Goal: Task Accomplishment & Management: Use online tool/utility

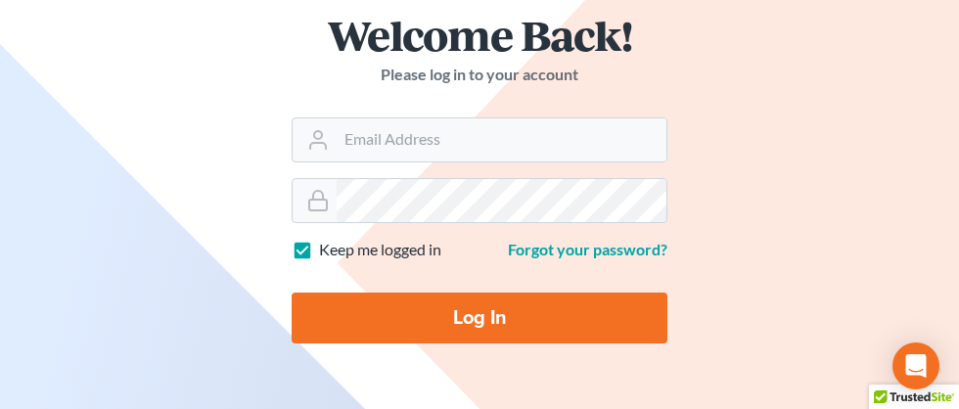
scroll to position [162, 0]
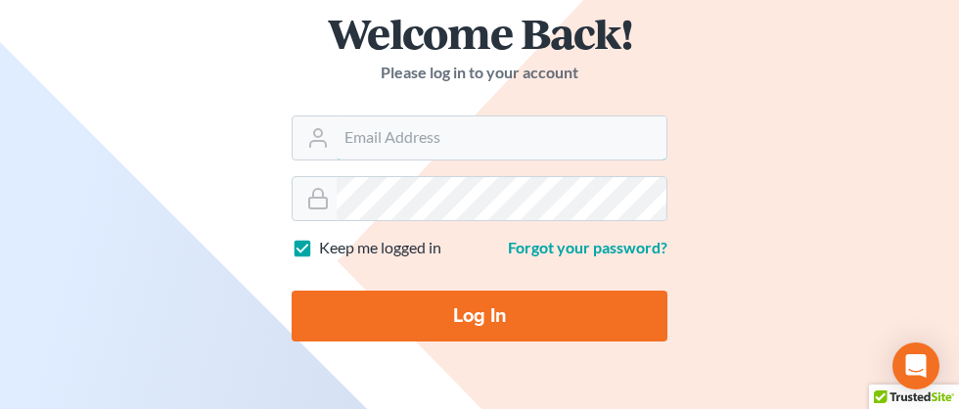
type input "angela@fairmaxlaw.com"
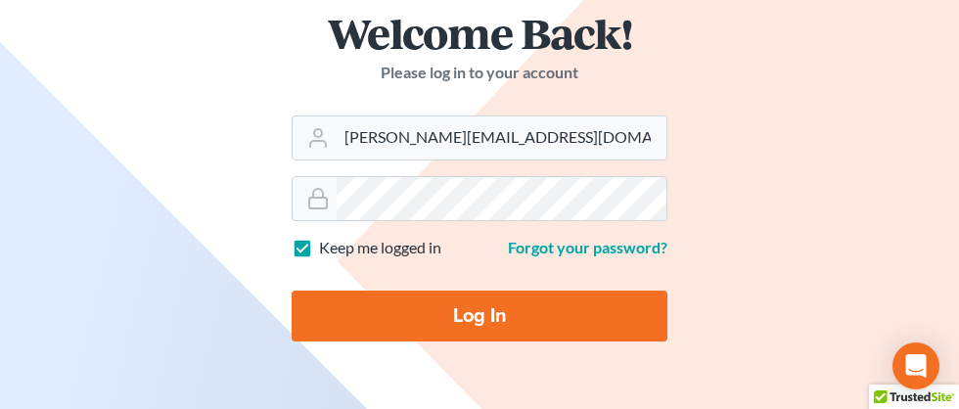
click at [448, 332] on input "Log In" at bounding box center [480, 316] width 376 height 51
type input "Thinking..."
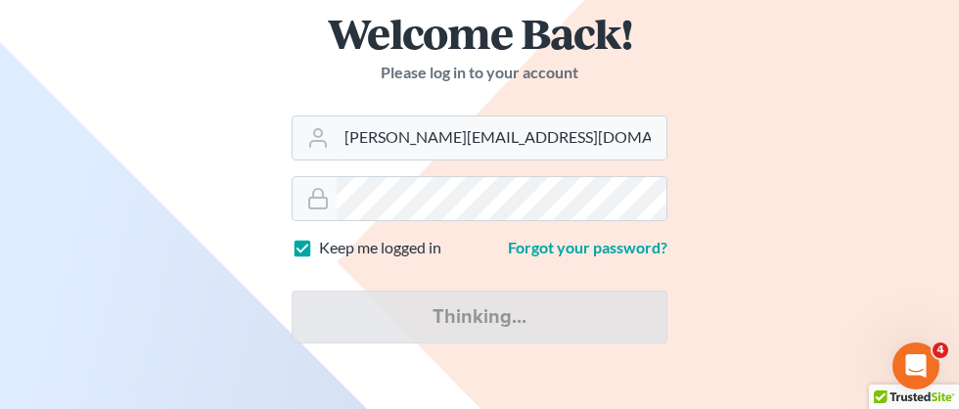
scroll to position [0, 0]
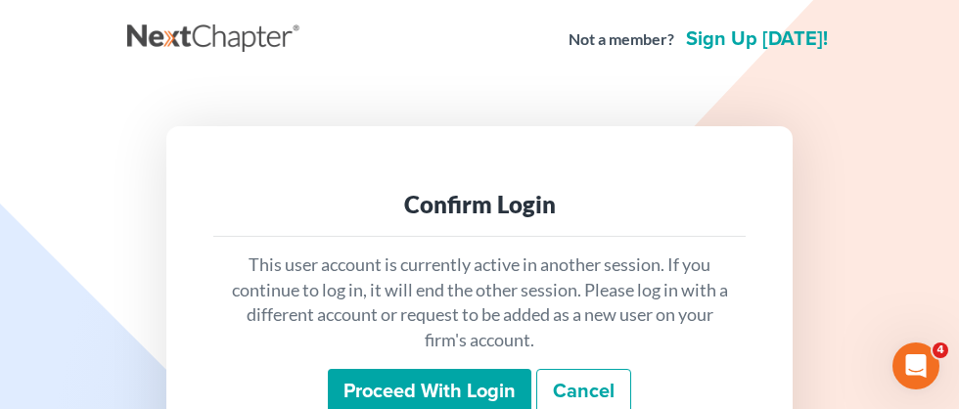
click at [424, 393] on input "Proceed with login" at bounding box center [430, 391] width 204 height 45
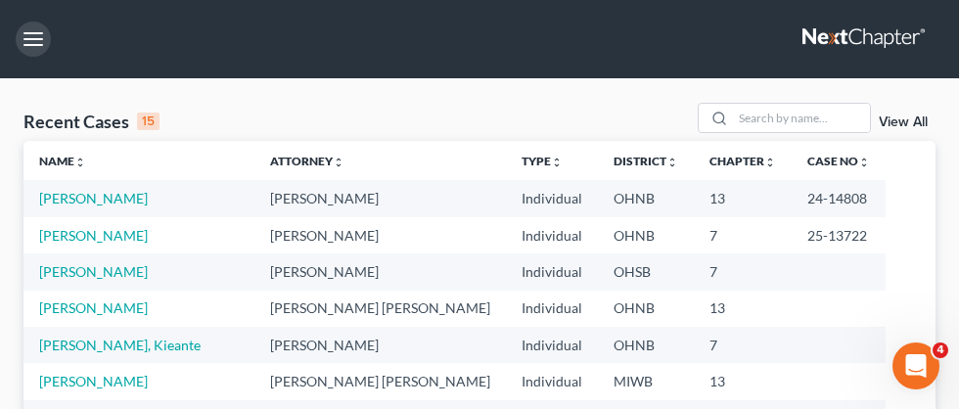
click at [40, 40] on button "button" at bounding box center [33, 39] width 35 height 35
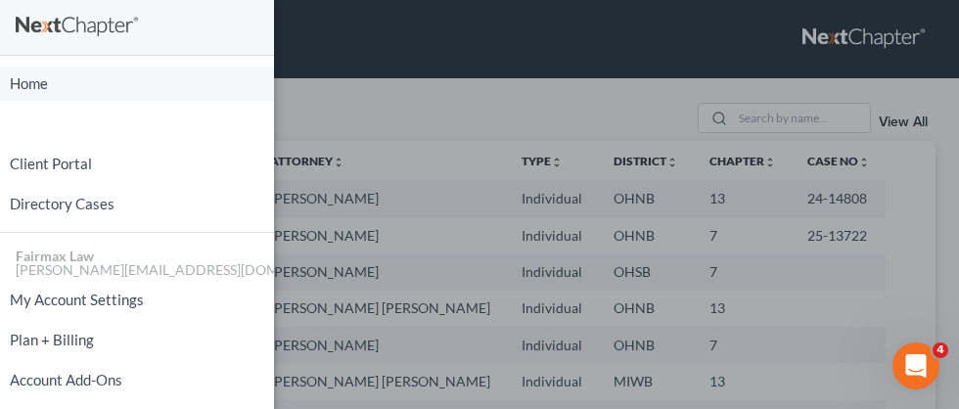
click at [40, 88] on link "Home" at bounding box center [137, 84] width 274 height 34
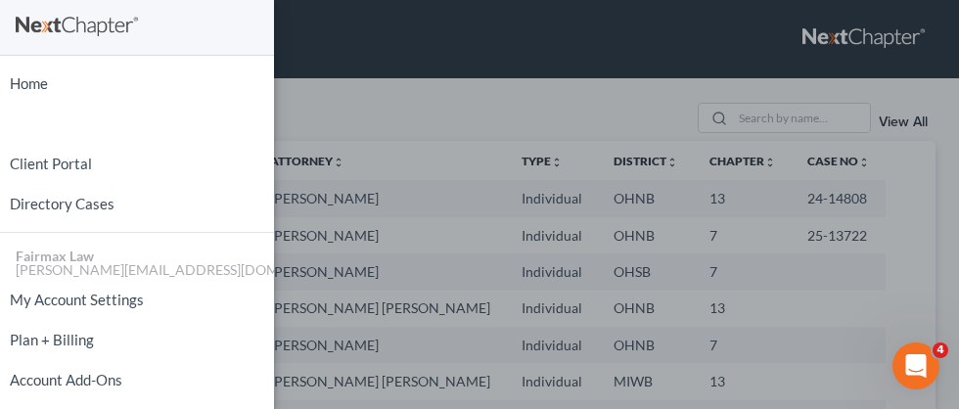
click at [428, 43] on div "Home New Case Client Portal Directory Cases Fairmax Law angela@fairmaxlaw.com M…" at bounding box center [479, 204] width 959 height 409
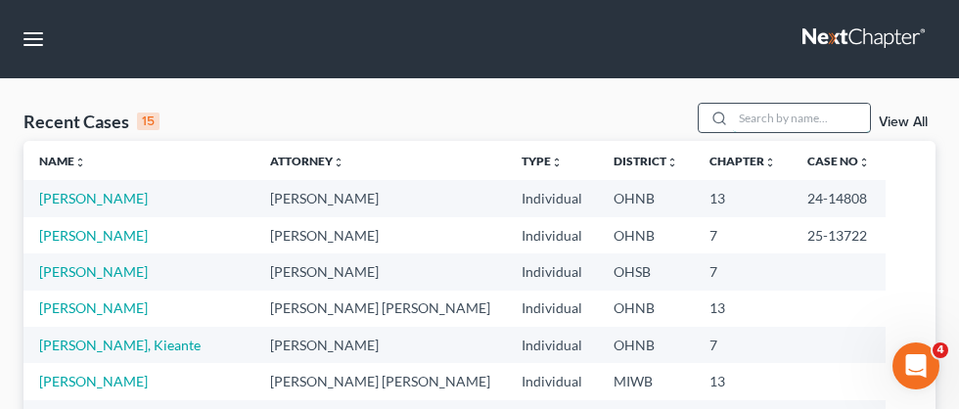
click at [780, 118] on input "search" at bounding box center [801, 118] width 137 height 28
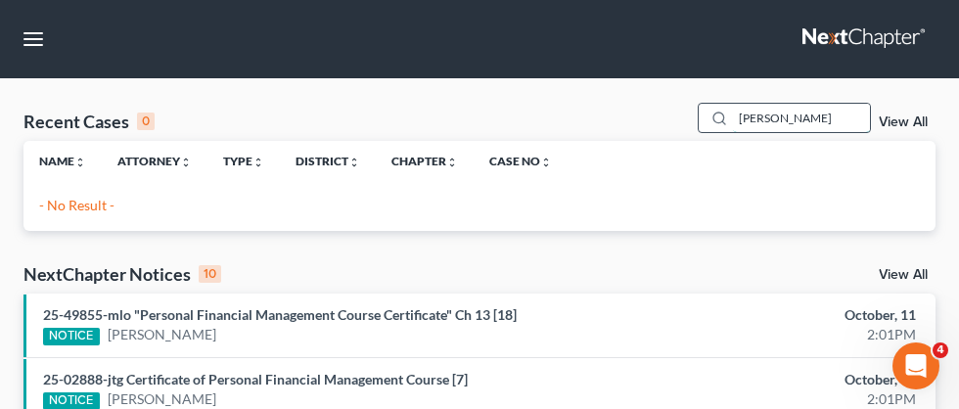
drag, startPoint x: 817, startPoint y: 119, endPoint x: 793, endPoint y: 106, distance: 28.0
click at [792, 120] on input "michael mccl" at bounding box center [801, 118] width 137 height 28
type input "michael mcclellan"
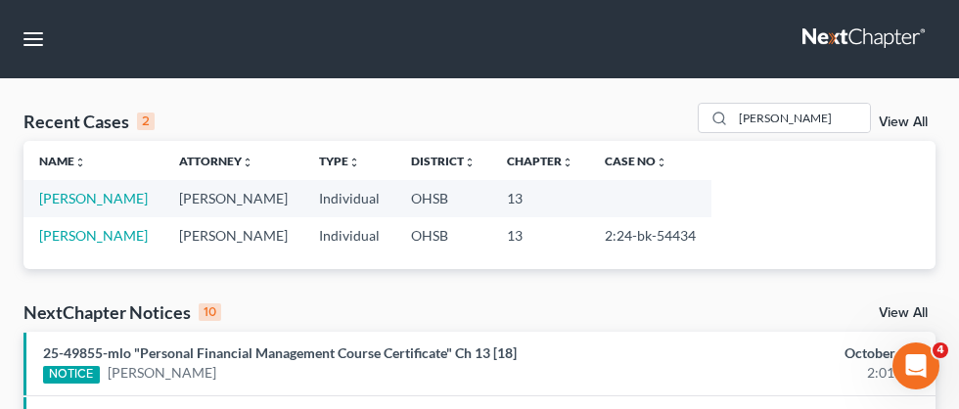
click at [900, 120] on link "View All" at bounding box center [903, 123] width 49 height 14
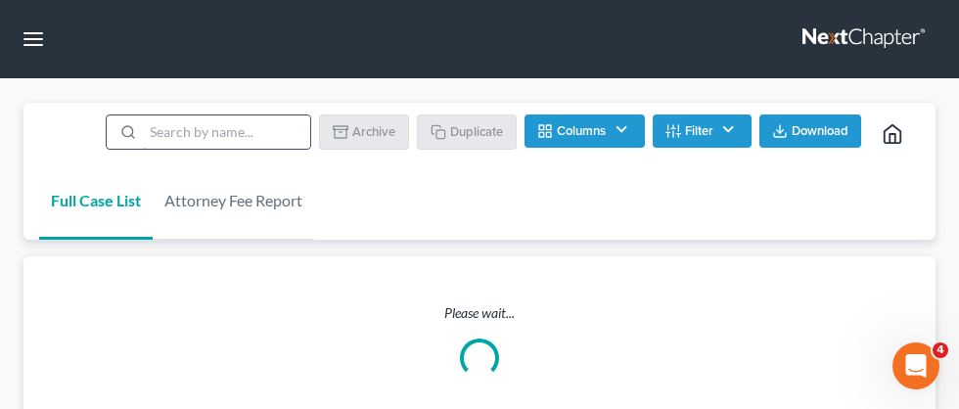
click at [258, 130] on input "search" at bounding box center [226, 132] width 167 height 33
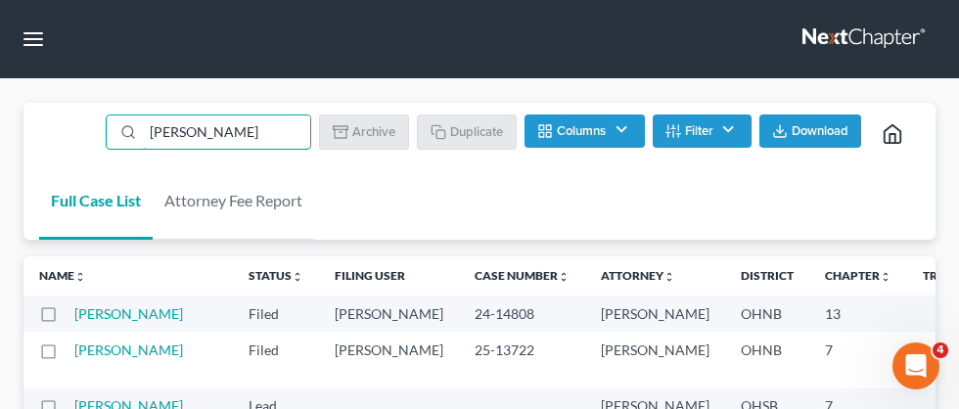
drag, startPoint x: 295, startPoint y: 127, endPoint x: 50, endPoint y: 68, distance: 251.9
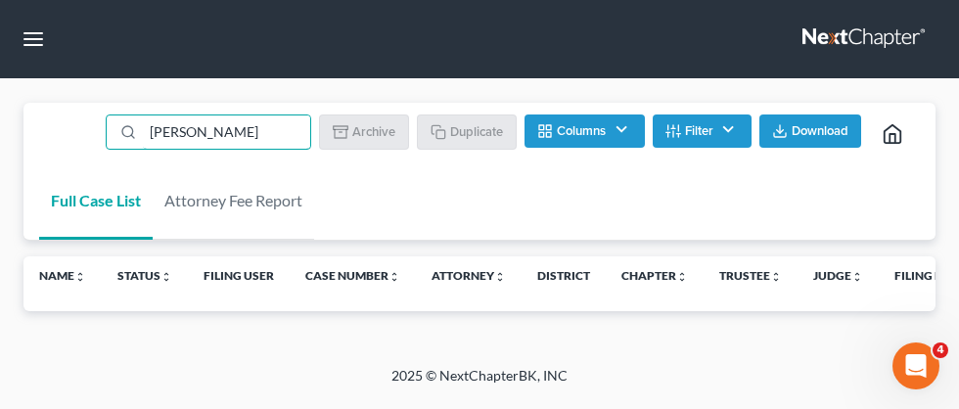
type input "michael mcclellan"
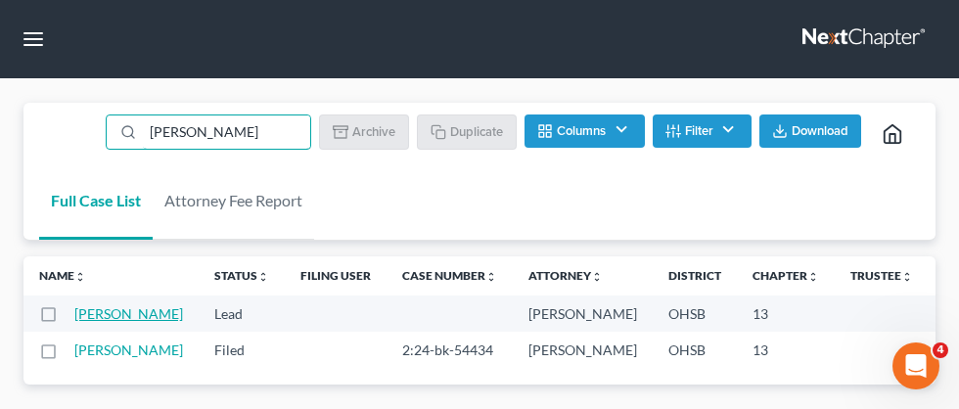
click at [96, 322] on link "[PERSON_NAME]" at bounding box center [128, 313] width 109 height 17
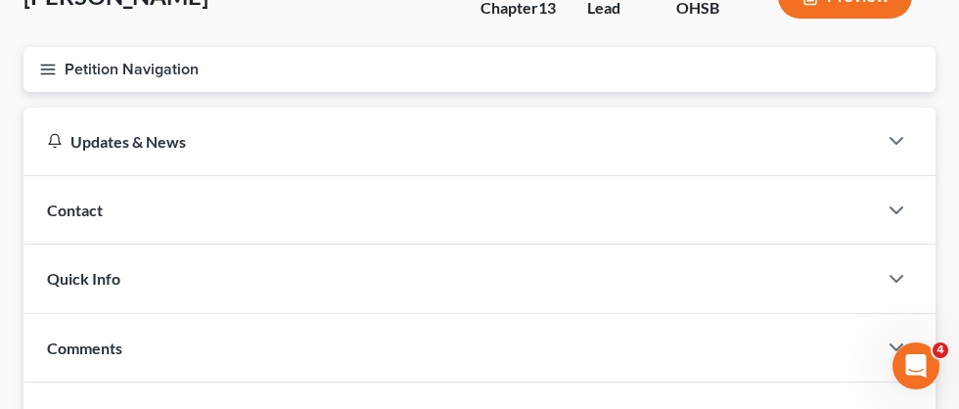
scroll to position [135, 0]
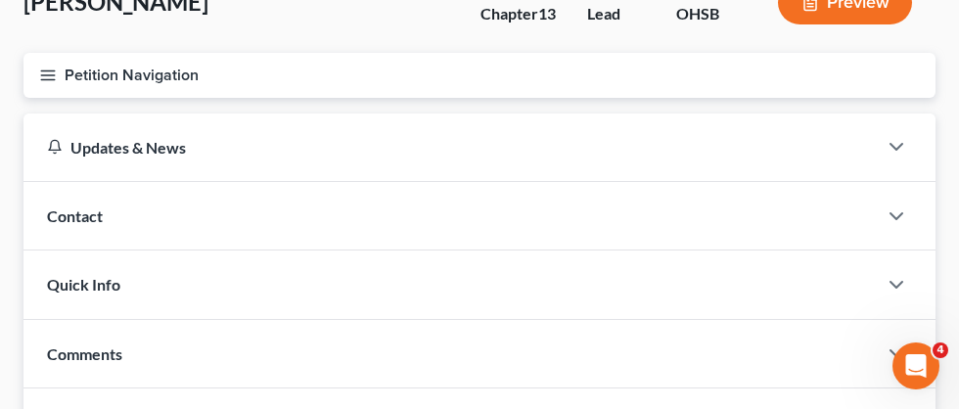
click at [55, 70] on icon "button" at bounding box center [48, 76] width 18 height 18
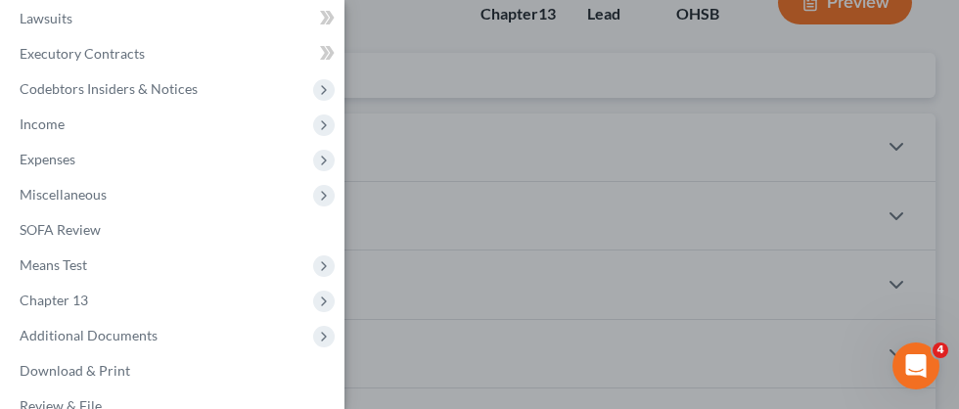
scroll to position [362, 0]
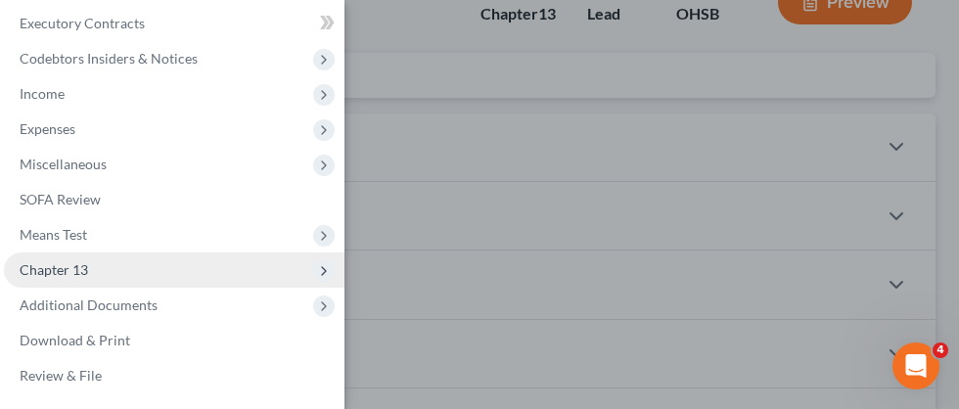
click at [98, 270] on span "Chapter 13" at bounding box center [174, 270] width 341 height 35
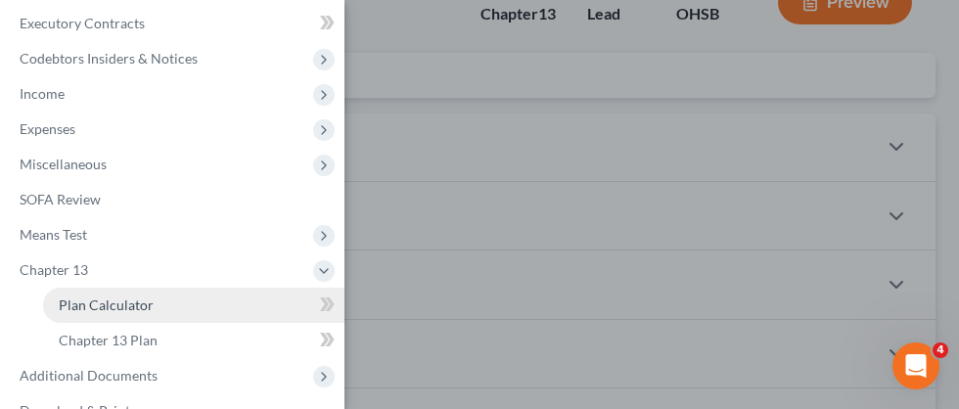
click at [108, 309] on span "Plan Calculator" at bounding box center [106, 305] width 95 height 17
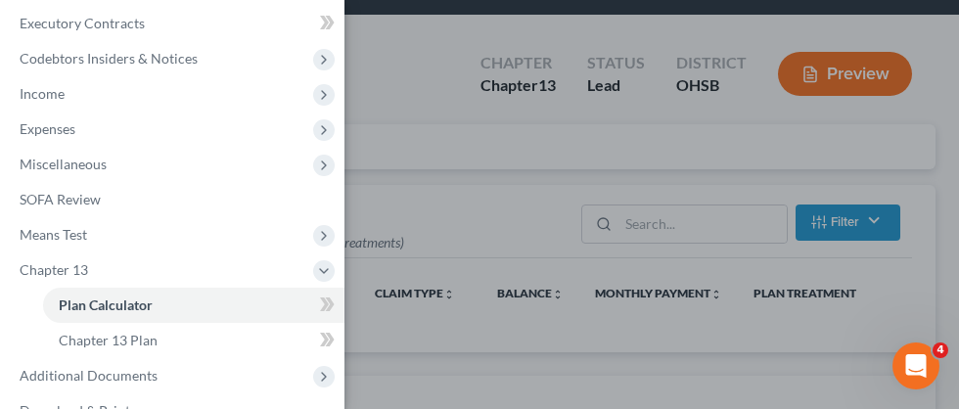
scroll to position [301, 0]
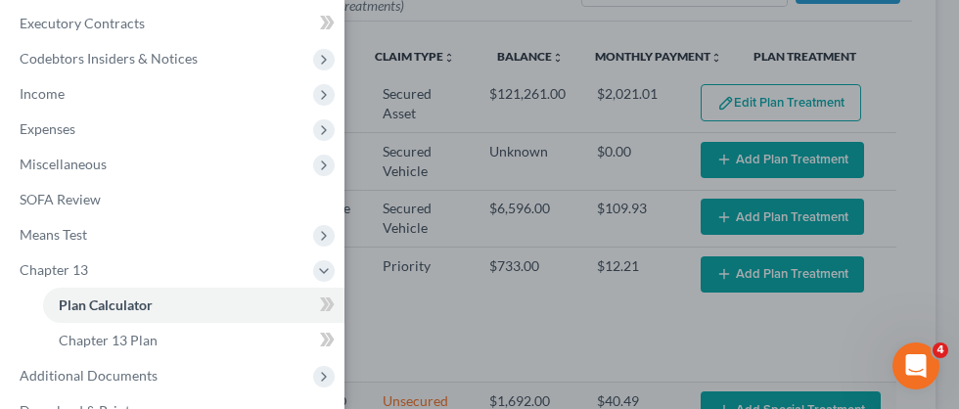
select select "59"
click at [497, 338] on div "Case Dashboard Payments Invoices Payments Payments Credit Report Client Profile" at bounding box center [479, 204] width 959 height 409
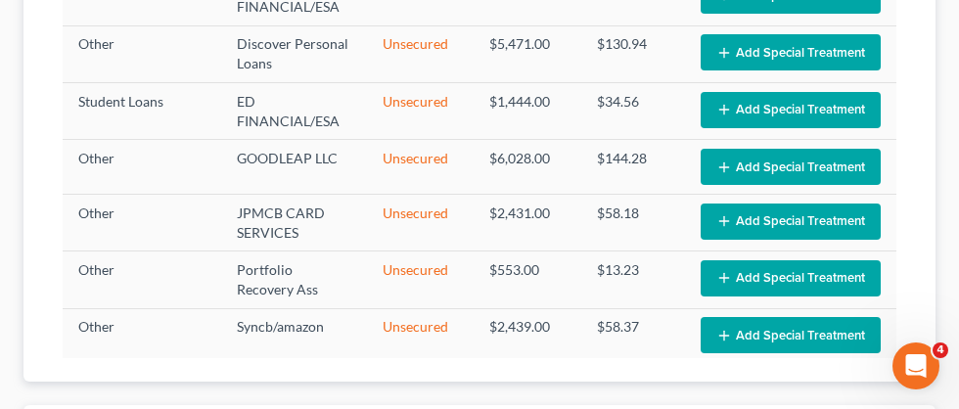
scroll to position [0, 0]
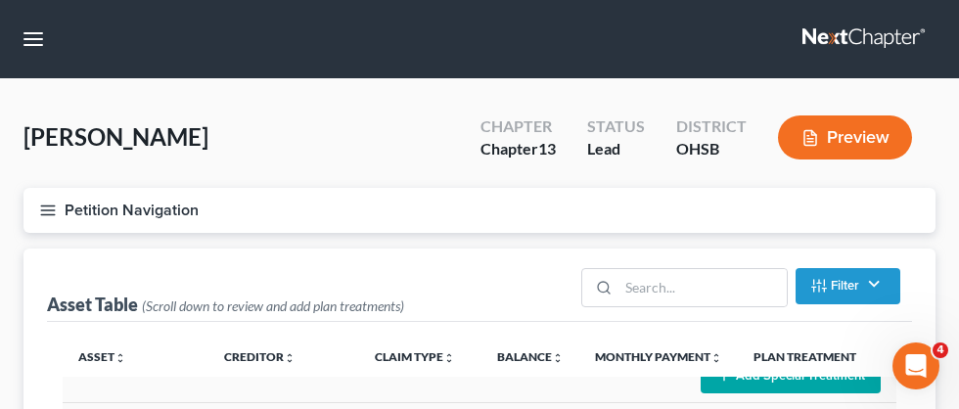
click at [51, 214] on icon "button" at bounding box center [48, 211] width 18 height 18
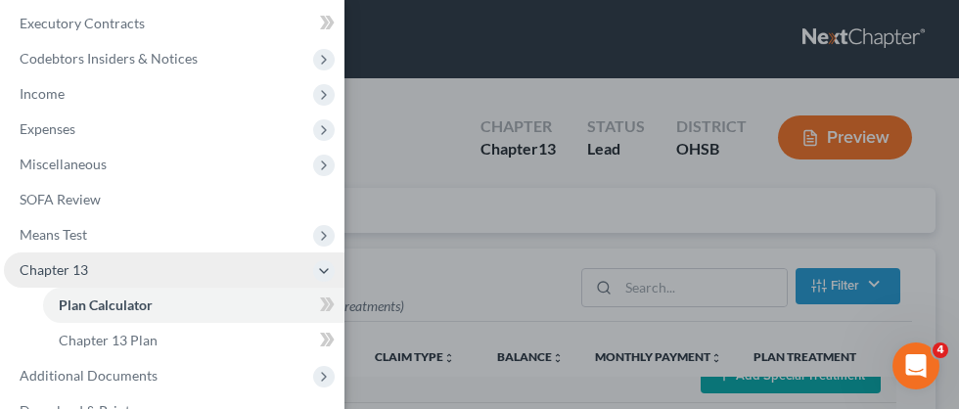
scroll to position [433, 0]
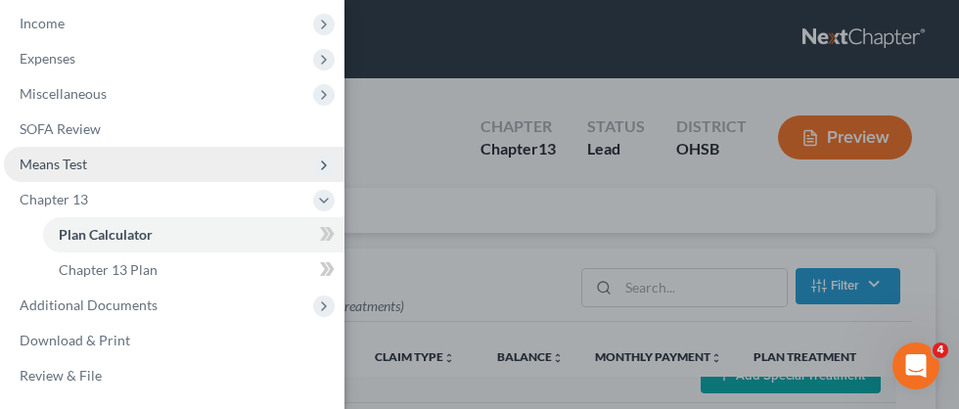
click at [69, 167] on span "Means Test" at bounding box center [54, 164] width 68 height 17
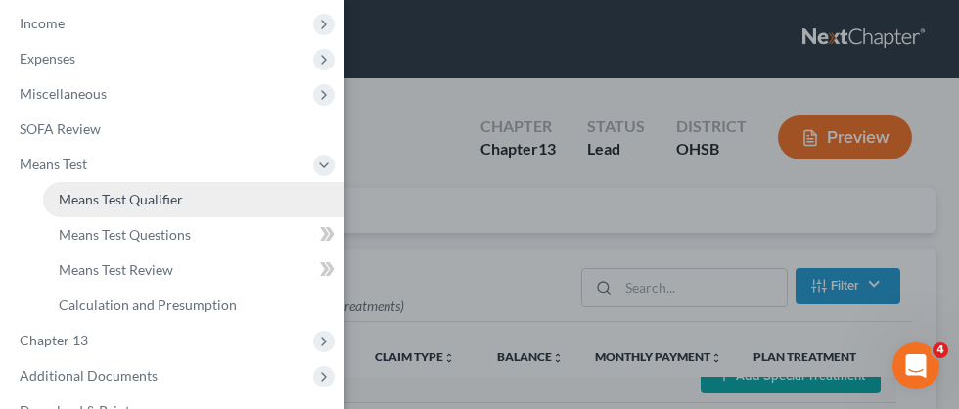
click at [119, 205] on span "Means Test Qualifier" at bounding box center [121, 199] width 124 height 17
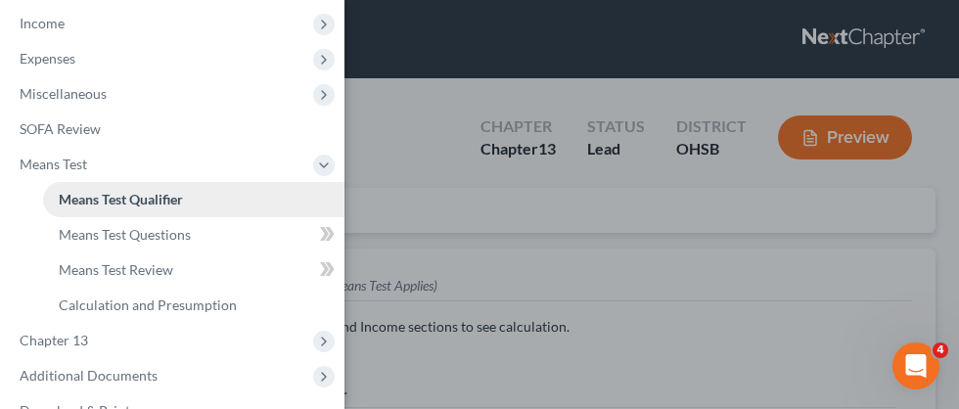
click at [174, 201] on span "Means Test Qualifier" at bounding box center [121, 199] width 124 height 17
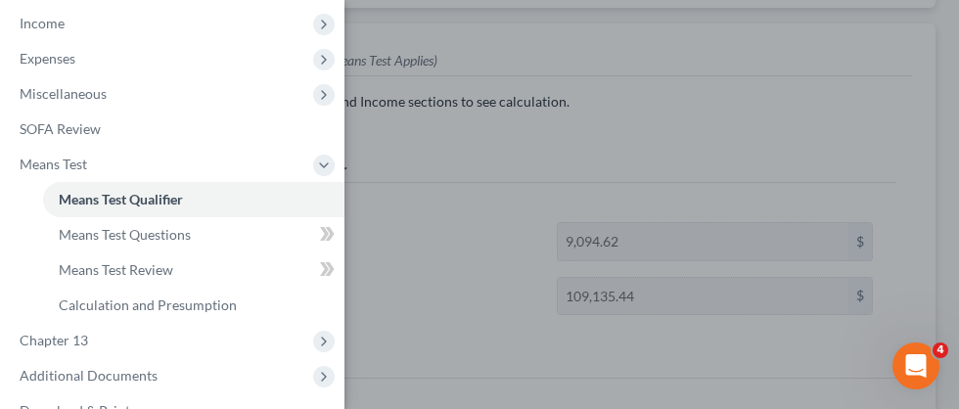
scroll to position [228, 0]
click at [149, 206] on span "Means Test Qualifier" at bounding box center [121, 199] width 124 height 17
click at [532, 145] on div "Case Dashboard Payments Invoices Payments Payments Credit Report Client Profile" at bounding box center [479, 204] width 959 height 409
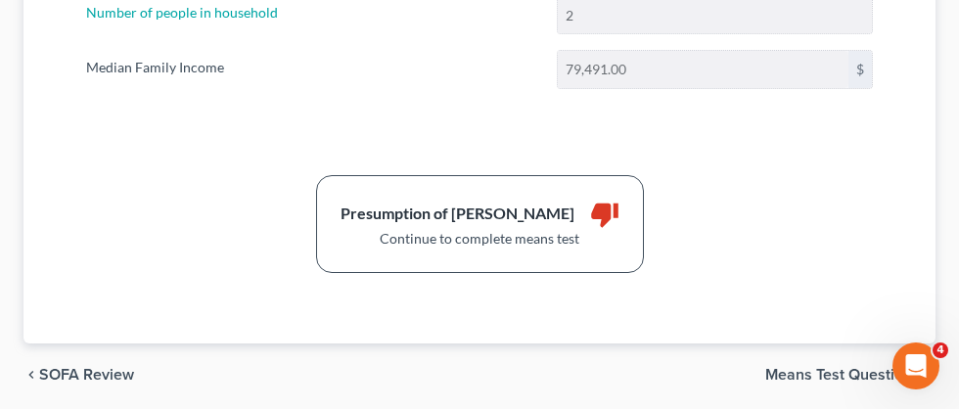
scroll to position [773, 0]
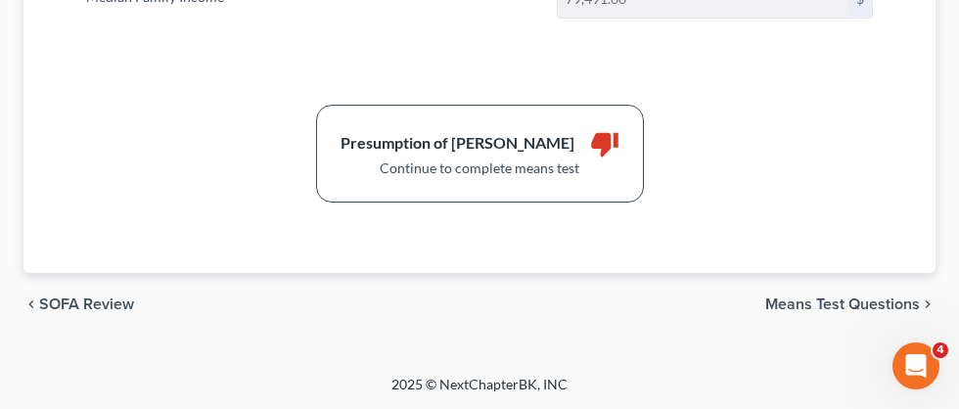
click at [788, 304] on span "Means Test Questions" at bounding box center [842, 305] width 155 height 16
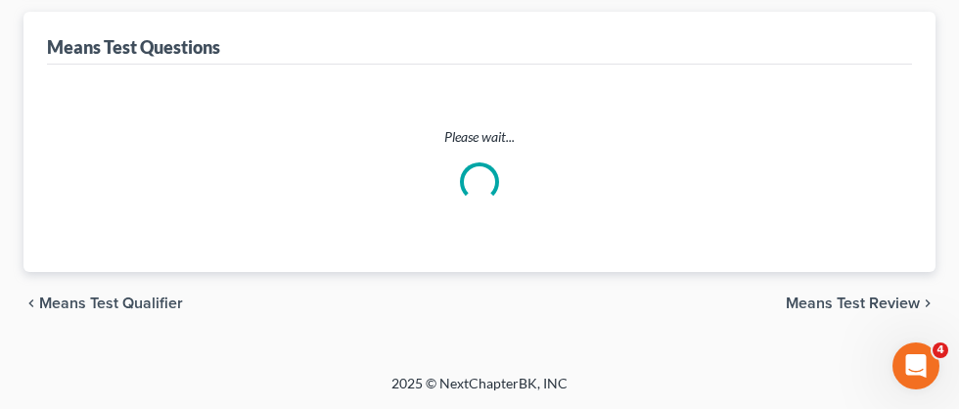
select select "0"
select select "60"
select select "1"
select select "60"
select select "2"
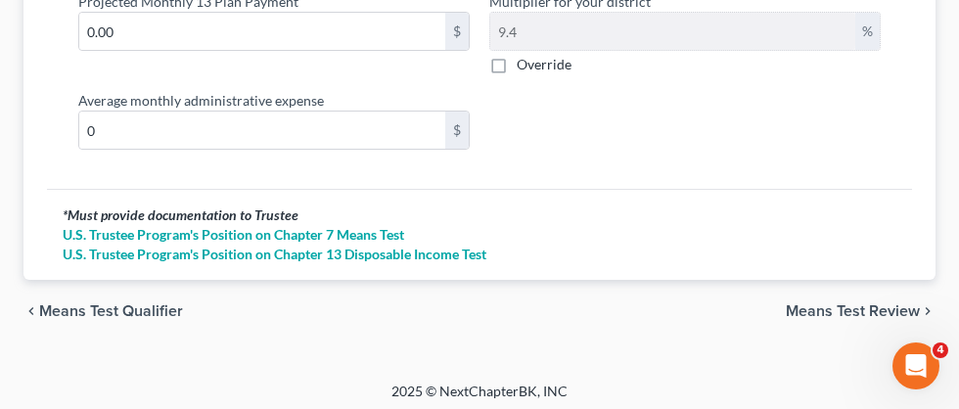
scroll to position [2887, 0]
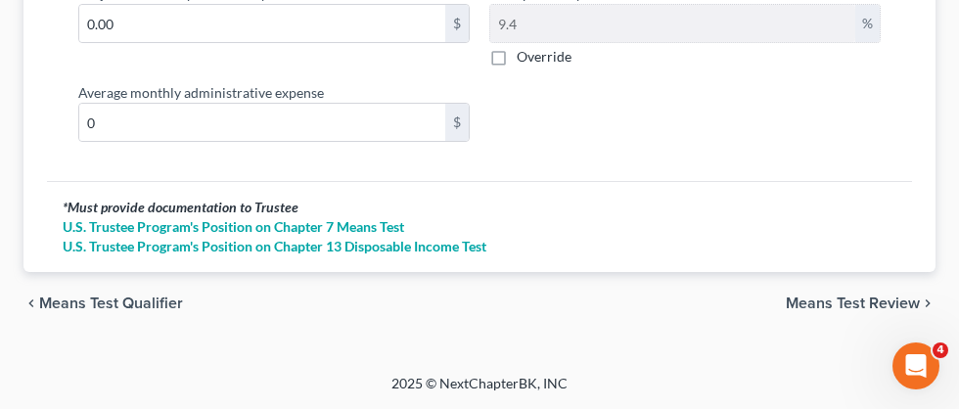
click at [821, 303] on span "Means Test Review" at bounding box center [853, 304] width 134 height 16
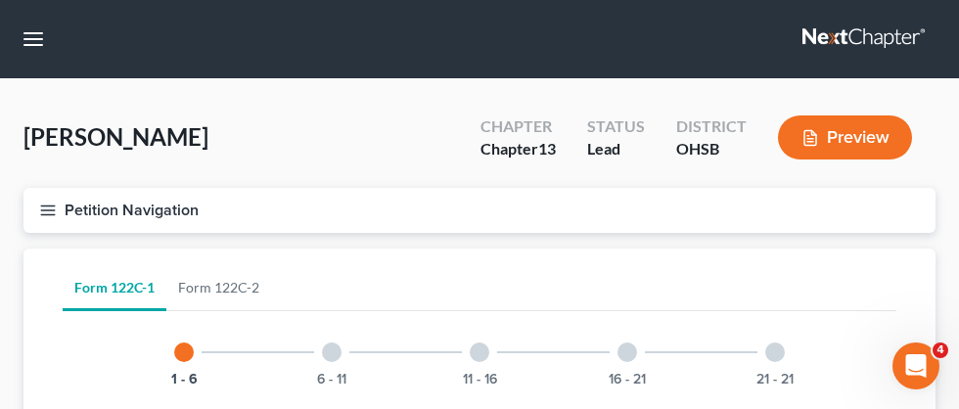
click at [48, 206] on icon "button" at bounding box center [48, 211] width 18 height 18
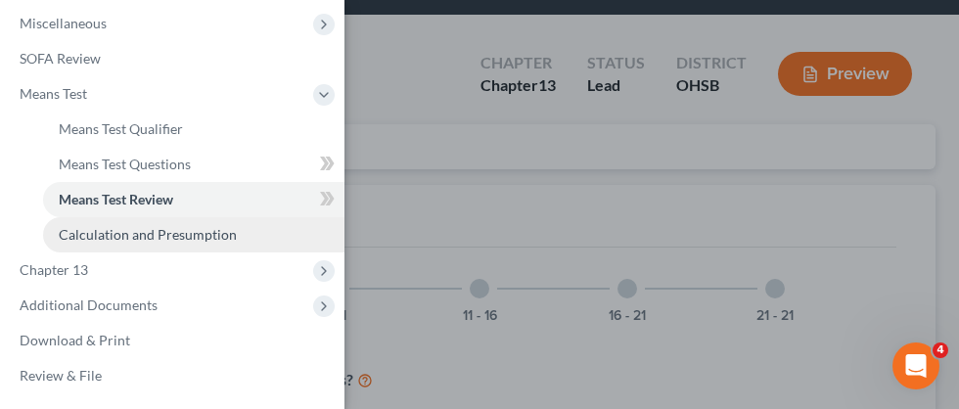
scroll to position [68, 0]
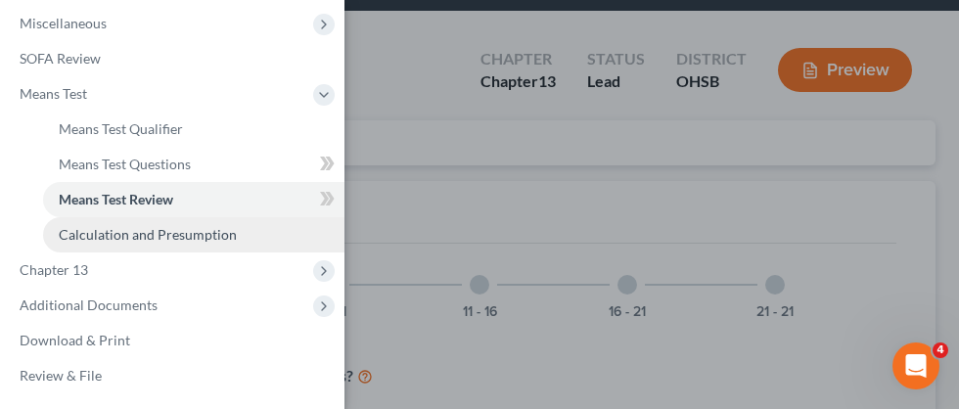
click at [162, 232] on span "Calculation and Presumption" at bounding box center [148, 234] width 178 height 17
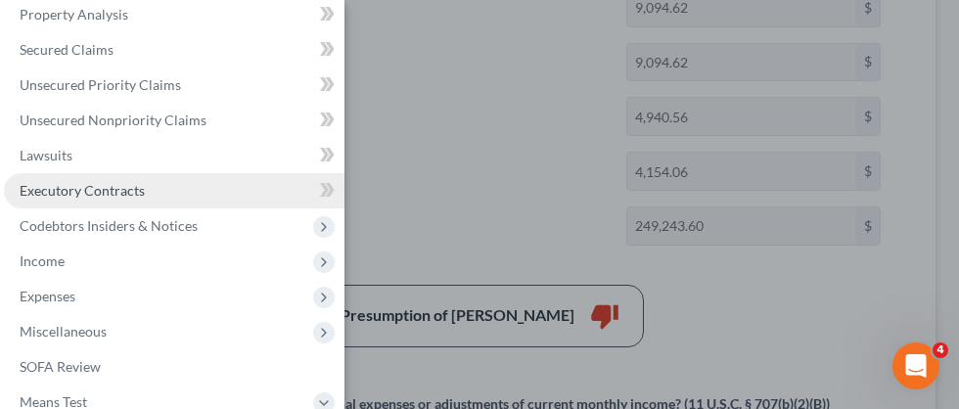
scroll to position [189, 0]
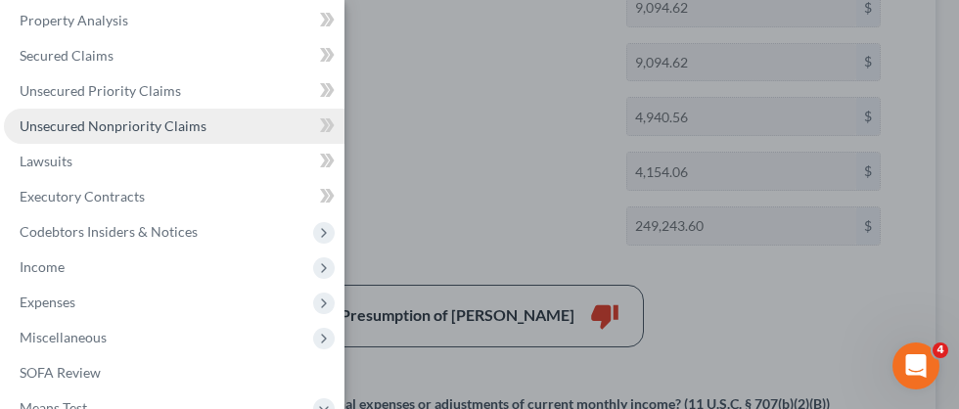
click at [155, 131] on span "Unsecured Nonpriority Claims" at bounding box center [113, 125] width 187 height 17
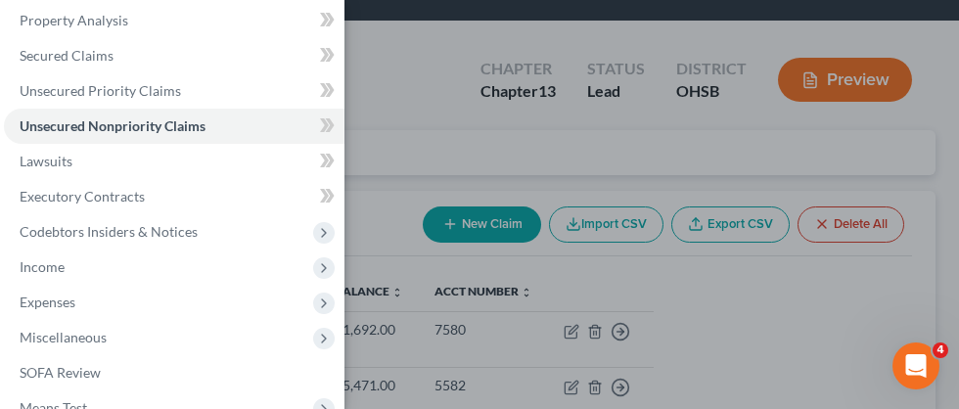
scroll to position [59, 0]
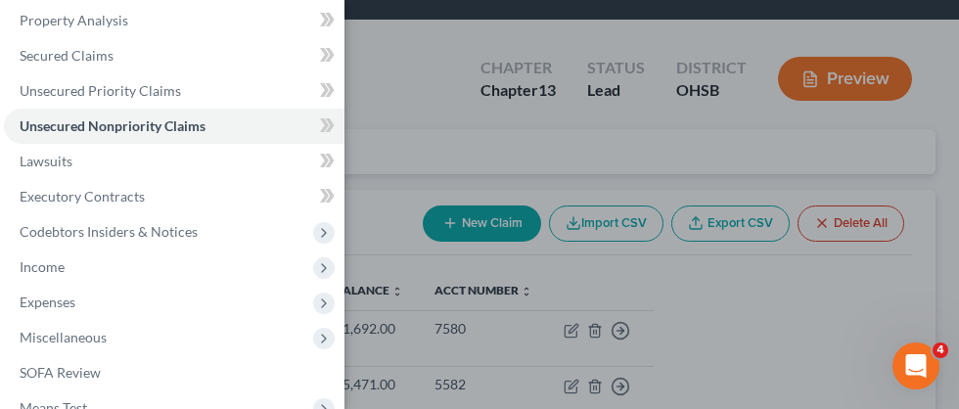
click at [432, 125] on div "Case Dashboard Payments Invoices Payments Payments Credit Report Client Profile" at bounding box center [479, 204] width 959 height 409
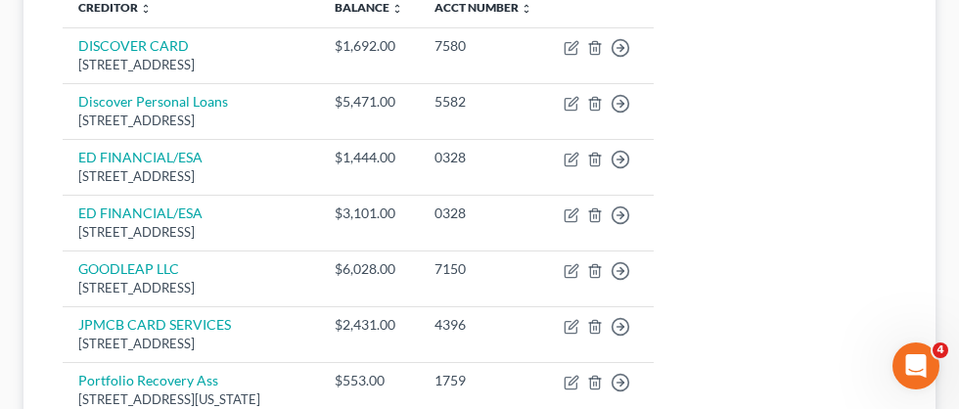
scroll to position [0, 0]
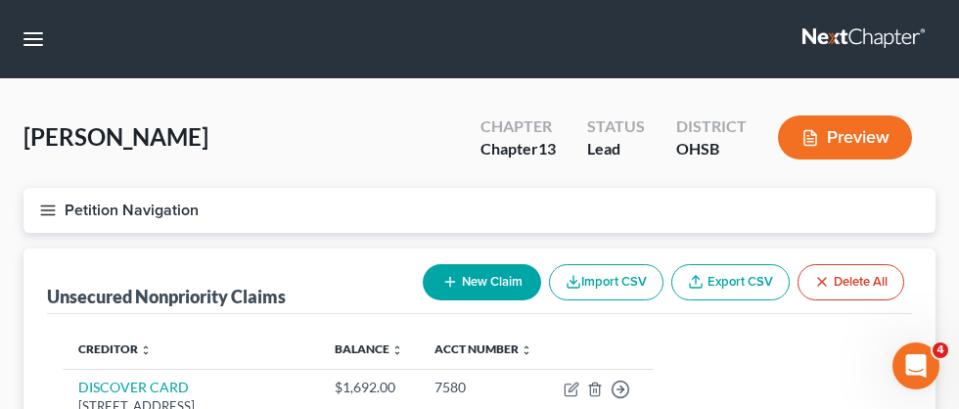
click at [47, 214] on line "button" at bounding box center [48, 214] width 14 height 0
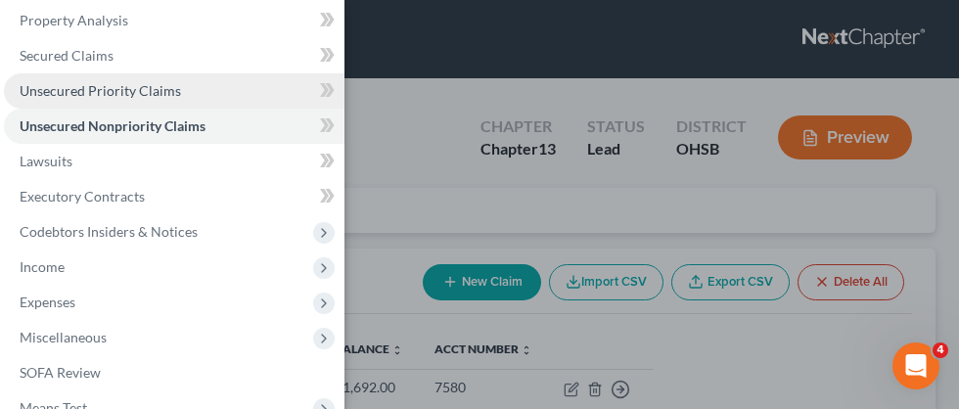
click at [125, 88] on span "Unsecured Priority Claims" at bounding box center [101, 90] width 162 height 17
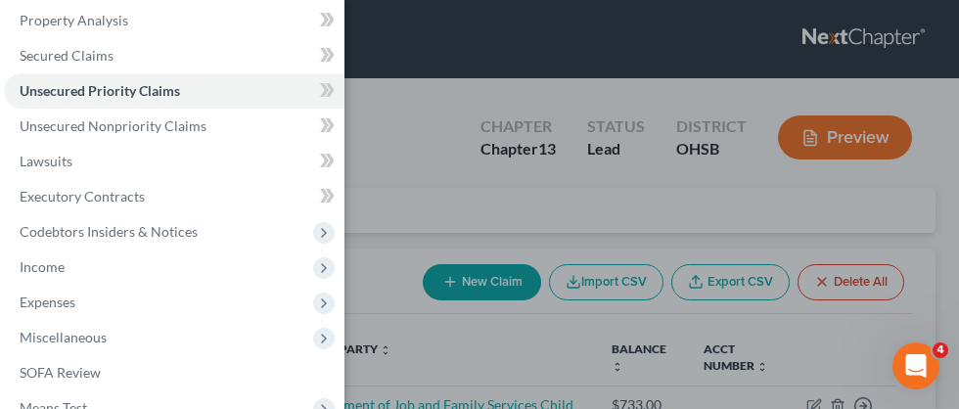
click at [430, 182] on div "Case Dashboard Payments Invoices Payments Payments Credit Report Client Profile" at bounding box center [479, 204] width 959 height 409
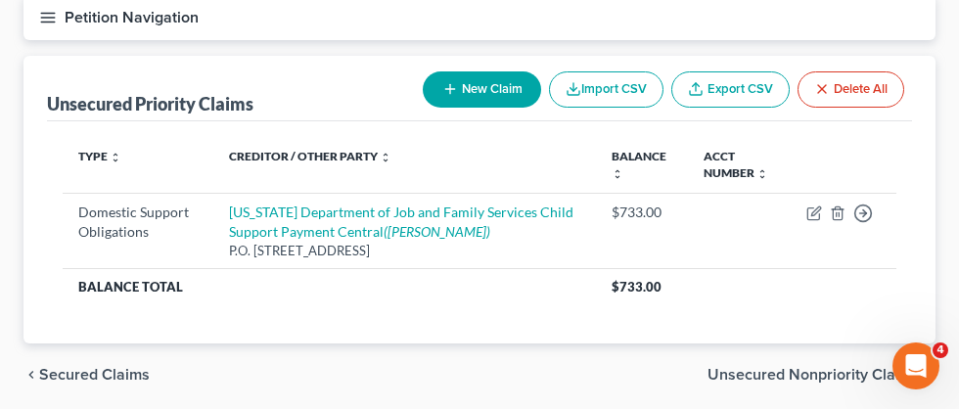
scroll to position [195, 0]
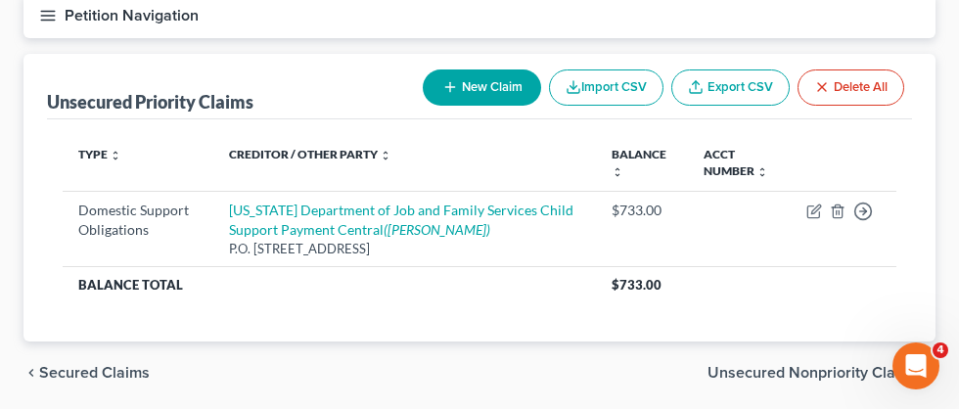
click at [61, 19] on button "Petition Navigation" at bounding box center [479, 15] width 912 height 45
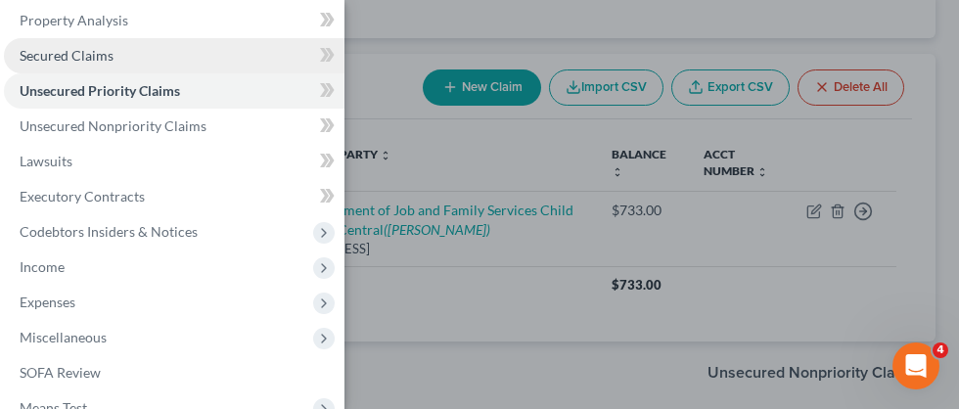
click at [96, 55] on span "Secured Claims" at bounding box center [67, 55] width 94 height 17
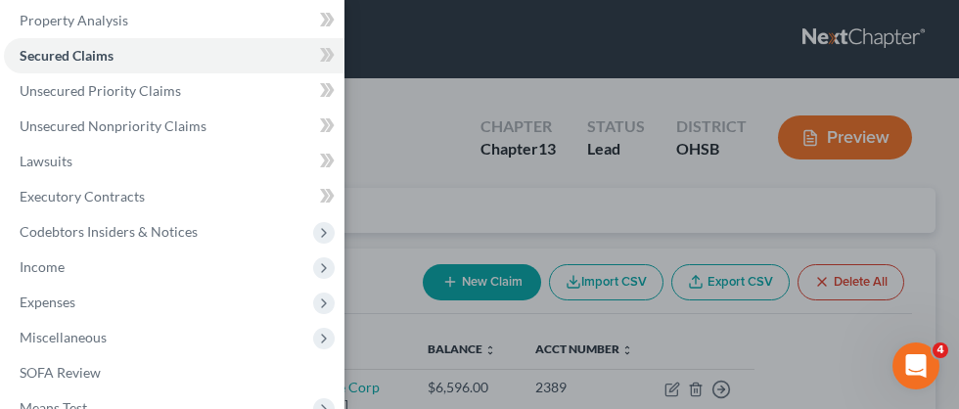
click at [438, 196] on div "Case Dashboard Payments Invoices Payments Payments Credit Report Client Profile" at bounding box center [479, 204] width 959 height 409
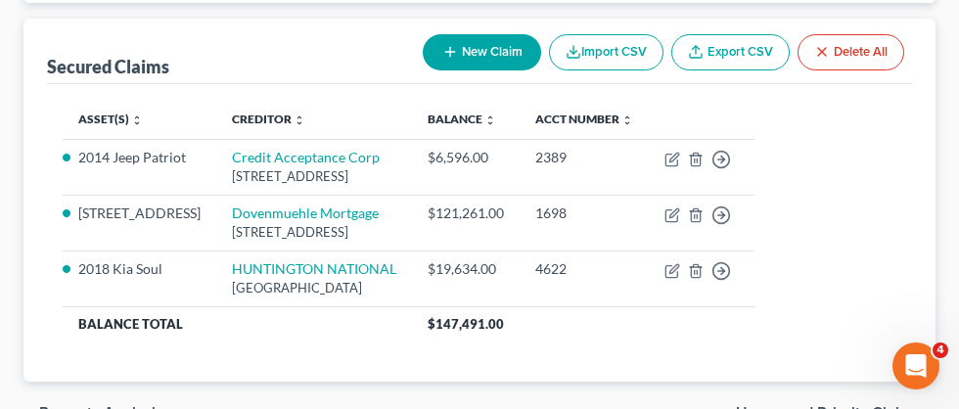
scroll to position [234, 0]
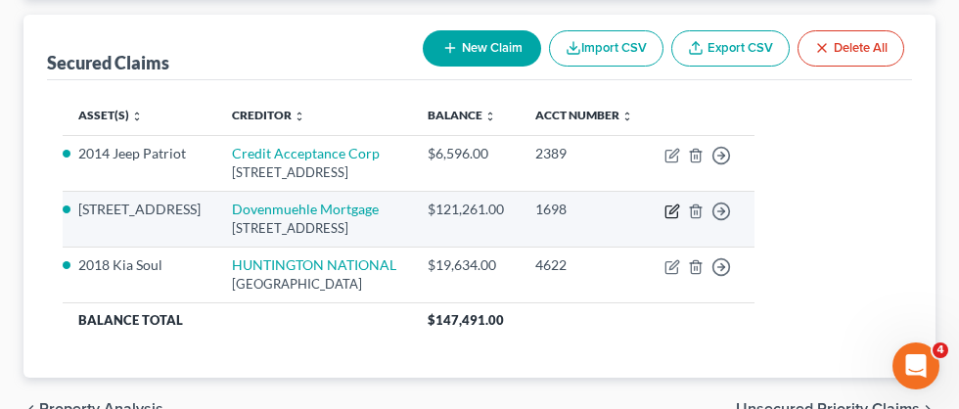
click at [680, 213] on icon "button" at bounding box center [673, 212] width 16 height 16
select select "14"
select select "2"
select select "0"
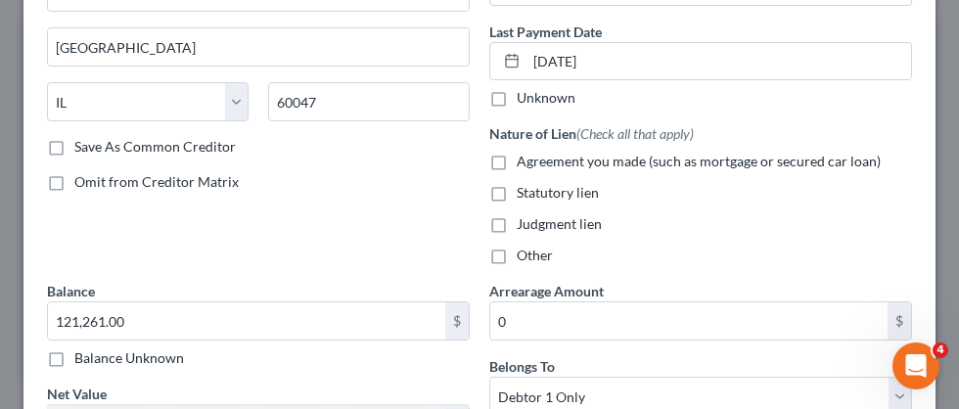
scroll to position [0, 0]
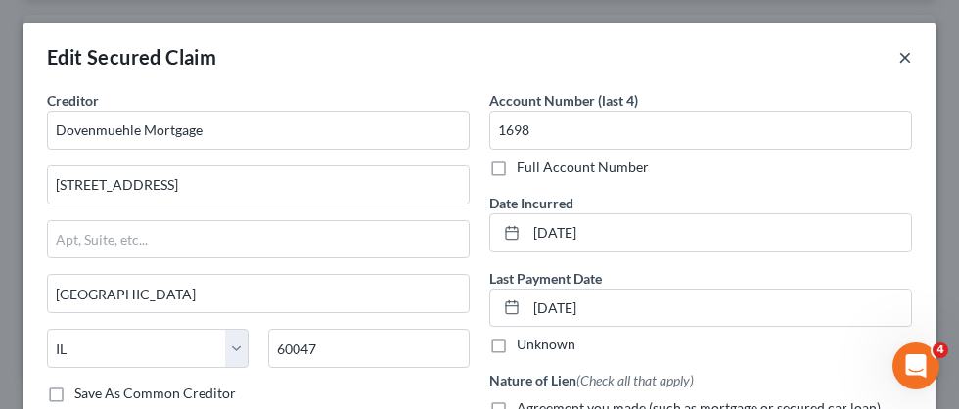
click at [908, 53] on button "×" at bounding box center [906, 56] width 14 height 23
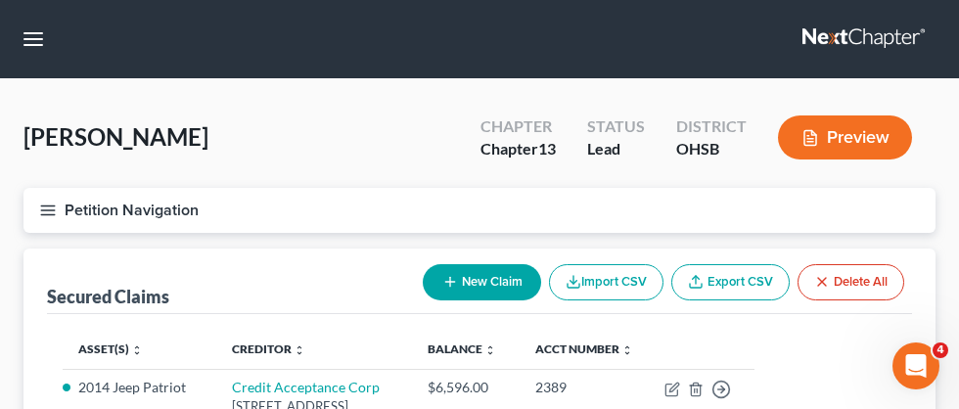
click at [52, 218] on button "Petition Navigation" at bounding box center [479, 210] width 912 height 45
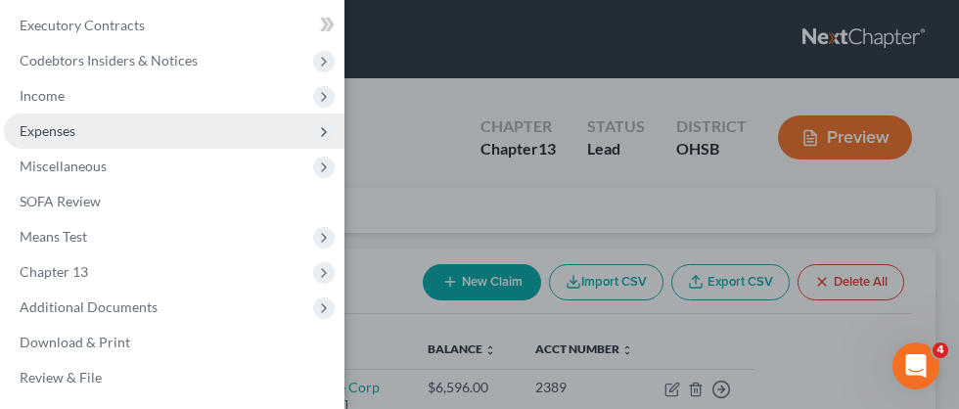
scroll to position [362, 0]
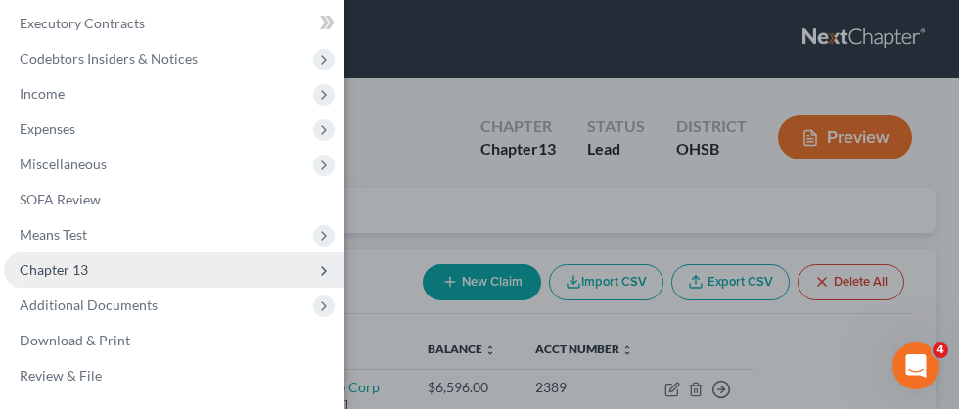
click at [75, 272] on span "Chapter 13" at bounding box center [54, 269] width 69 height 17
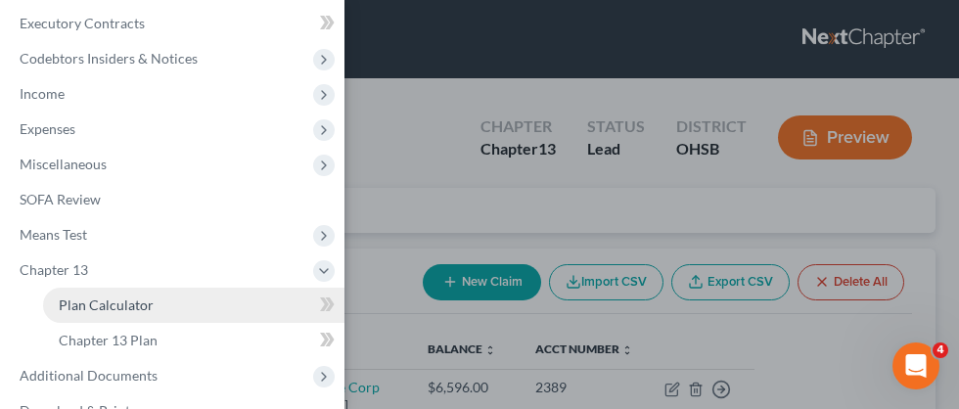
click at [90, 312] on span "Plan Calculator" at bounding box center [106, 305] width 95 height 17
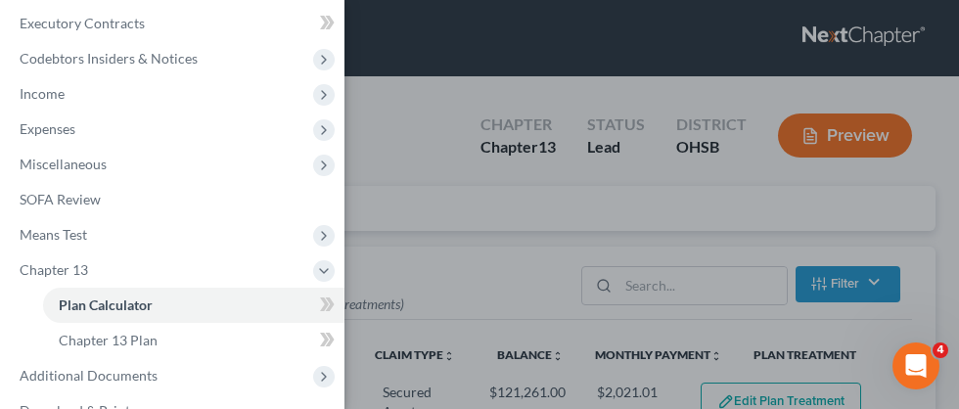
click at [455, 210] on div "Case Dashboard Payments Invoices Payments Payments Credit Report Client Profile" at bounding box center [479, 204] width 959 height 409
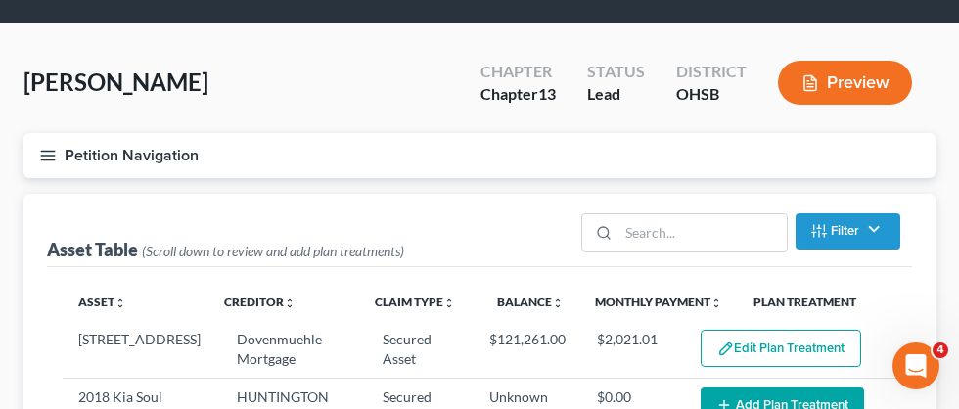
select select "59"
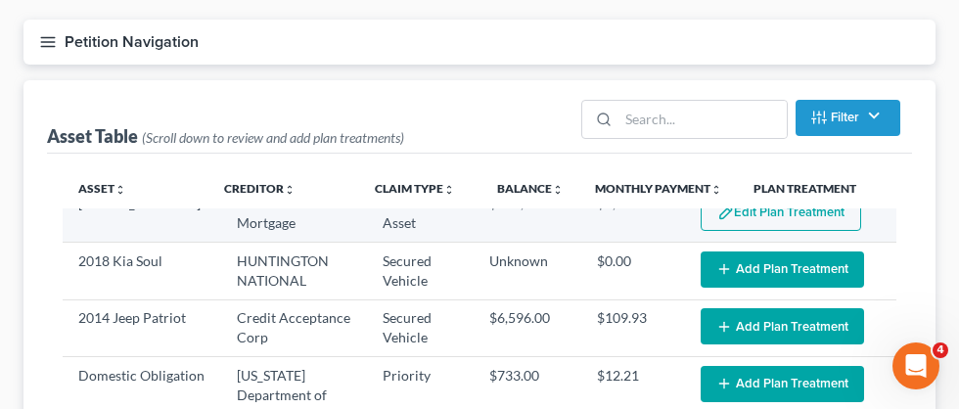
scroll to position [166, 0]
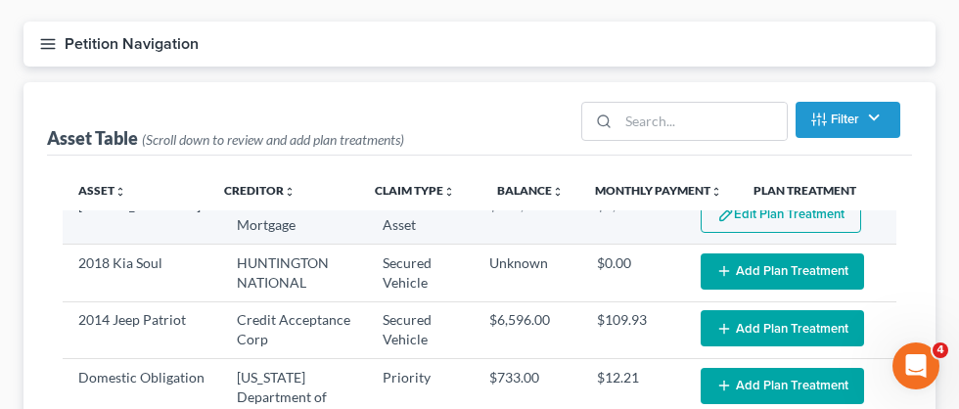
click at [796, 227] on button "Edit Plan Treatment" at bounding box center [781, 214] width 161 height 37
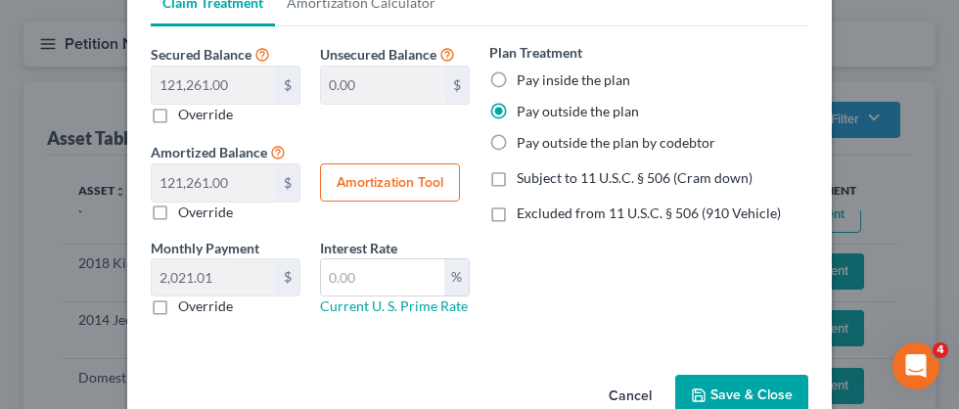
scroll to position [314, 0]
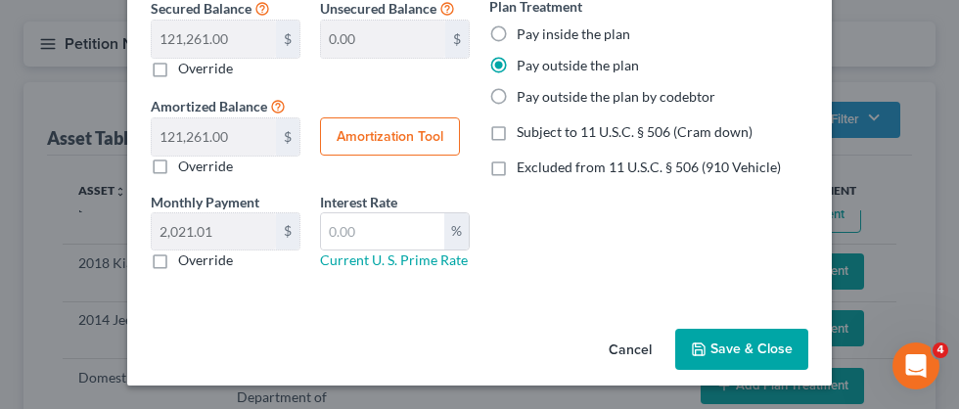
click at [735, 355] on button "Save & Close" at bounding box center [741, 349] width 133 height 41
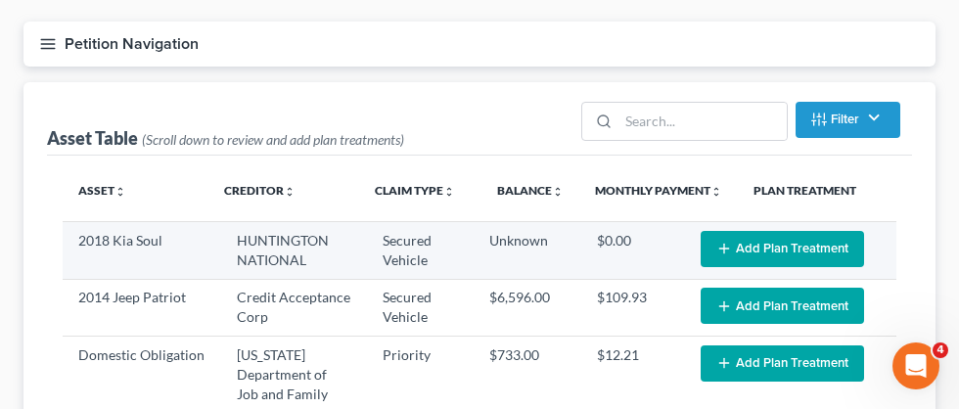
select select "59"
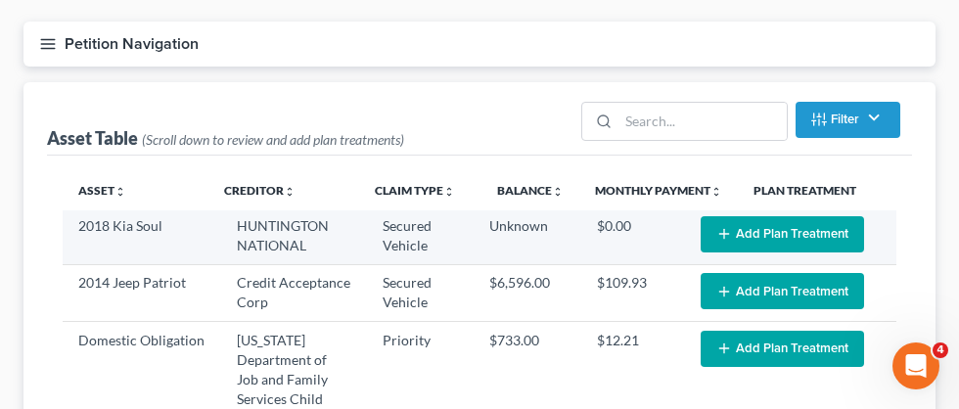
scroll to position [58, 0]
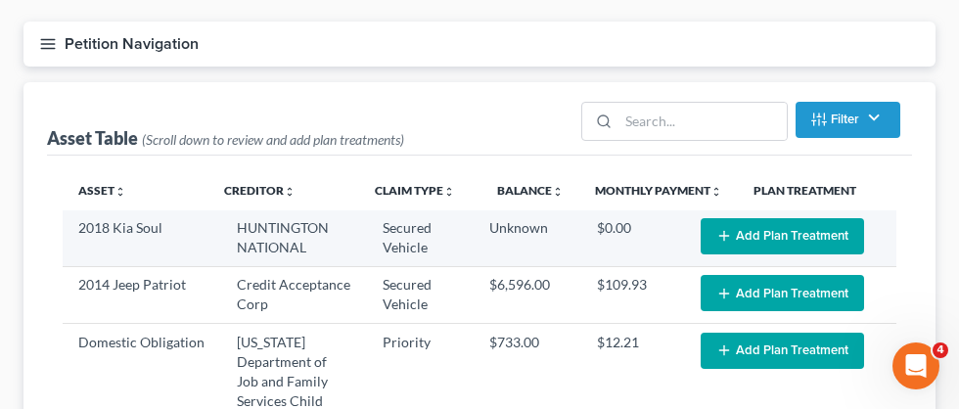
click at [760, 240] on button "Add Plan Treatment" at bounding box center [782, 236] width 163 height 36
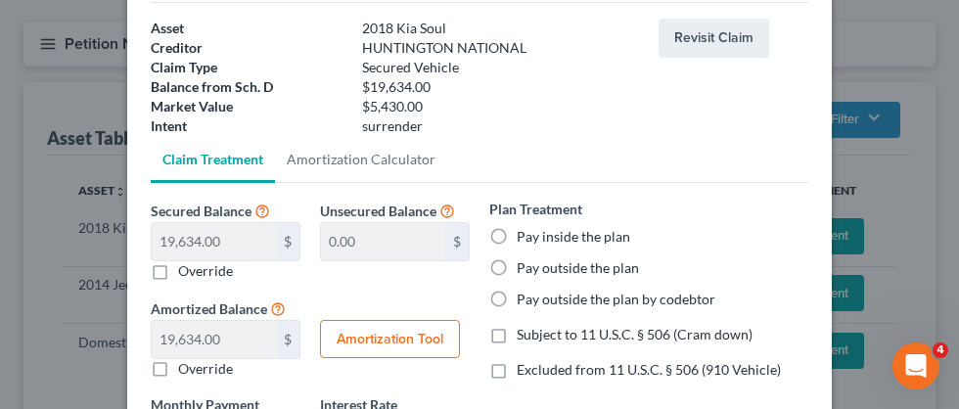
scroll to position [115, 0]
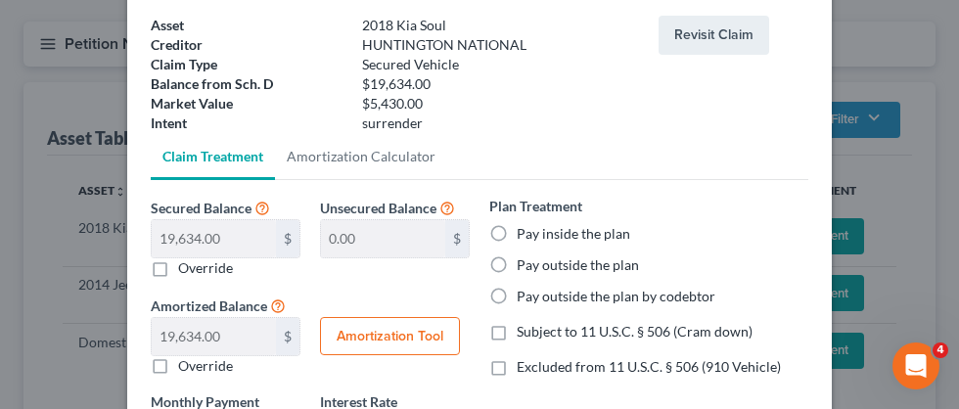
click at [517, 263] on label "Pay outside the plan" at bounding box center [578, 265] width 122 height 20
click at [525, 263] on input "Pay outside the plan" at bounding box center [531, 261] width 13 height 13
radio input "true"
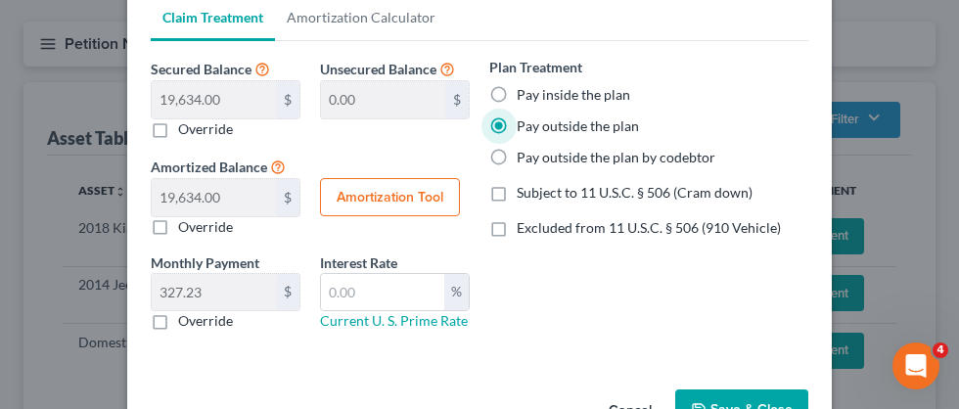
scroll to position [314, 0]
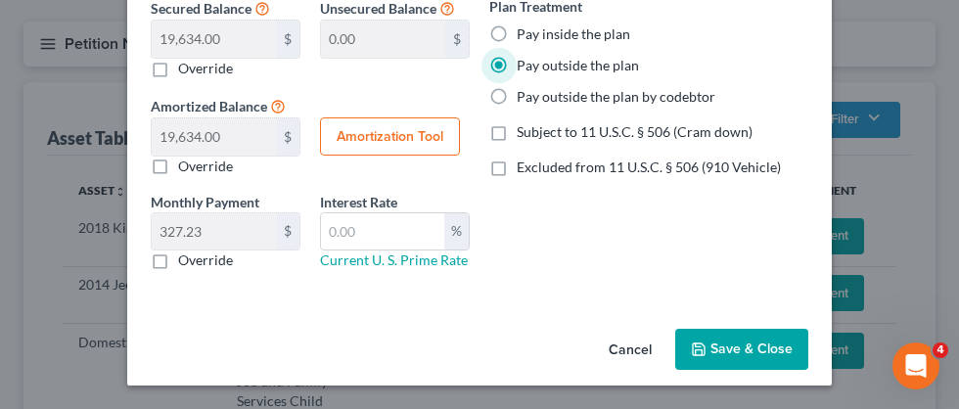
click at [715, 349] on button "Save & Close" at bounding box center [741, 349] width 133 height 41
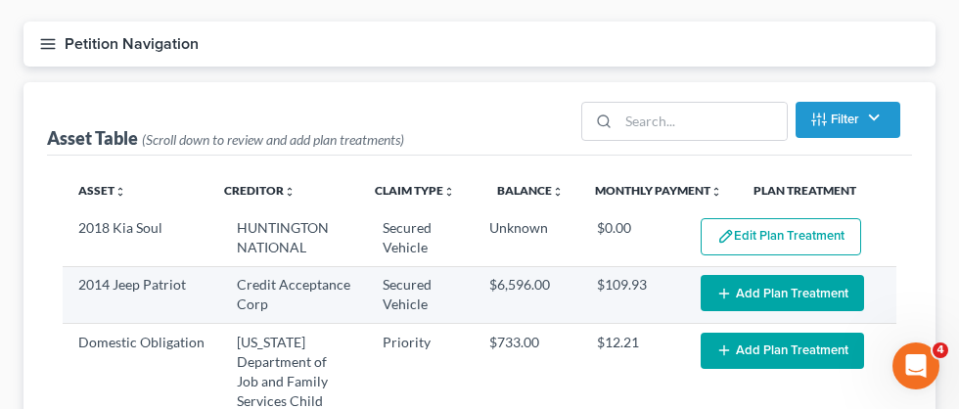
select select "59"
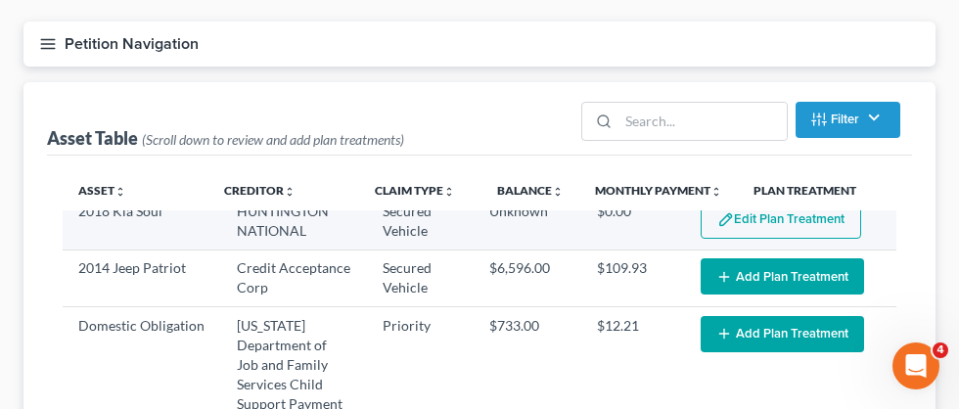
scroll to position [77, 0]
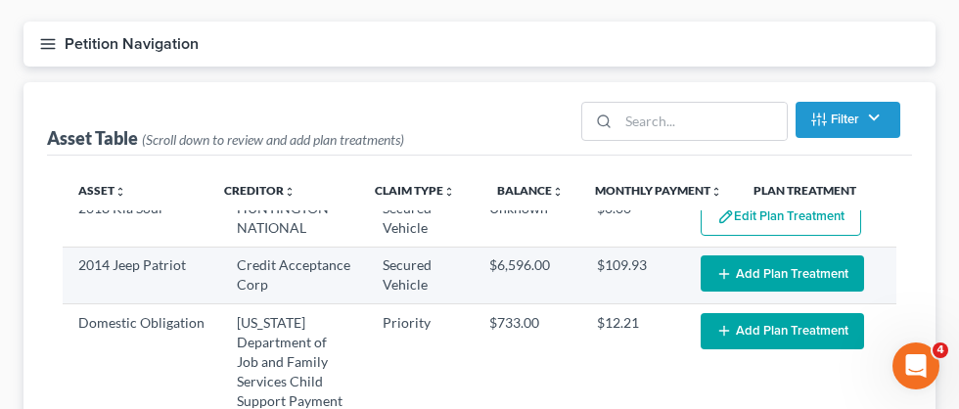
click at [734, 275] on button "Add Plan Treatment" at bounding box center [782, 273] width 163 height 36
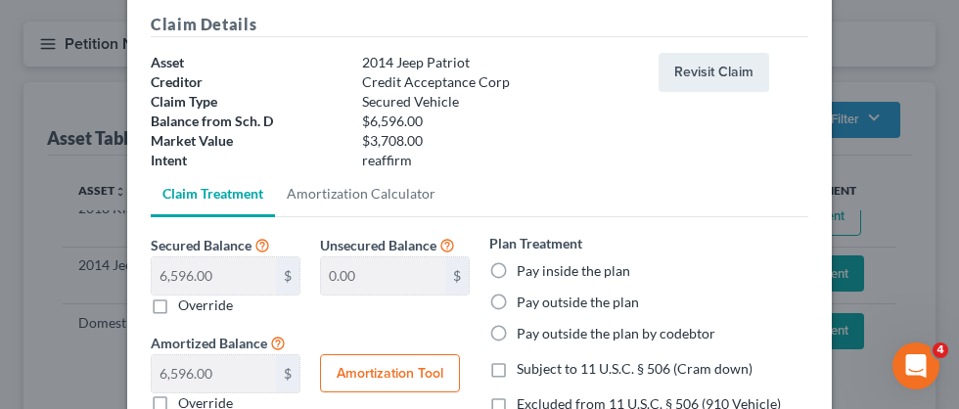
scroll to position [86, 0]
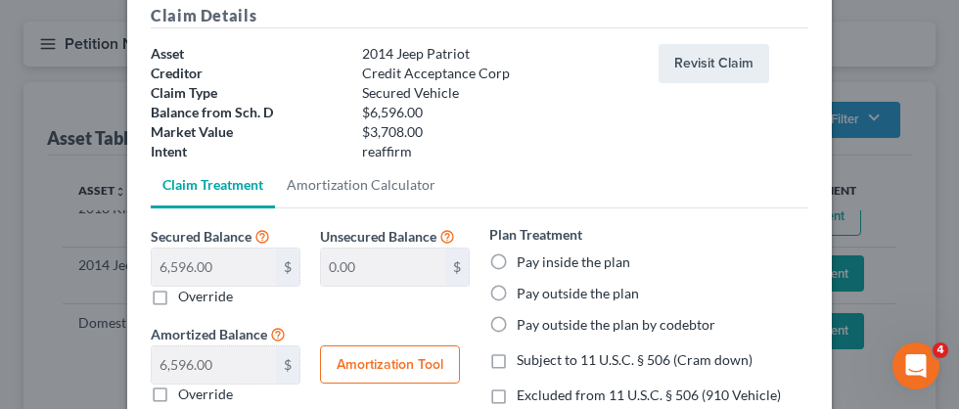
click at [517, 291] on label "Pay outside the plan" at bounding box center [578, 294] width 122 height 20
click at [525, 291] on input "Pay outside the plan" at bounding box center [531, 290] width 13 height 13
radio input "true"
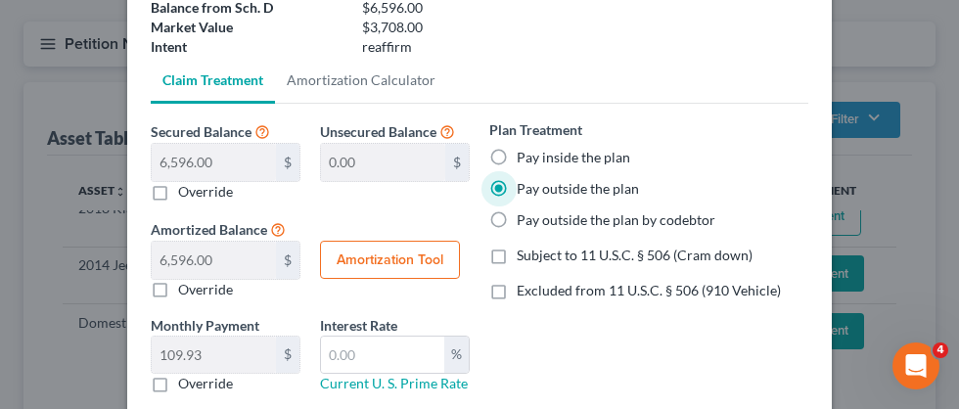
scroll to position [314, 0]
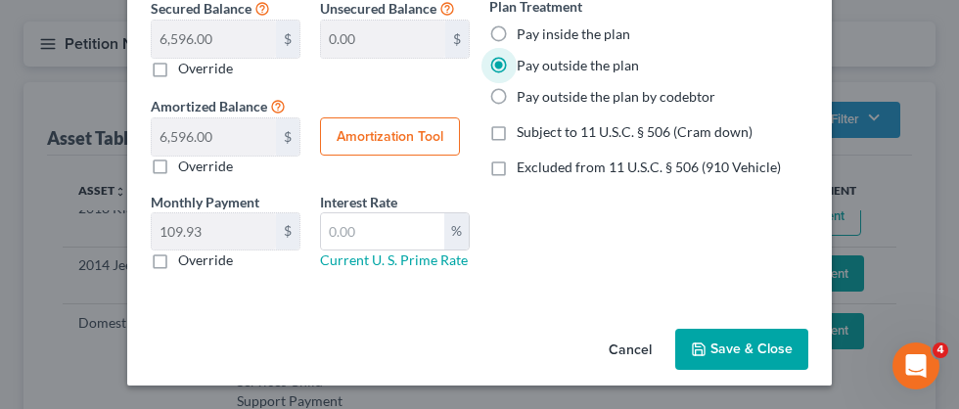
click at [721, 346] on button "Save & Close" at bounding box center [741, 349] width 133 height 41
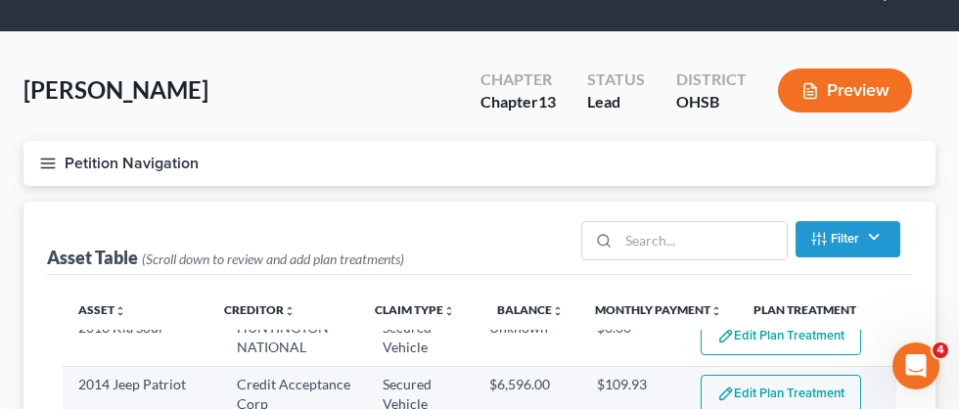
select select "59"
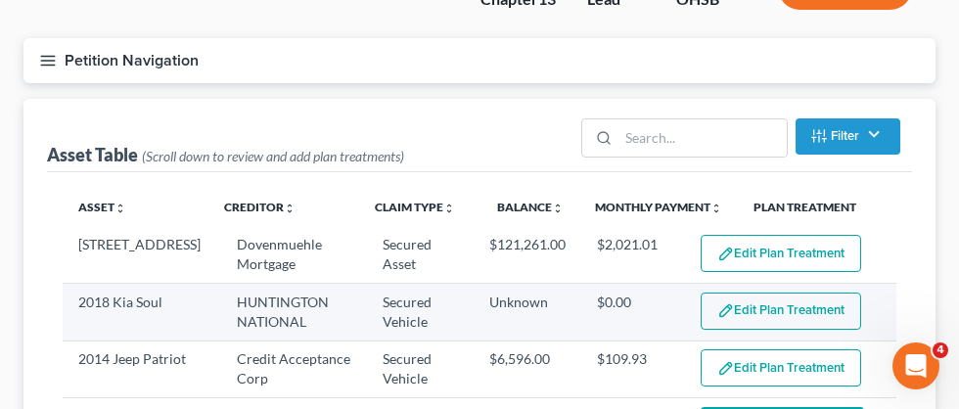
scroll to position [0, 0]
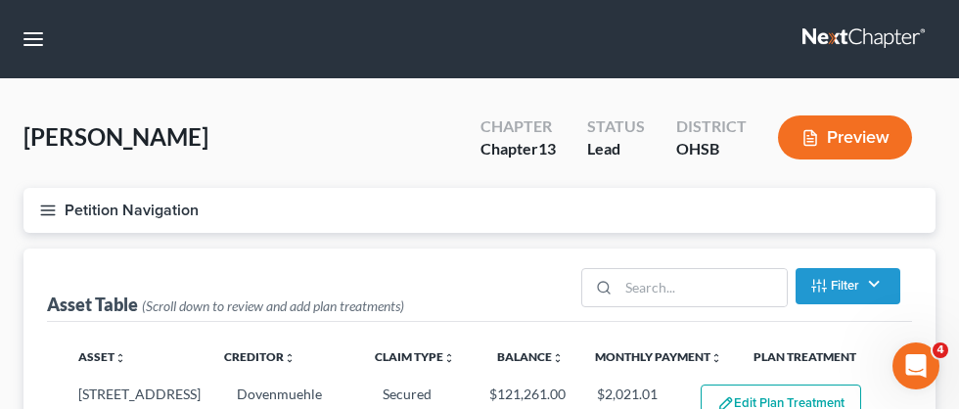
click at [47, 210] on line "button" at bounding box center [48, 210] width 14 height 0
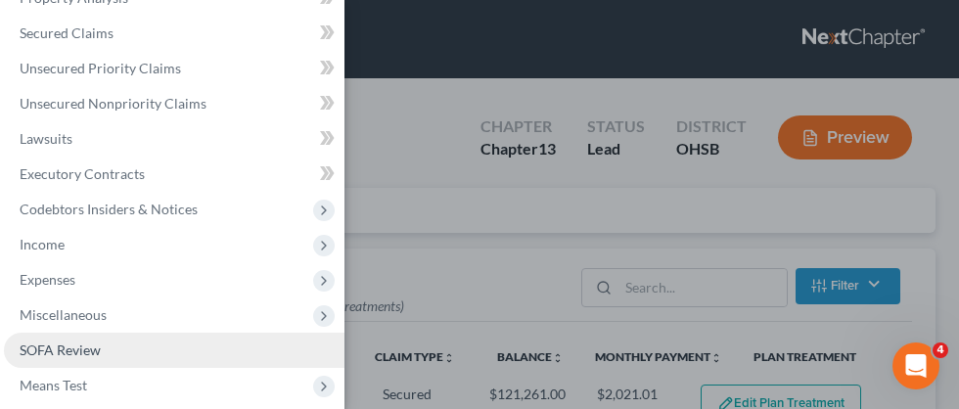
scroll to position [209, 0]
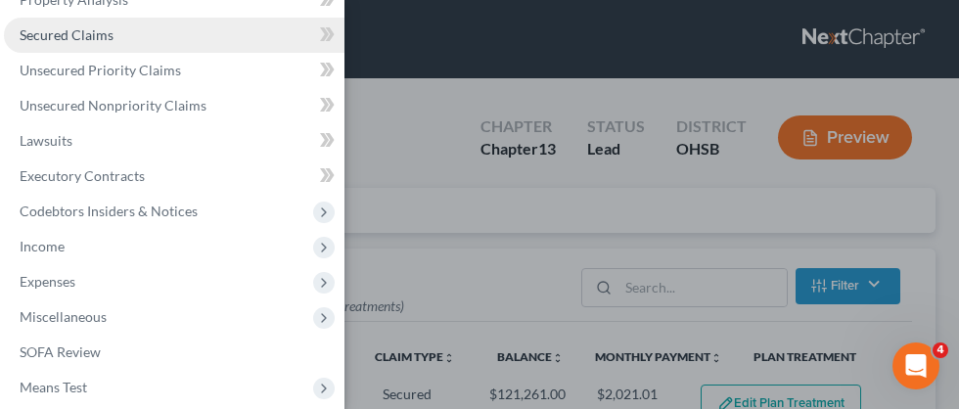
click at [106, 42] on span "Secured Claims" at bounding box center [67, 34] width 94 height 17
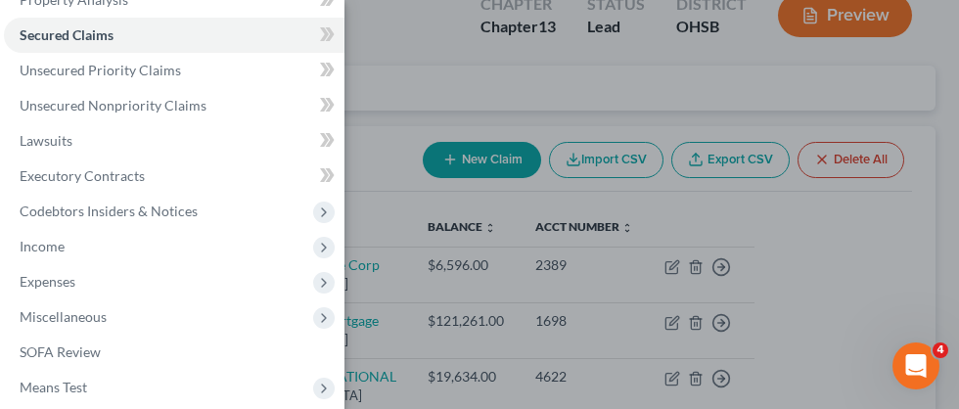
scroll to position [123, 0]
click at [400, 72] on div "Case Dashboard Payments Invoices Payments Payments Credit Report Client Profile" at bounding box center [479, 204] width 959 height 409
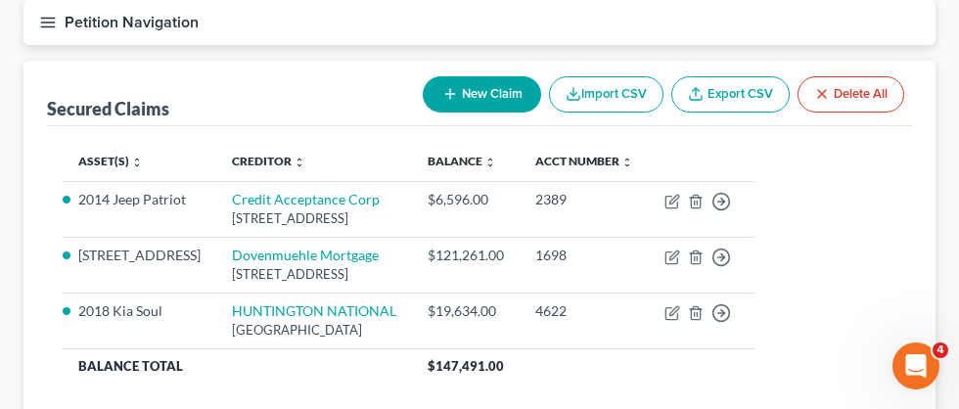
scroll to position [194, 0]
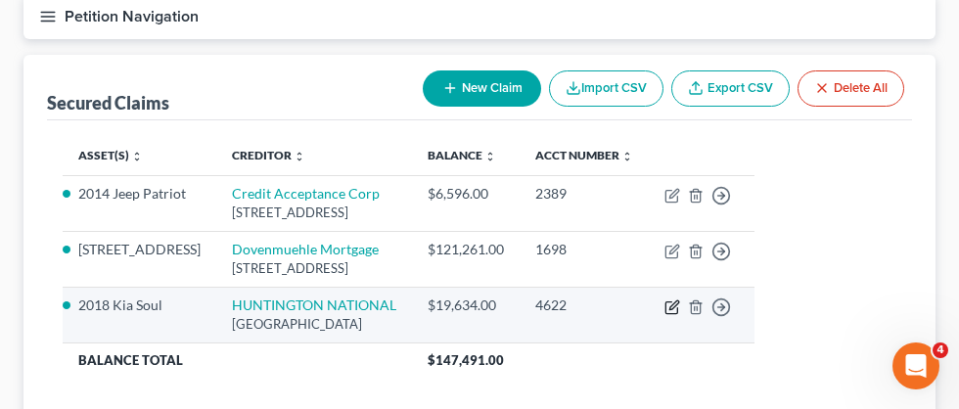
click at [677, 307] on icon "button" at bounding box center [672, 308] width 12 height 12
select select "36"
select select "3"
select select "0"
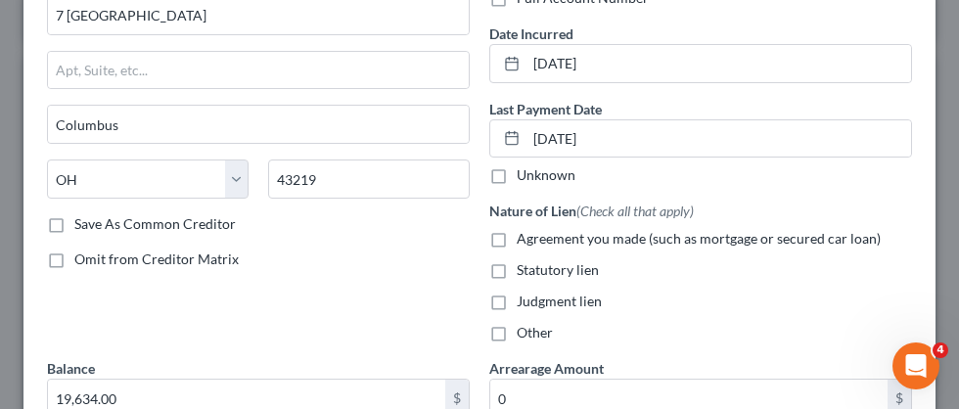
scroll to position [0, 0]
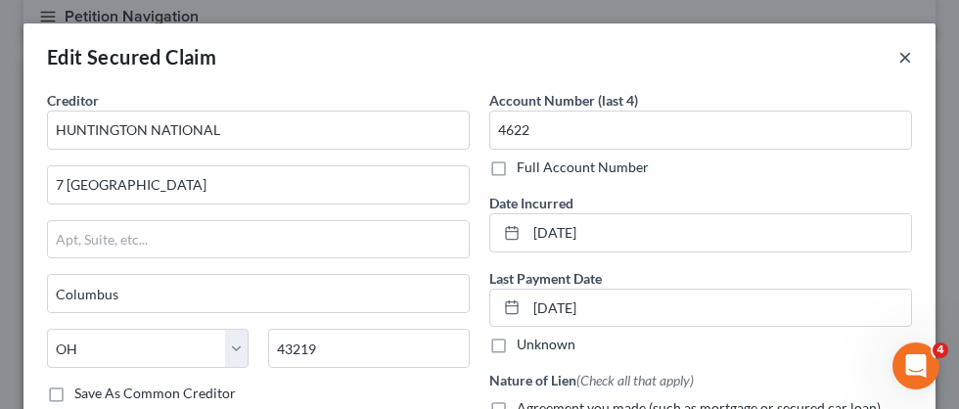
click at [907, 60] on button "×" at bounding box center [906, 56] width 14 height 23
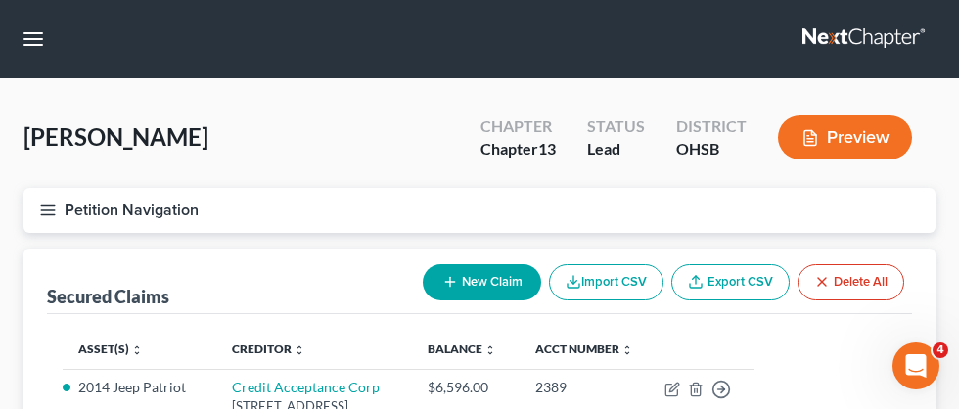
click at [56, 213] on icon "button" at bounding box center [48, 211] width 18 height 18
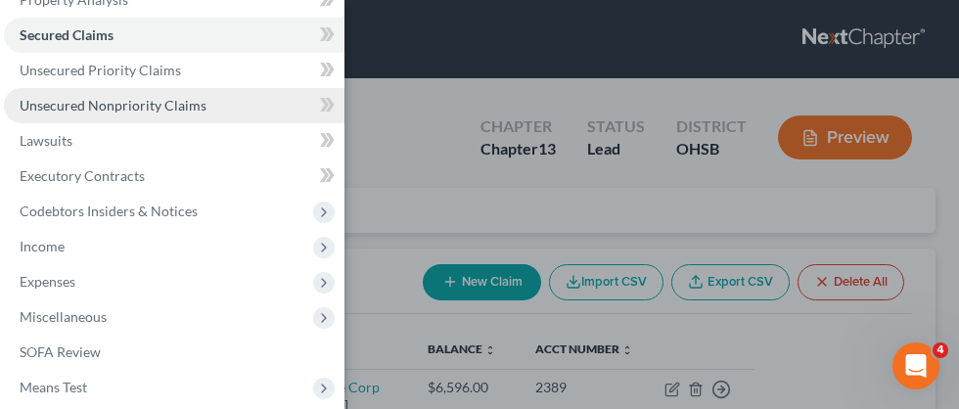
click at [120, 118] on link "Unsecured Nonpriority Claims" at bounding box center [174, 105] width 341 height 35
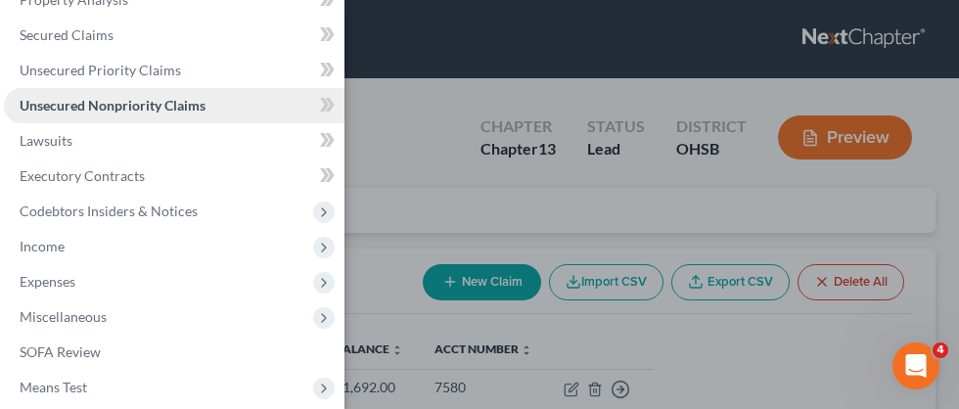
click at [186, 99] on span "Unsecured Nonpriority Claims" at bounding box center [113, 105] width 186 height 17
click at [398, 134] on div "Case Dashboard Payments Invoices Payments Payments Credit Report Client Profile" at bounding box center [479, 204] width 959 height 409
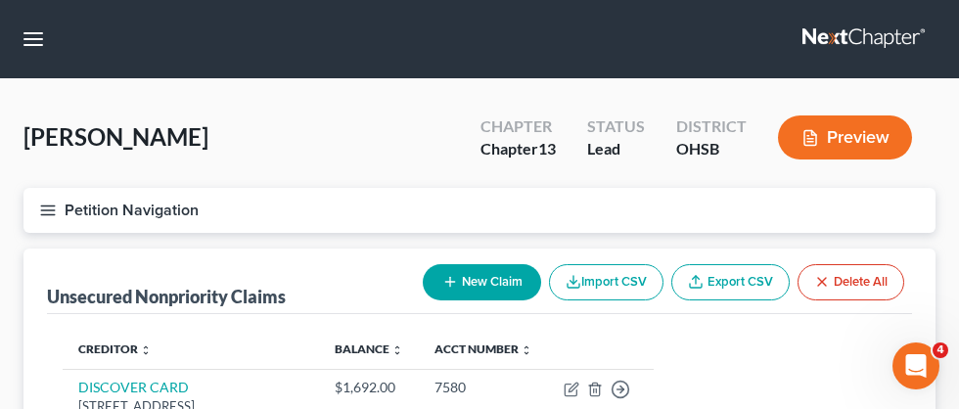
click at [50, 211] on icon "button" at bounding box center [48, 211] width 18 height 18
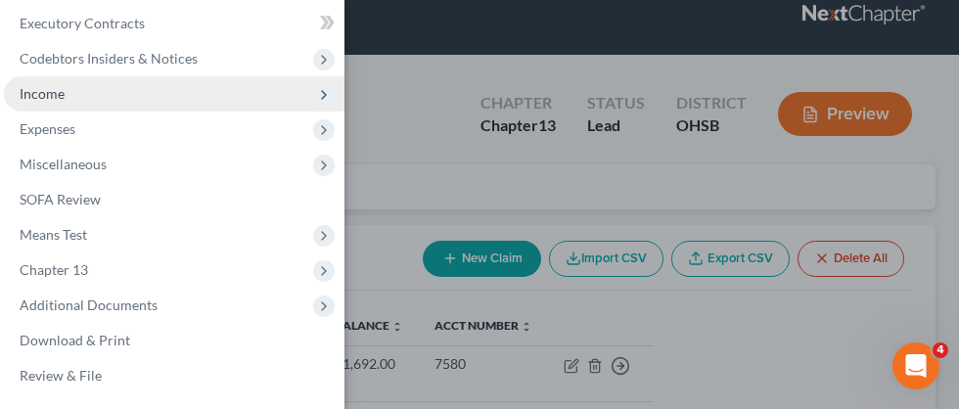
scroll to position [53, 0]
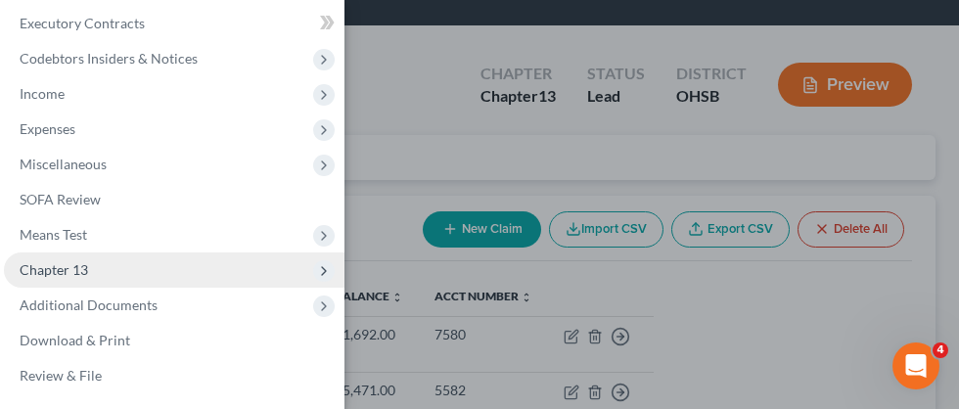
click at [99, 261] on span "Chapter 13" at bounding box center [174, 270] width 341 height 35
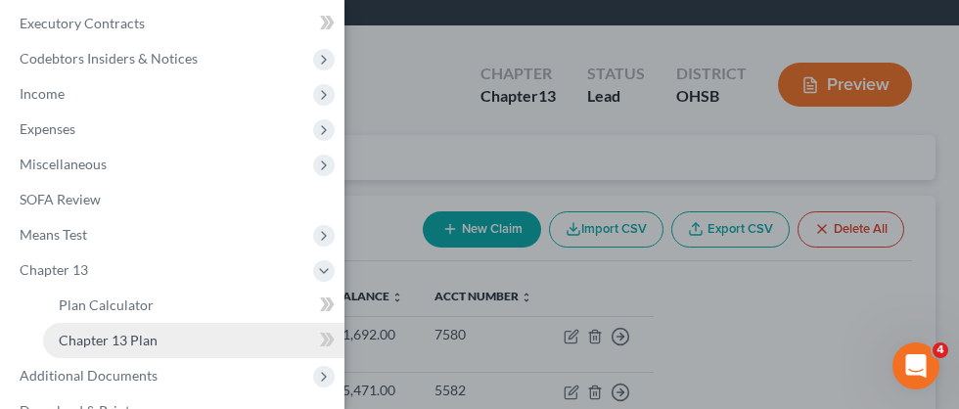
click at [127, 341] on span "Chapter 13 Plan" at bounding box center [108, 340] width 99 height 17
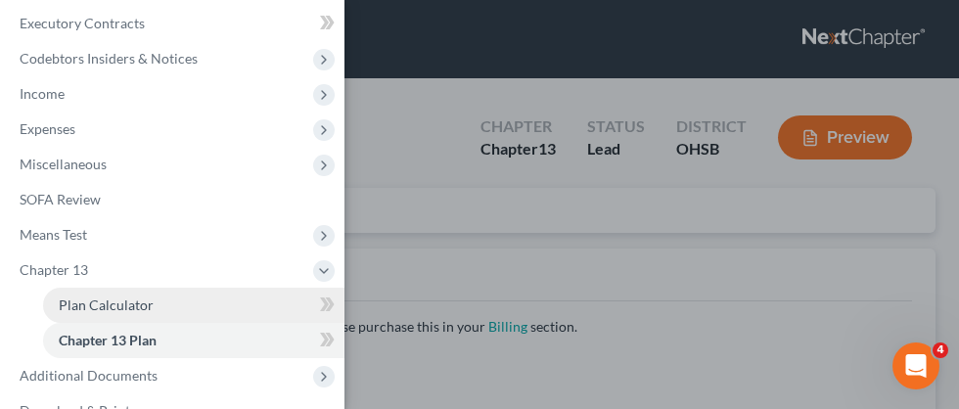
click at [135, 312] on span "Plan Calculator" at bounding box center [106, 305] width 95 height 17
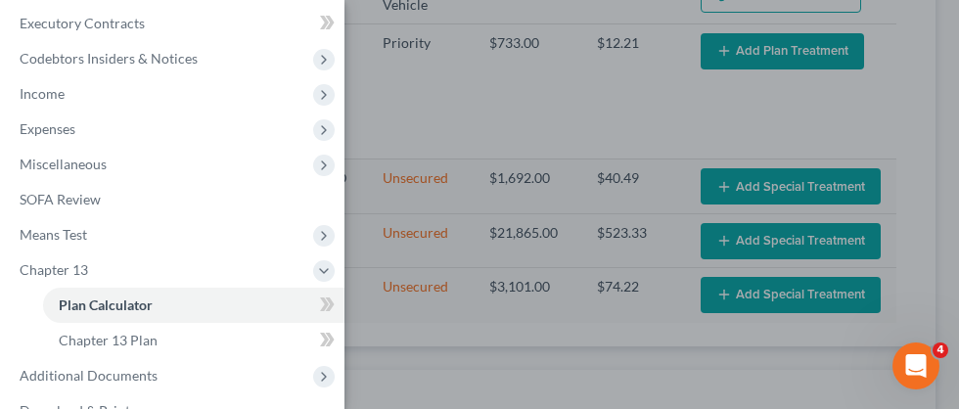
select select "59"
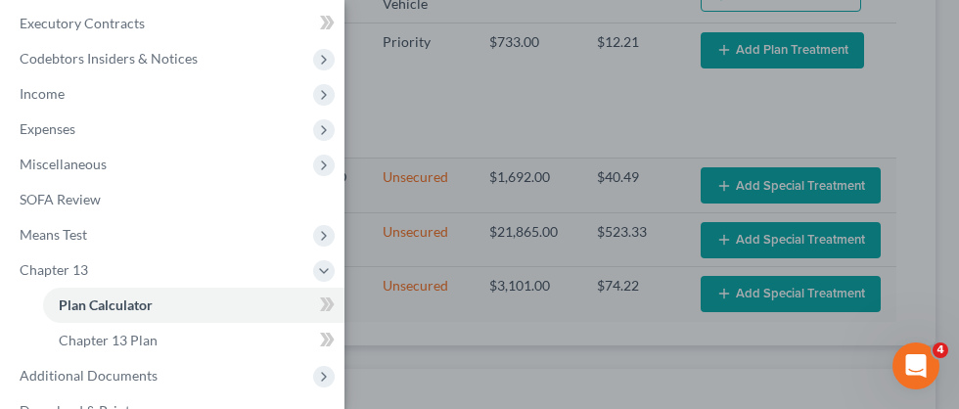
scroll to position [527, 0]
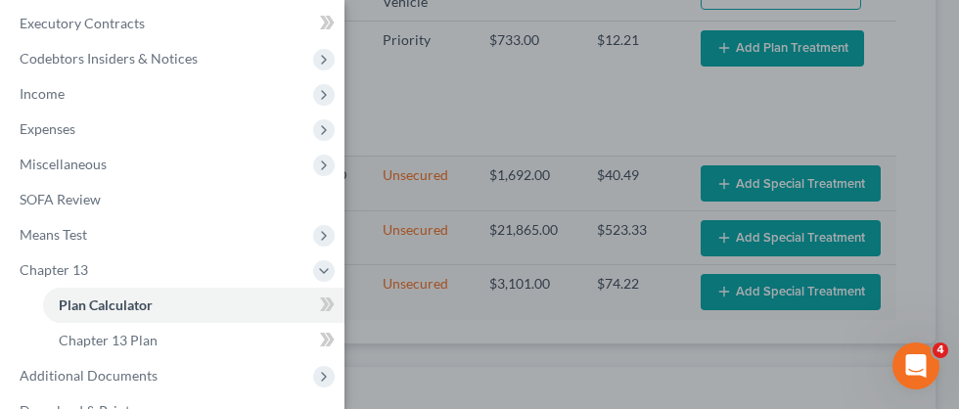
click at [635, 106] on div "Case Dashboard Payments Invoices Payments Payments Credit Report Client Profile" at bounding box center [479, 204] width 959 height 409
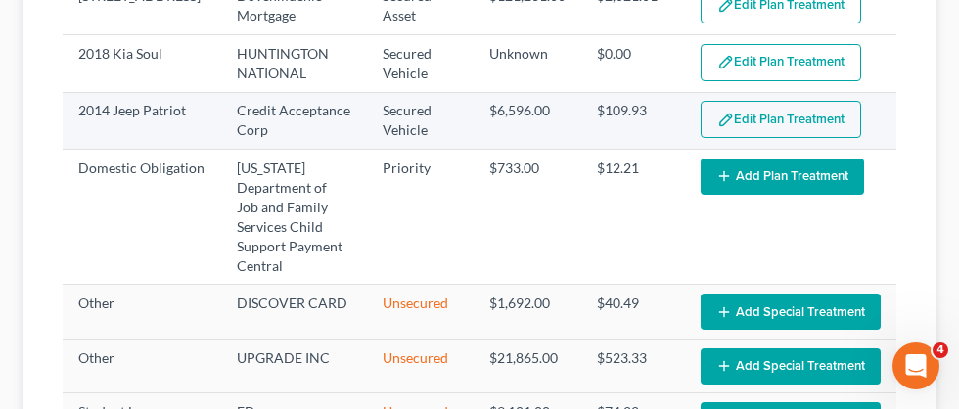
scroll to position [0, 0]
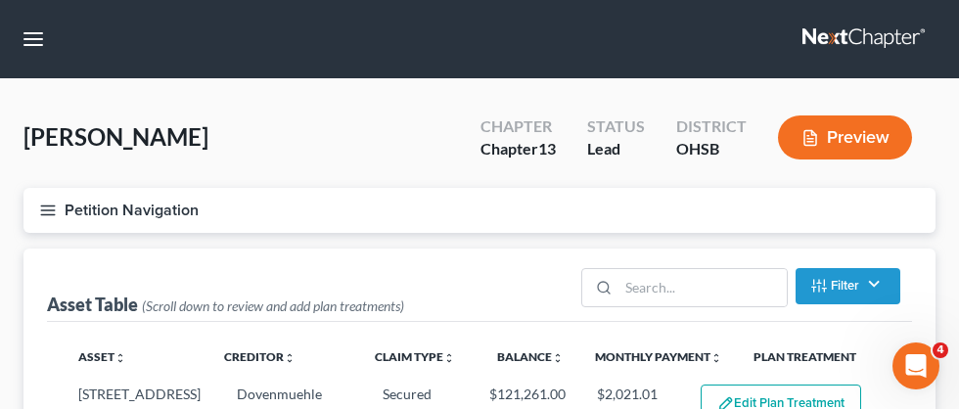
click at [50, 211] on icon "button" at bounding box center [48, 211] width 18 height 18
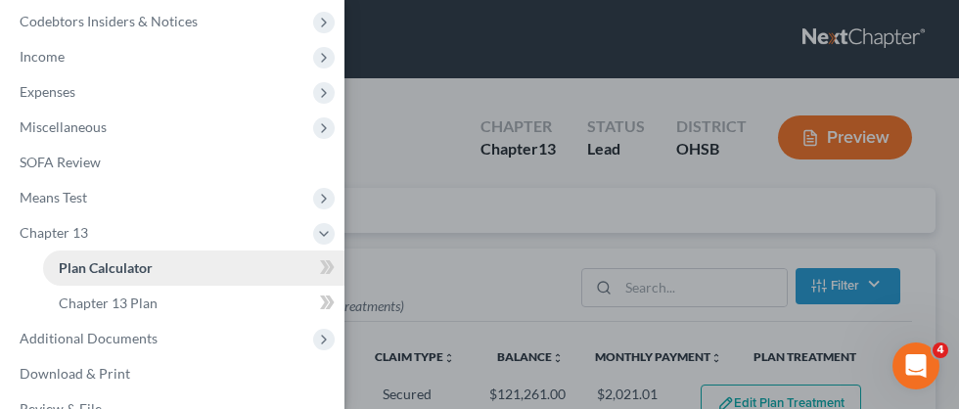
scroll to position [433, 0]
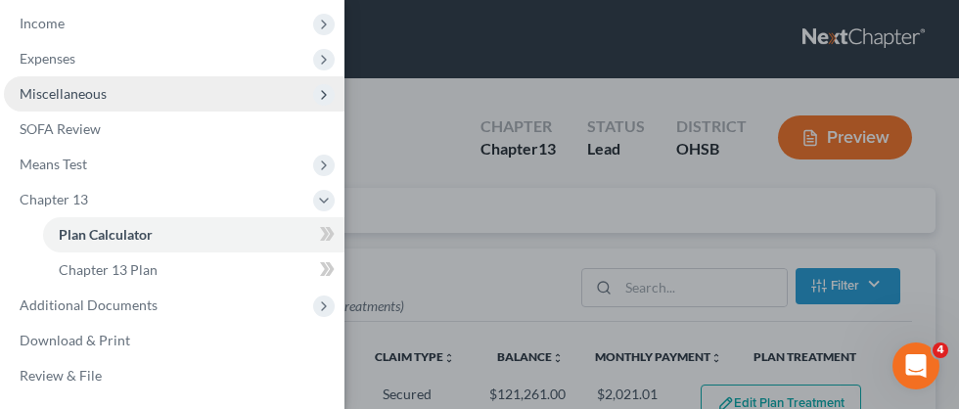
click at [94, 95] on span "Miscellaneous" at bounding box center [63, 93] width 87 height 17
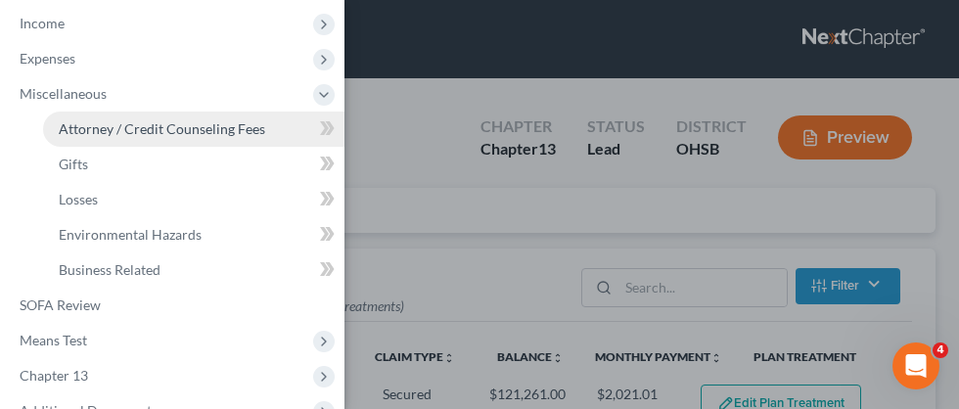
click at [162, 140] on link "Attorney / Credit Counseling Fees" at bounding box center [193, 129] width 301 height 35
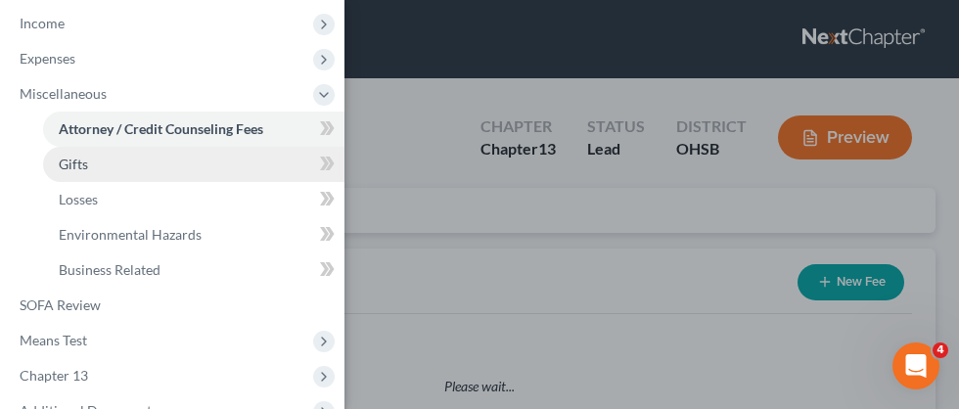
select select "4"
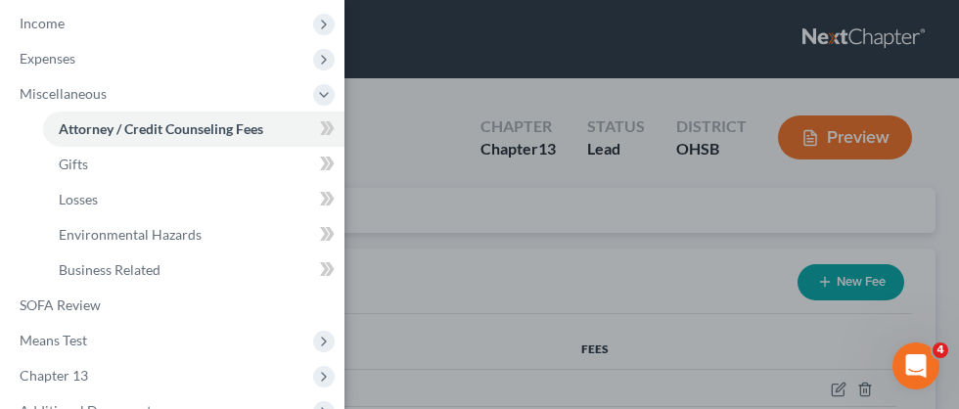
click at [446, 277] on div "Case Dashboard Payments Invoices Payments Payments Credit Report Client Profile" at bounding box center [479, 204] width 959 height 409
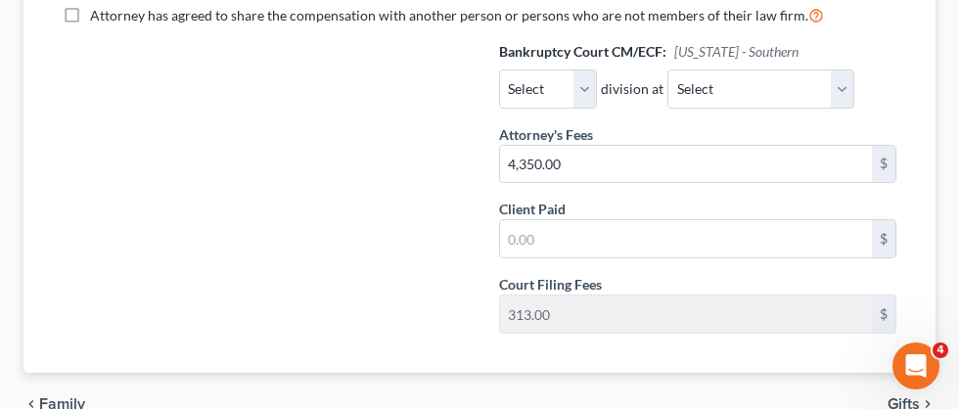
scroll to position [789, 0]
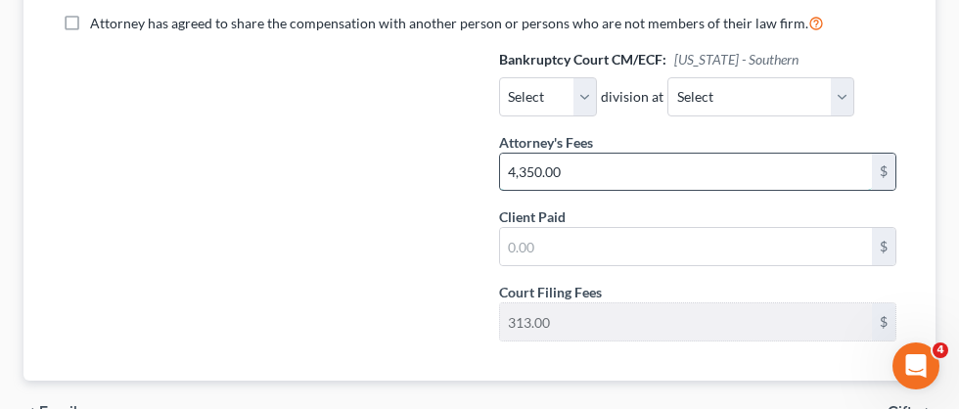
click at [620, 177] on input "4,350.00" at bounding box center [686, 172] width 372 height 37
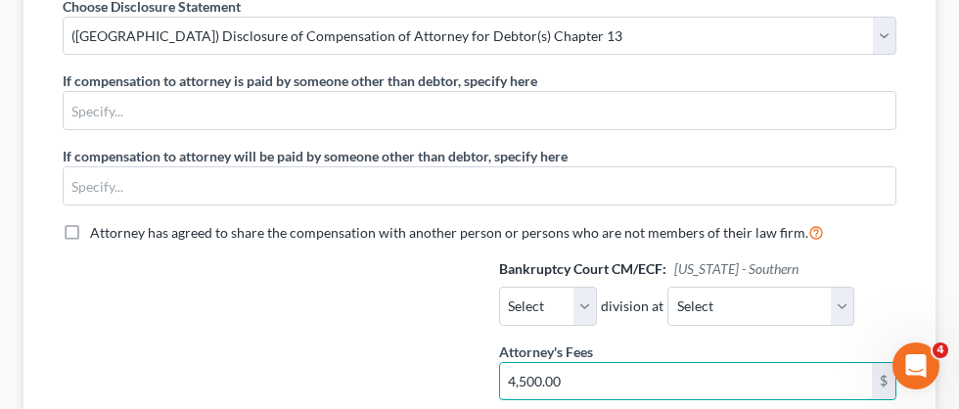
scroll to position [0, 0]
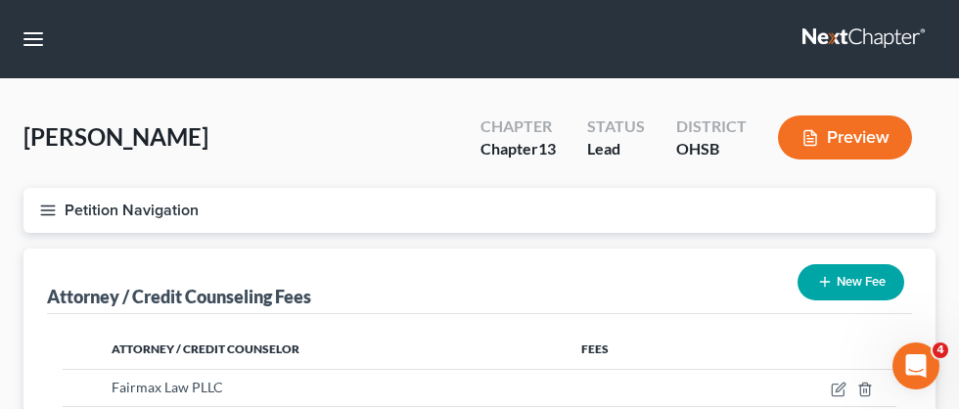
type input "4,500.00"
click at [48, 210] on line "button" at bounding box center [48, 210] width 14 height 0
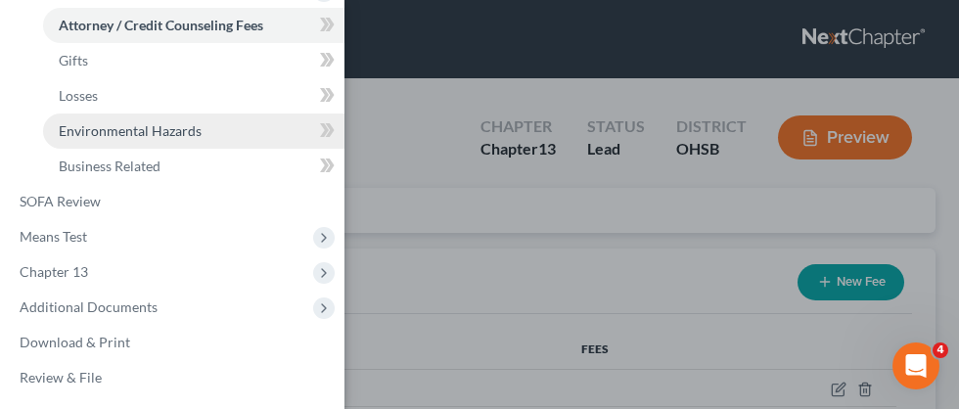
scroll to position [538, 0]
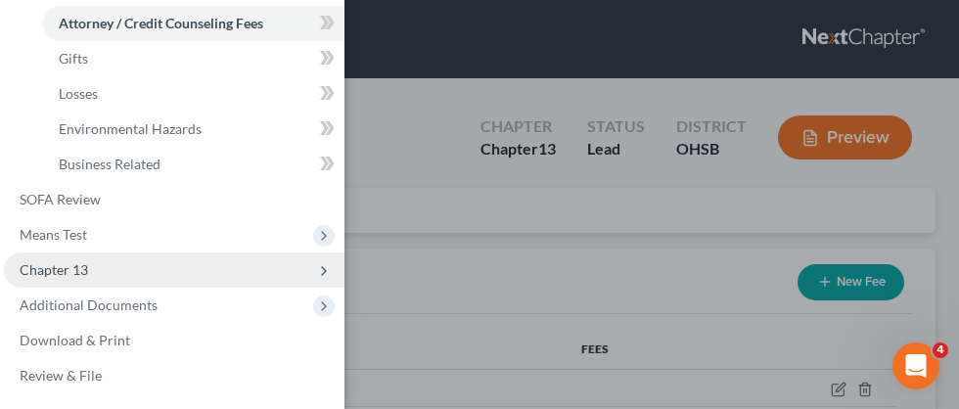
click at [85, 273] on span "Chapter 13" at bounding box center [54, 269] width 69 height 17
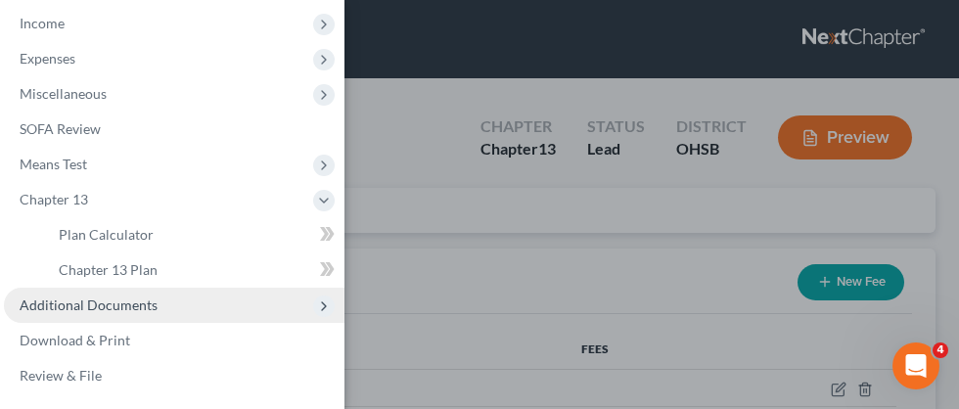
scroll to position [433, 0]
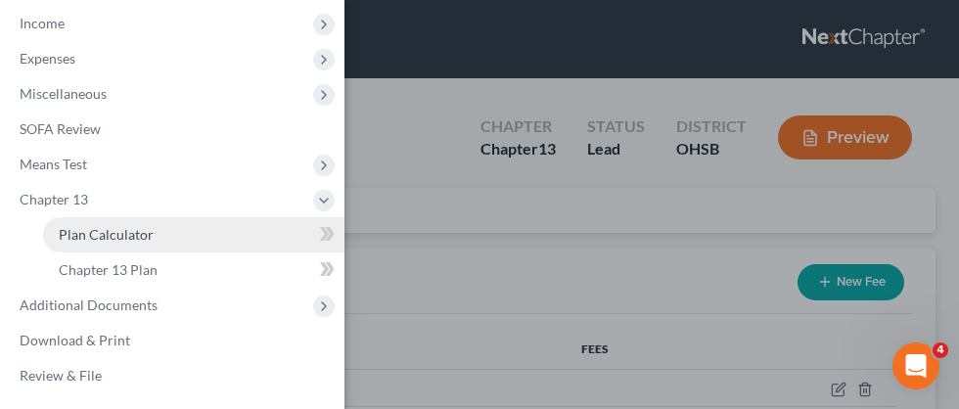
click at [116, 236] on span "Plan Calculator" at bounding box center [106, 234] width 95 height 17
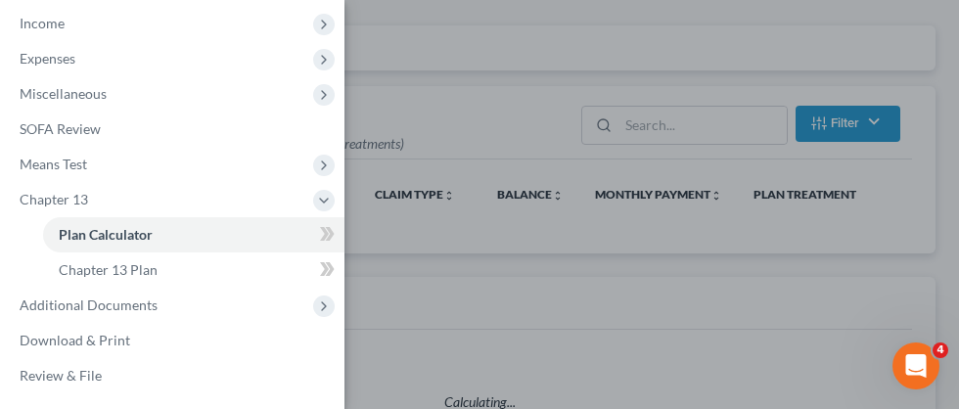
scroll to position [172, 0]
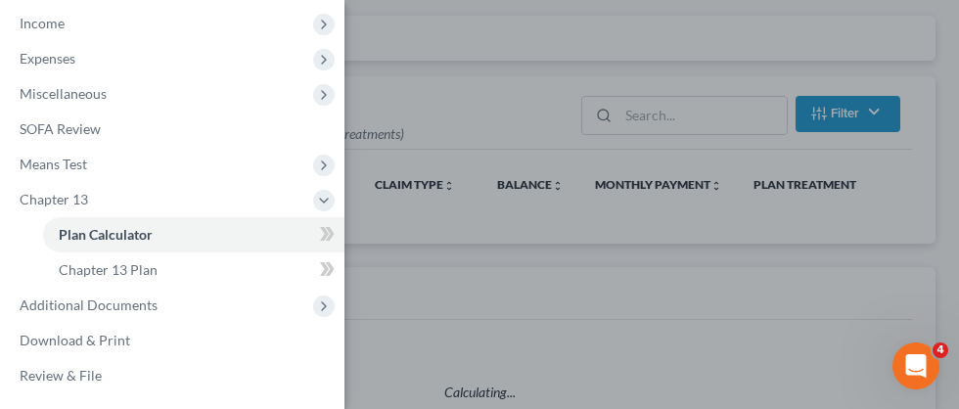
select select "59"
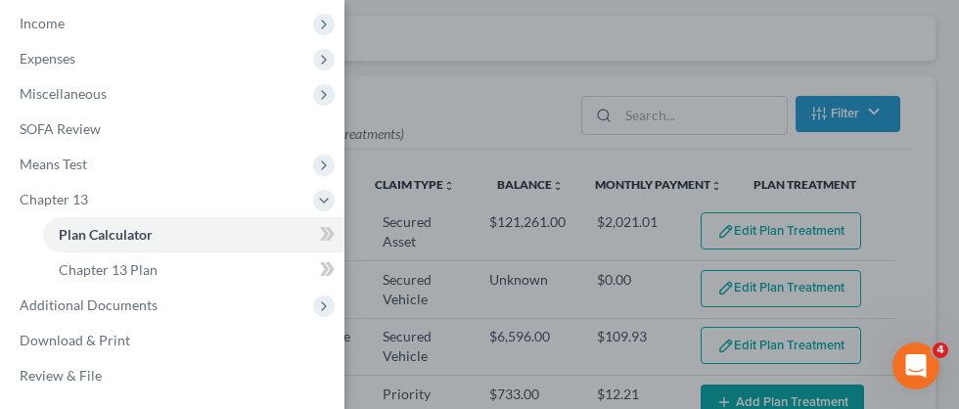
click at [438, 101] on div "Case Dashboard Payments Invoices Payments Payments Credit Report Client Profile" at bounding box center [479, 204] width 959 height 409
select select "59"
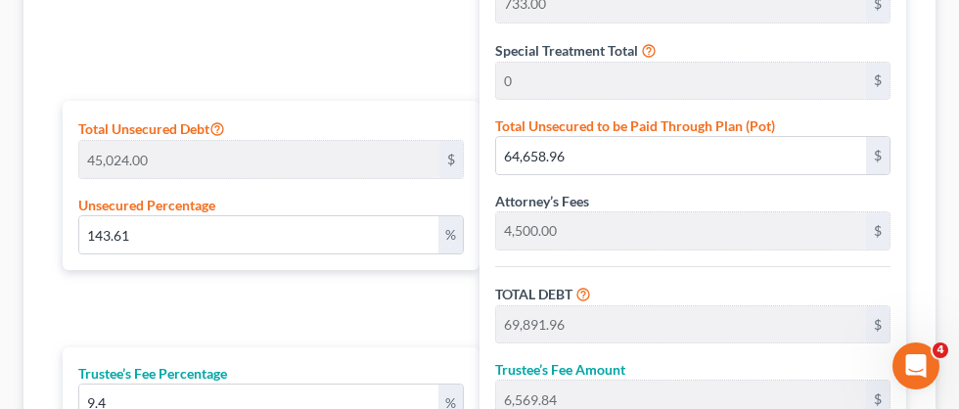
scroll to position [1173, 0]
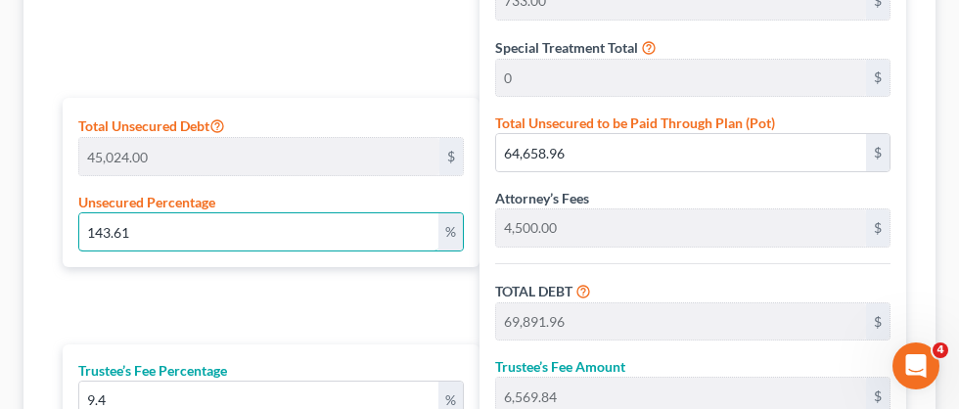
drag, startPoint x: 286, startPoint y: 236, endPoint x: 37, endPoint y: 202, distance: 251.0
type input "0"
type input "5,233.00"
type input "491.90"
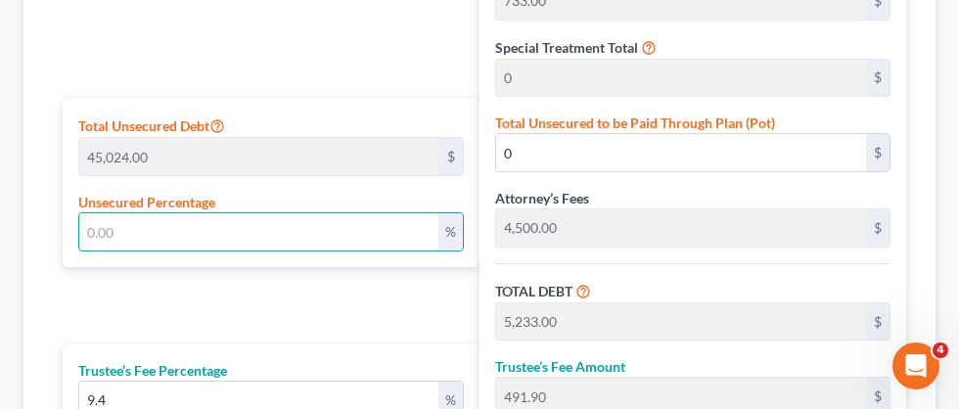
type input "5,724.90"
type input "95.41"
type input "0"
type input "1"
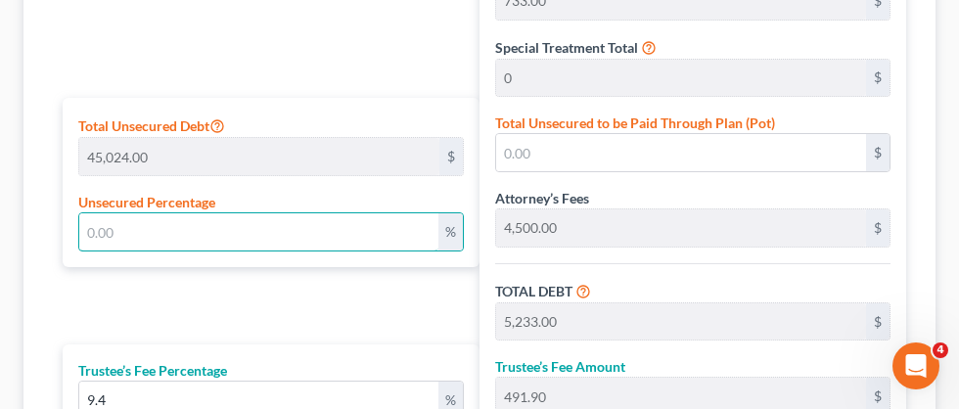
type input "450.24"
type input "5,683.24"
type input "534.22"
type input "6,217.46"
type input "103.62"
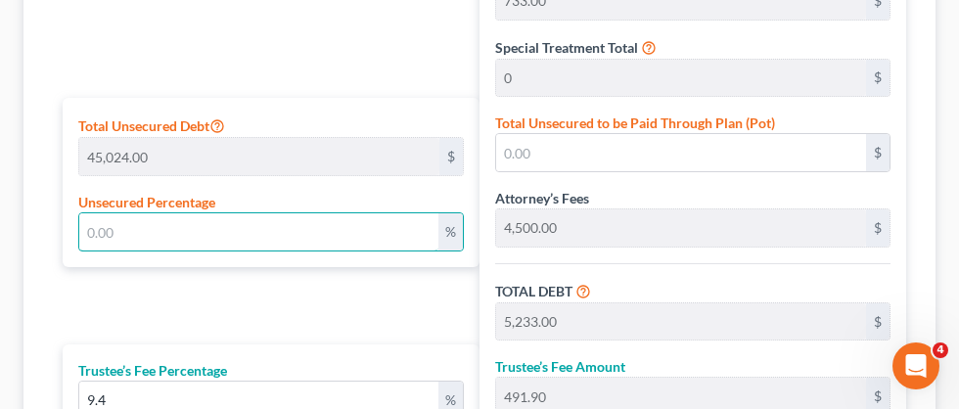
type input "103.62"
type input "10"
type input "4,502.40"
type input "9,735.40"
type input "915.12"
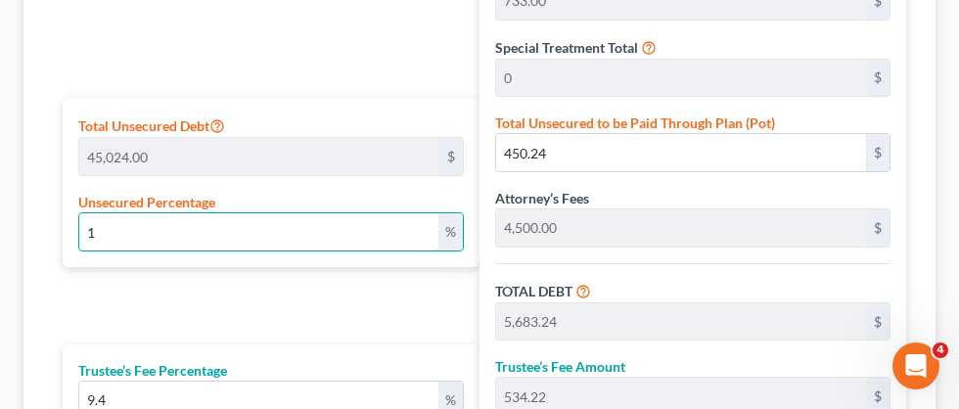
type input "10,650.52"
type input "177.50"
type input "100"
type input "45,024.00"
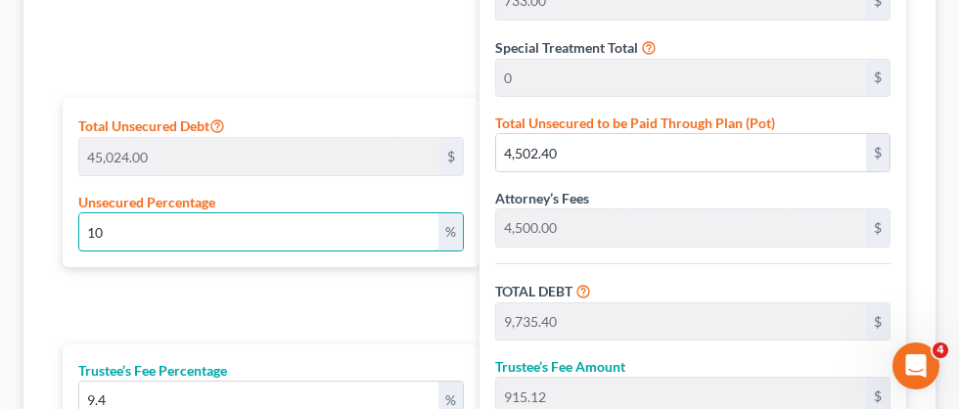
type input "50,257.00"
type input "4,724.15"
type input "54,981.15"
type input "916.35"
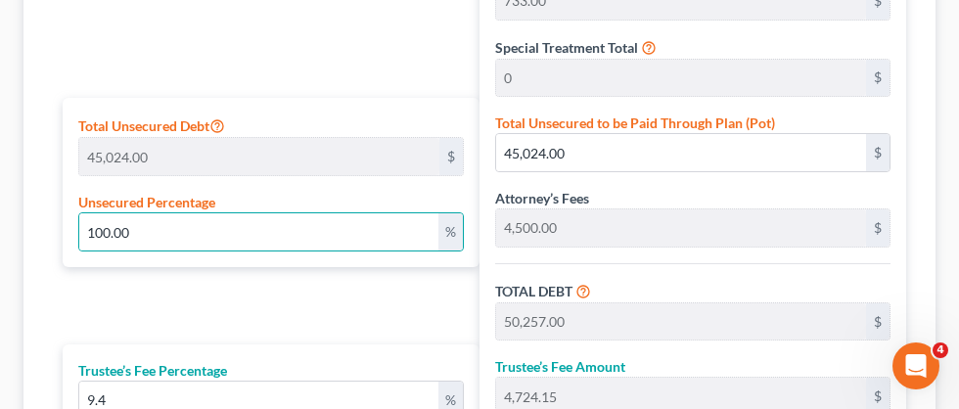
scroll to position [1181, 0]
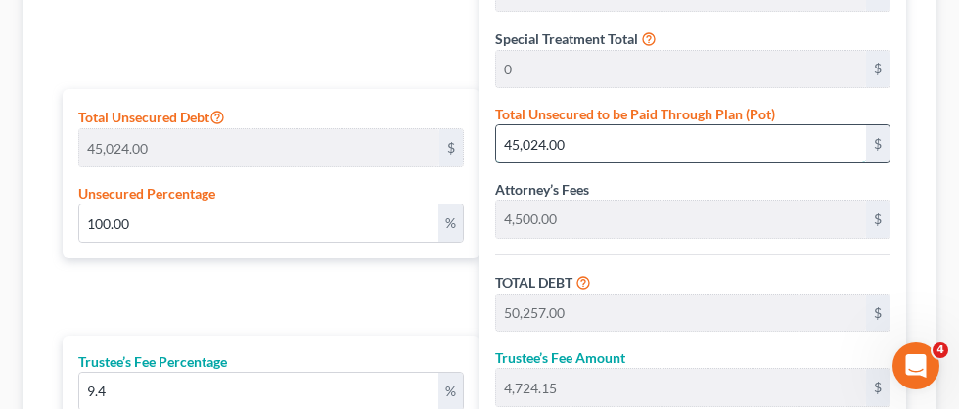
type input "0.013326226012793176"
type input "6"
type input "5,239.00"
type input "492.46"
type input "5,731.46"
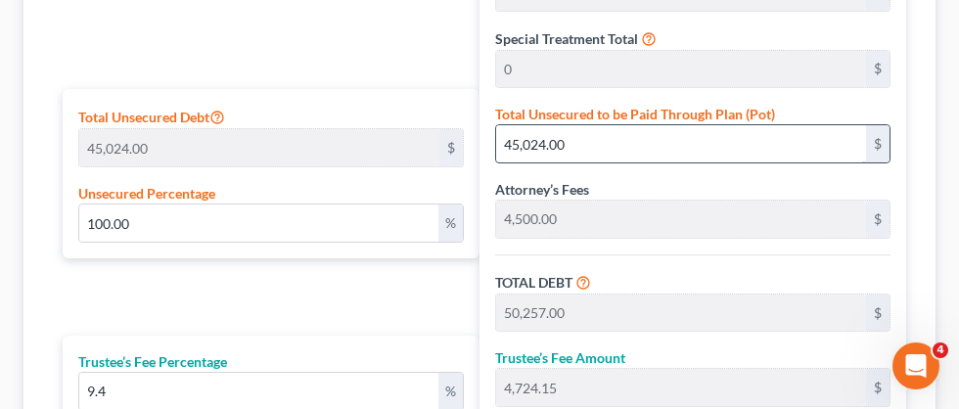
type input "95.52"
type input "0.14214641080312723"
type input "64"
type input "5,297.00"
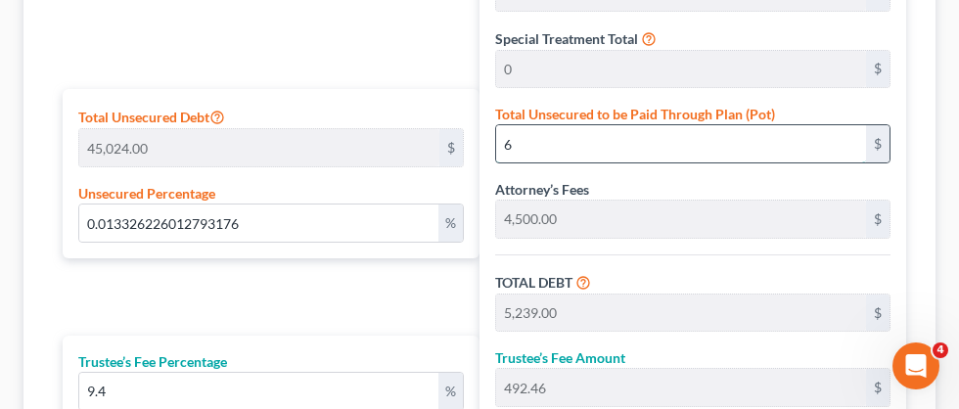
type input "497.91"
type input "5,794.91"
type input "96.58"
type input "1.4347903340440653"
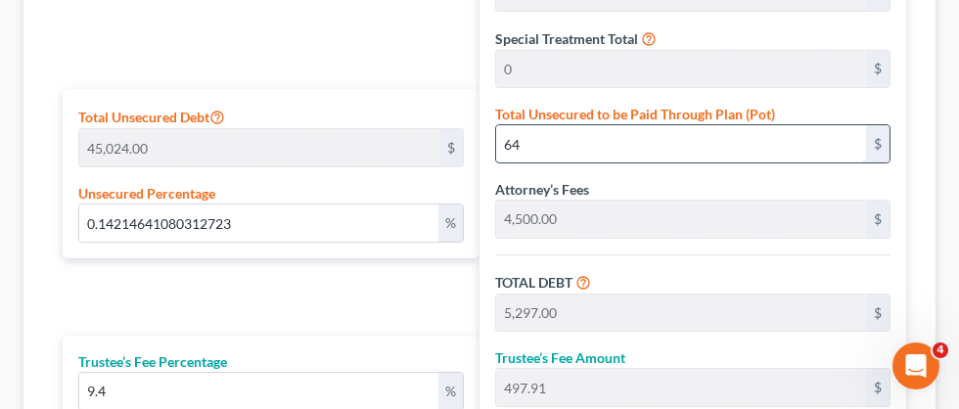
type input "646"
type input "5,879.00"
type input "552.62"
type input "6,431.62"
type input "107.19"
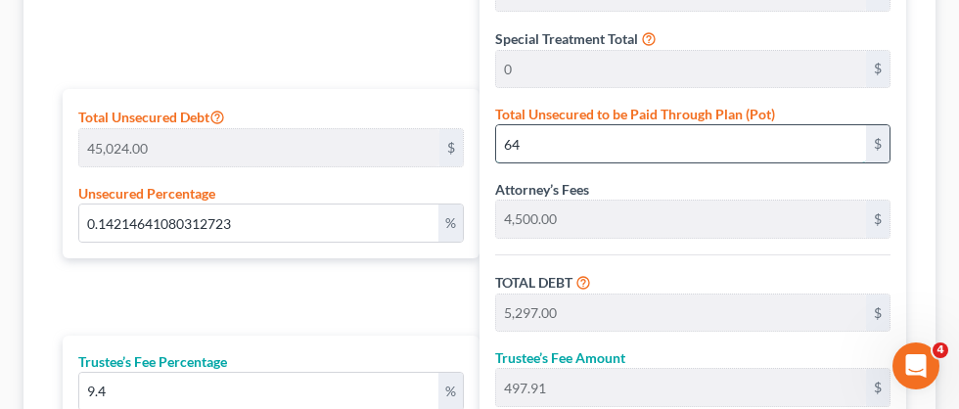
type input "107.19"
type input "14.359008528784647"
type input "6465"
type input "11,698.00"
type input "1,099.61"
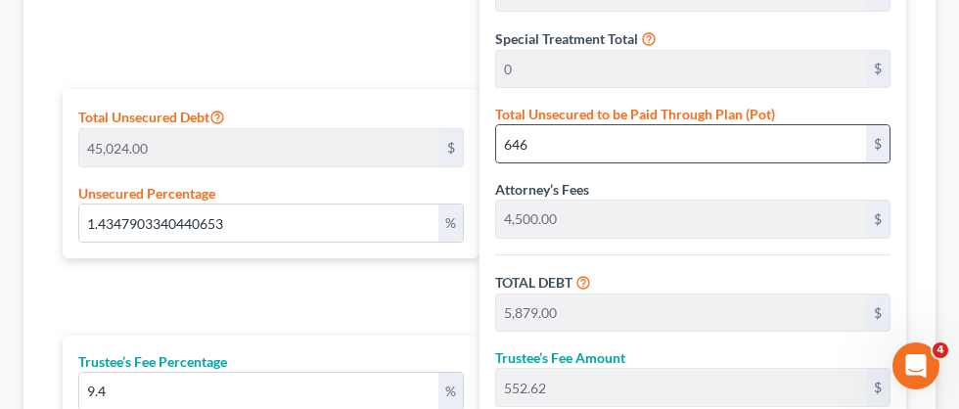
type input "12,797.61"
type input "213.29"
type input "6,465"
type input "143.60785358919688"
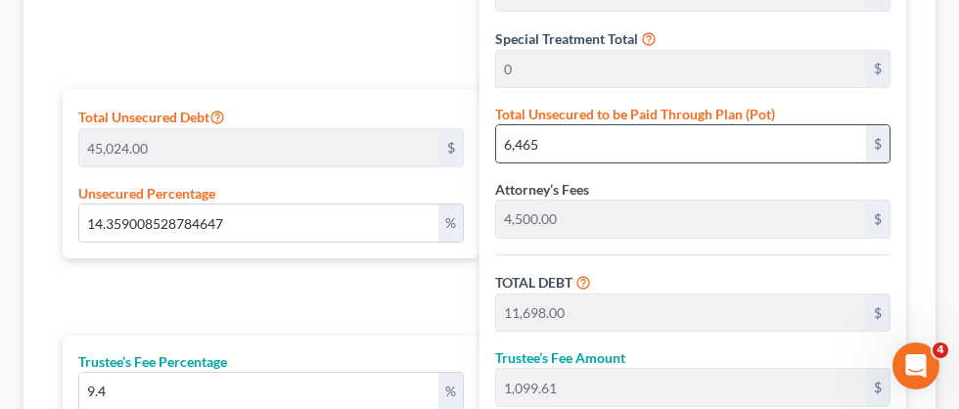
type input "6,4658"
type input "69,891.00"
type input "6,569.75"
type input "76,460.75"
type input "1,274.34"
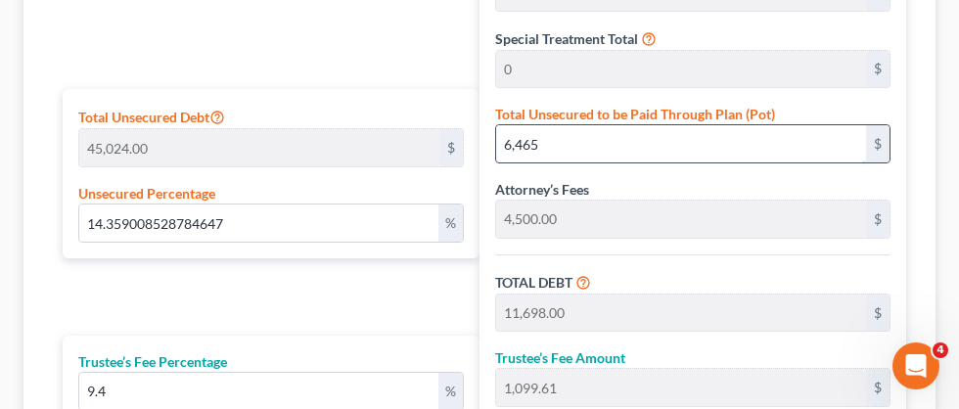
type input "1,274.34"
type input "64,658.00"
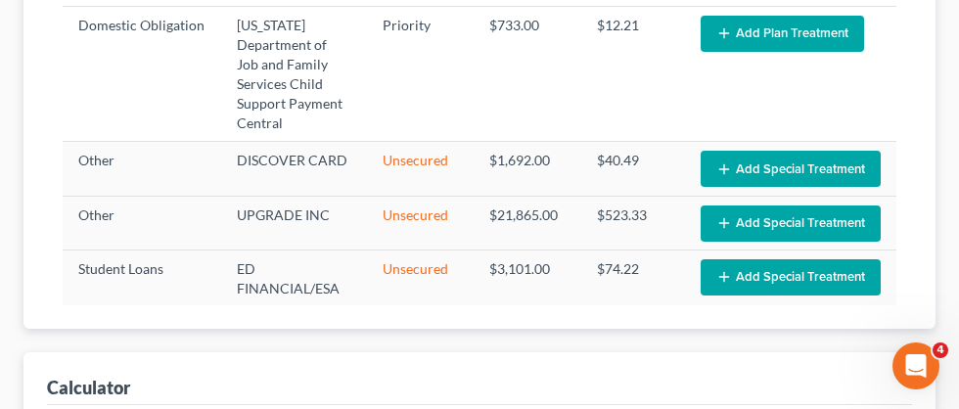
scroll to position [0, 0]
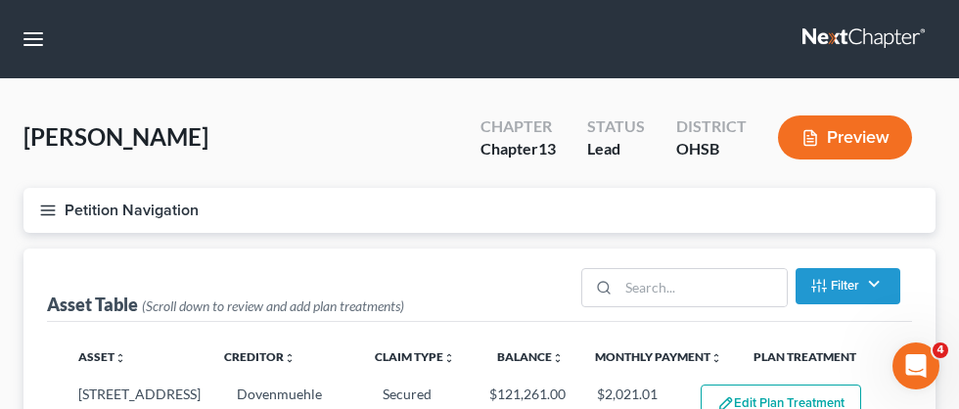
click at [50, 206] on icon "button" at bounding box center [48, 211] width 18 height 18
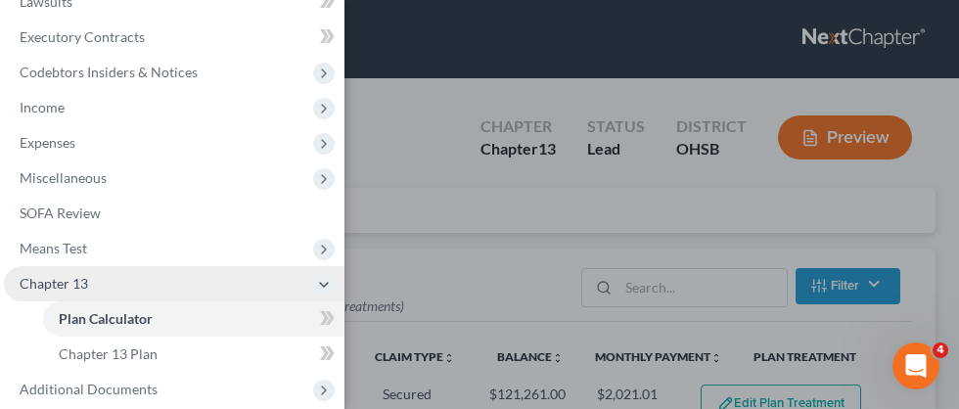
scroll to position [339, 0]
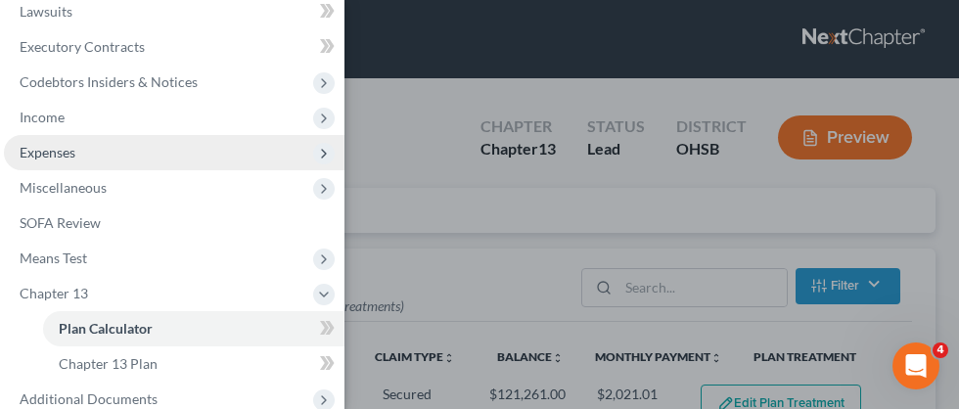
click at [57, 161] on span "Expenses" at bounding box center [48, 152] width 56 height 17
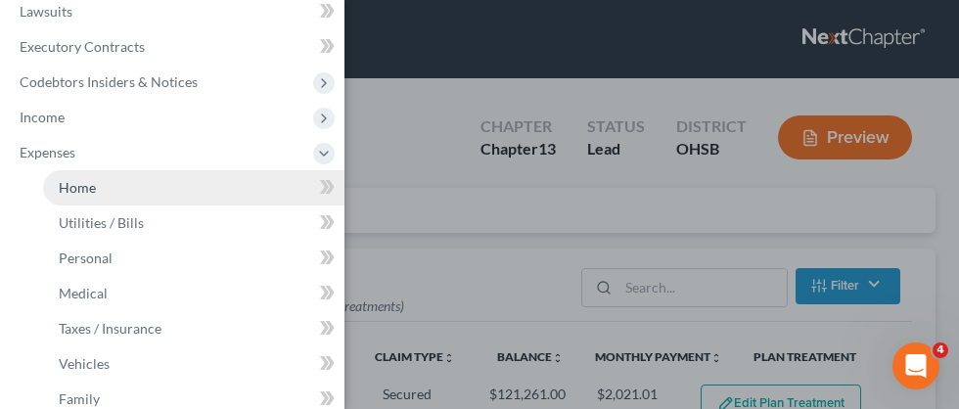
click at [96, 187] on link "Home" at bounding box center [193, 187] width 301 height 35
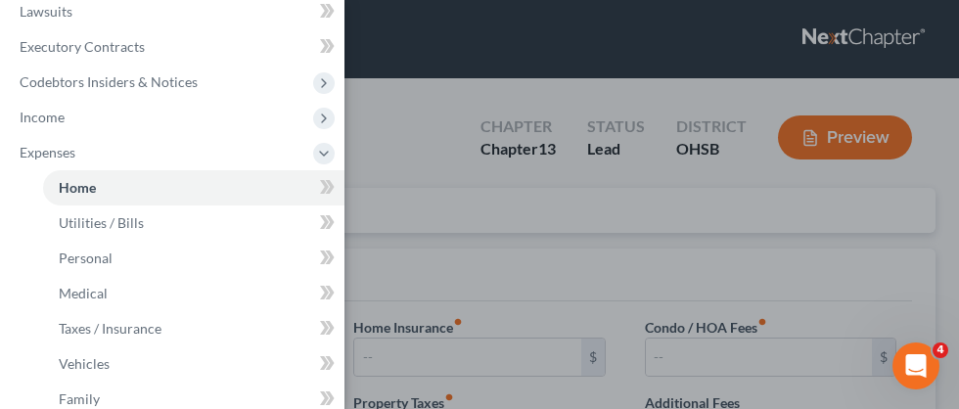
type input "990.00"
type input "0.00"
radio input "true"
type input "0.00"
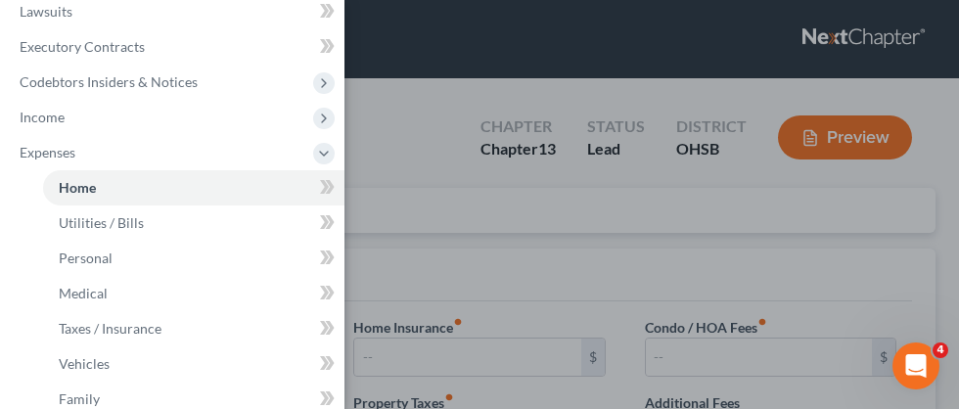
type input "0.00"
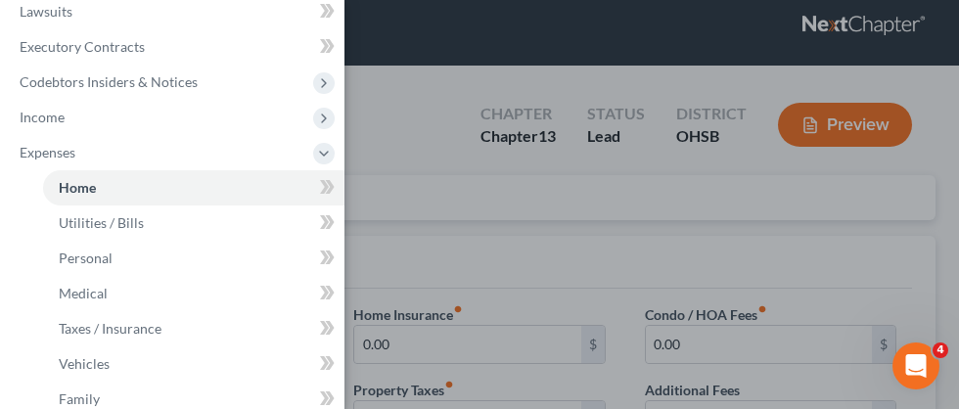
click at [382, 180] on div "Case Dashboard Payments Invoices Payments Payments Credit Report Client Profile" at bounding box center [479, 204] width 959 height 409
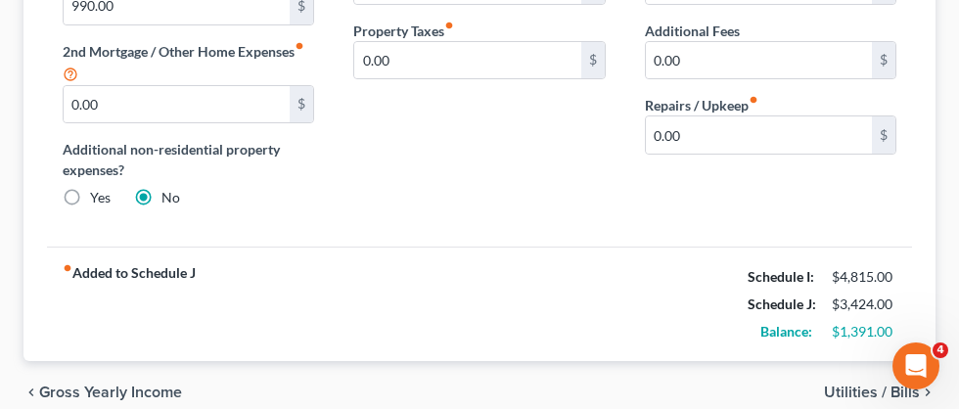
scroll to position [377, 0]
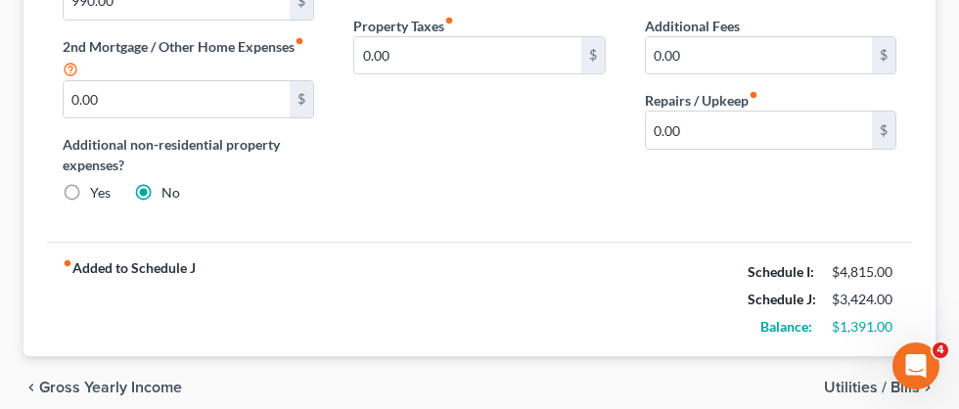
click at [852, 385] on span "Utilities / Bills" at bounding box center [872, 388] width 96 height 16
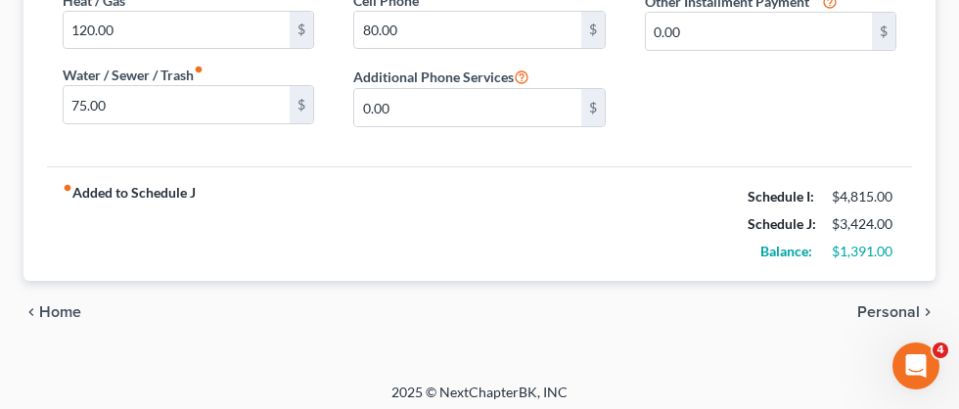
scroll to position [410, 0]
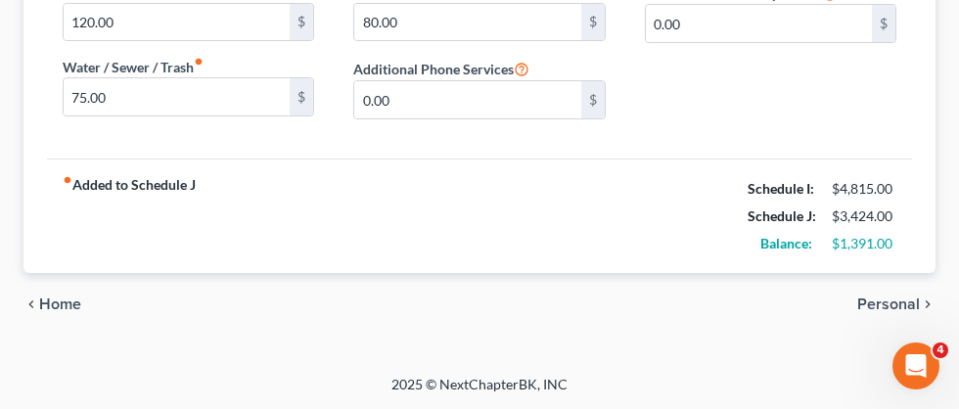
click at [880, 306] on span "Personal" at bounding box center [888, 305] width 63 height 16
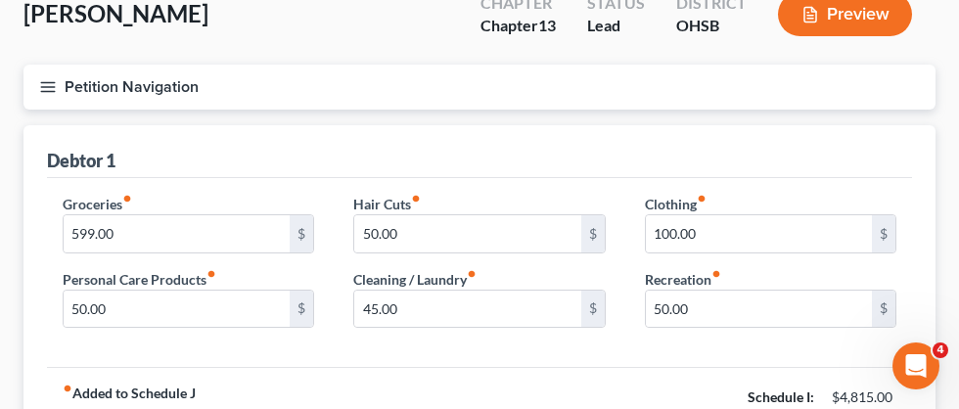
scroll to position [124, 0]
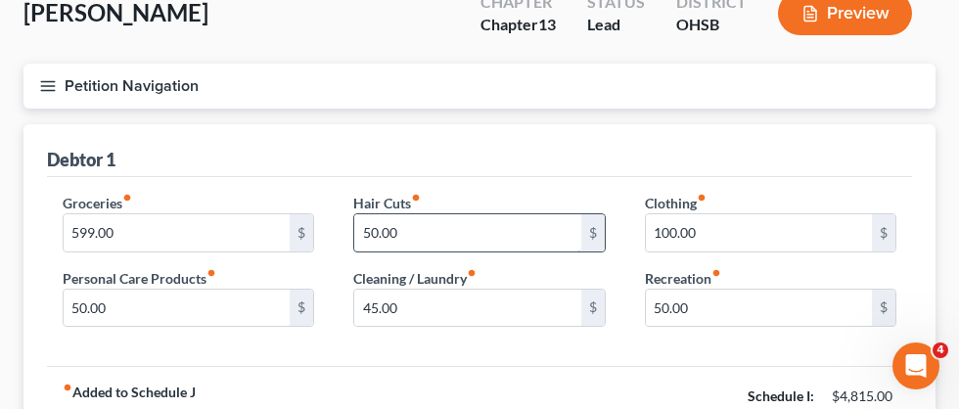
click at [424, 238] on input "50.00" at bounding box center [467, 232] width 226 height 37
type input "75.00"
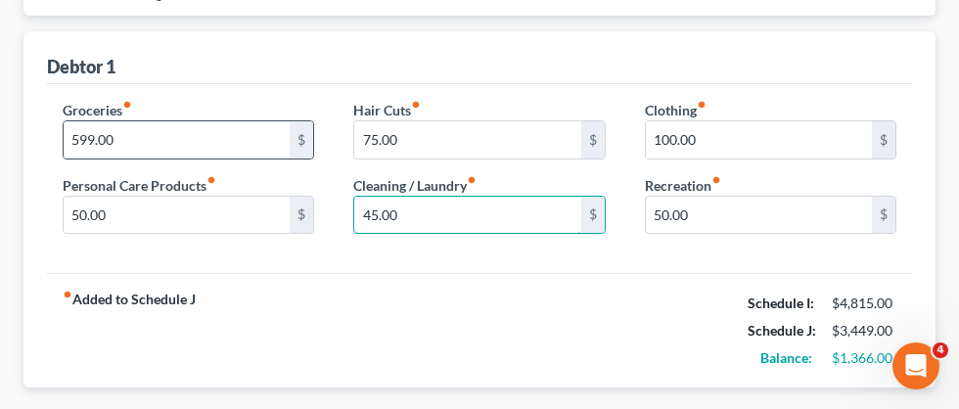
scroll to position [225, 0]
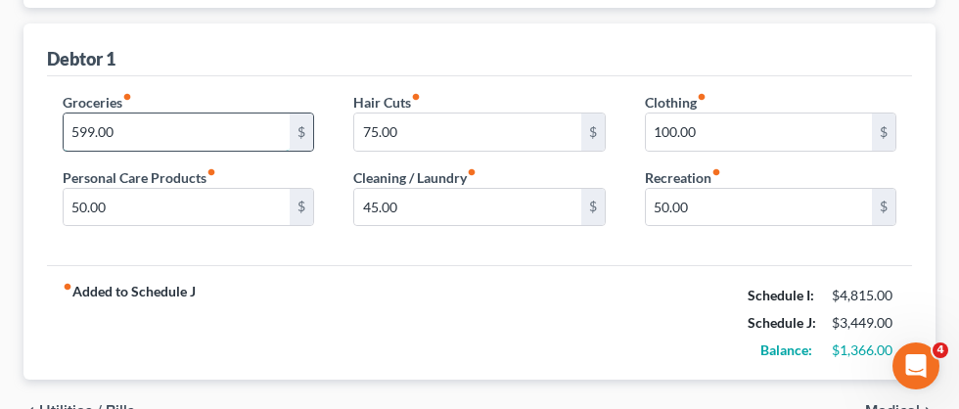
drag, startPoint x: 178, startPoint y: 128, endPoint x: 88, endPoint y: 119, distance: 90.5
click at [90, 122] on input "599.00" at bounding box center [177, 132] width 226 height 37
click at [121, 131] on input "599.00" at bounding box center [177, 132] width 226 height 37
type input "5"
type input "691.00"
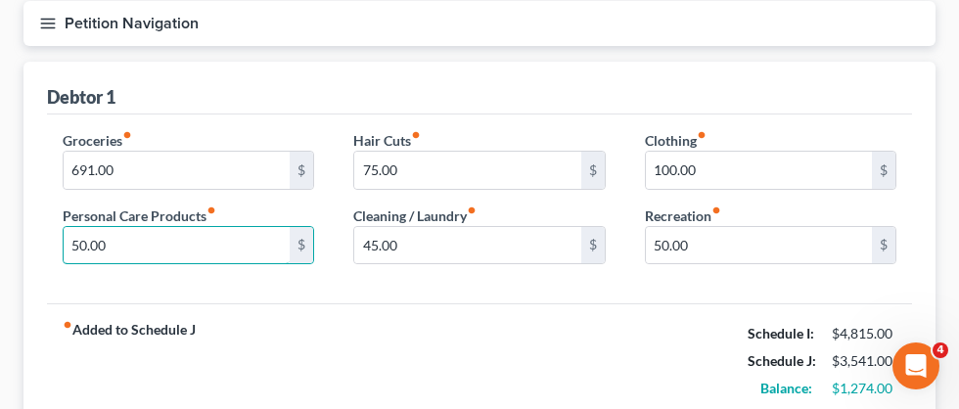
scroll to position [0, 0]
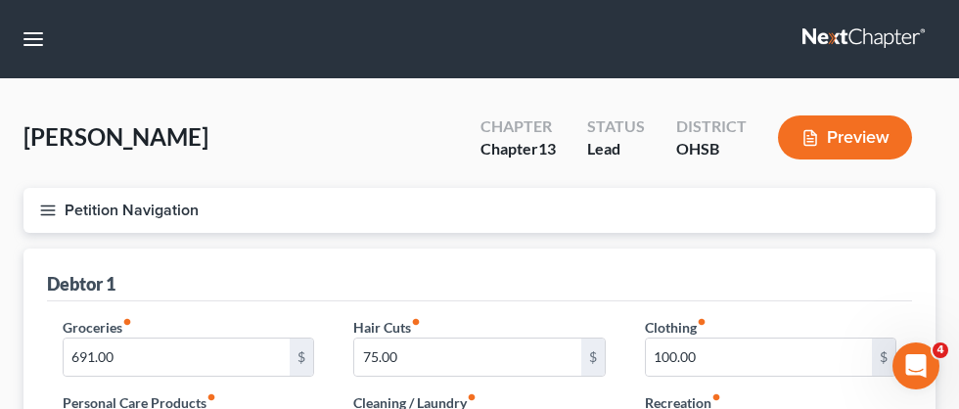
click at [51, 210] on icon "button" at bounding box center [48, 211] width 18 height 18
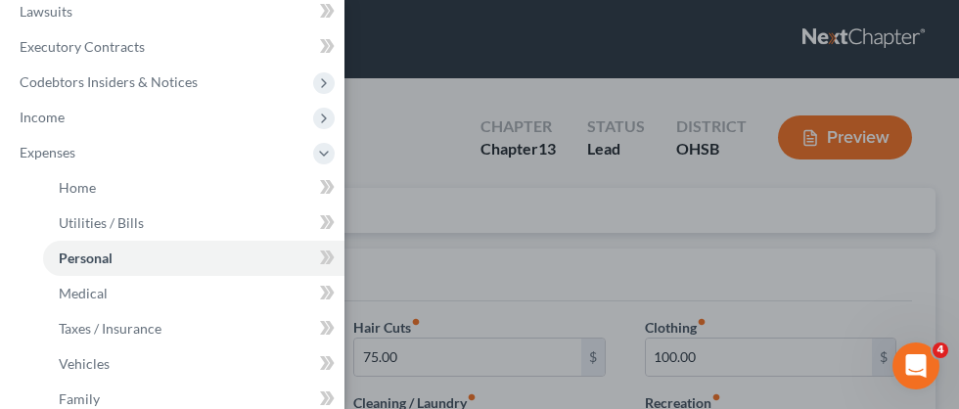
click at [437, 153] on div "Case Dashboard Payments Invoices Payments Payments Credit Report Client Profile" at bounding box center [479, 204] width 959 height 409
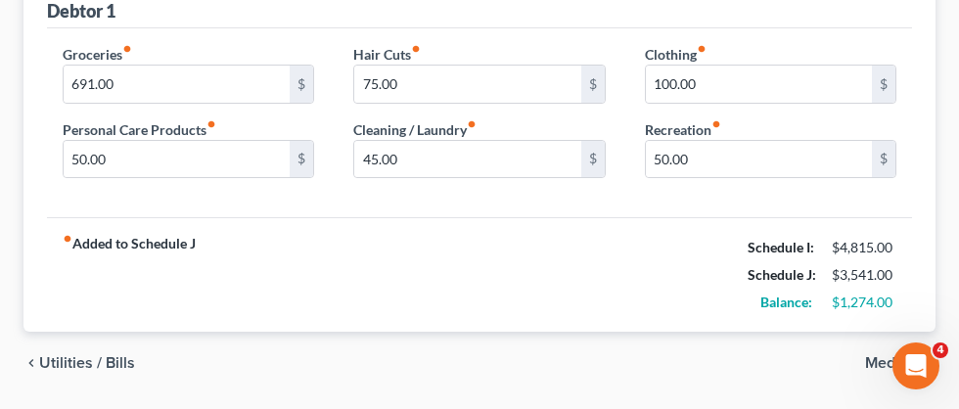
scroll to position [281, 0]
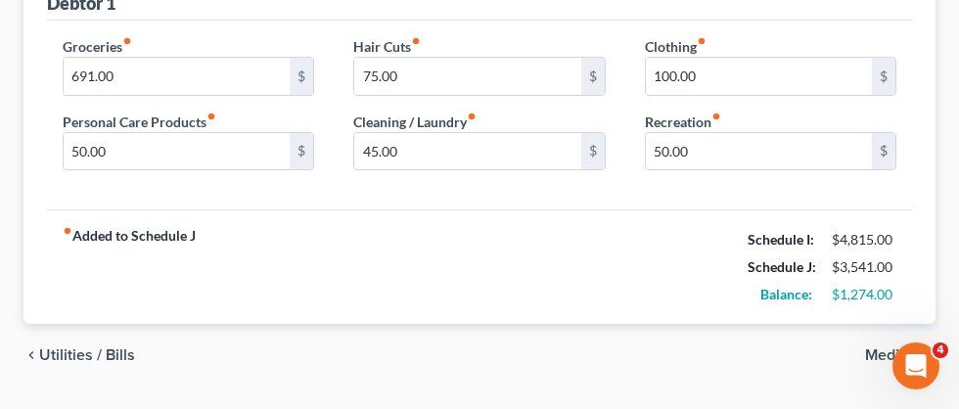
click at [878, 355] on span "Medical" at bounding box center [892, 355] width 55 height 16
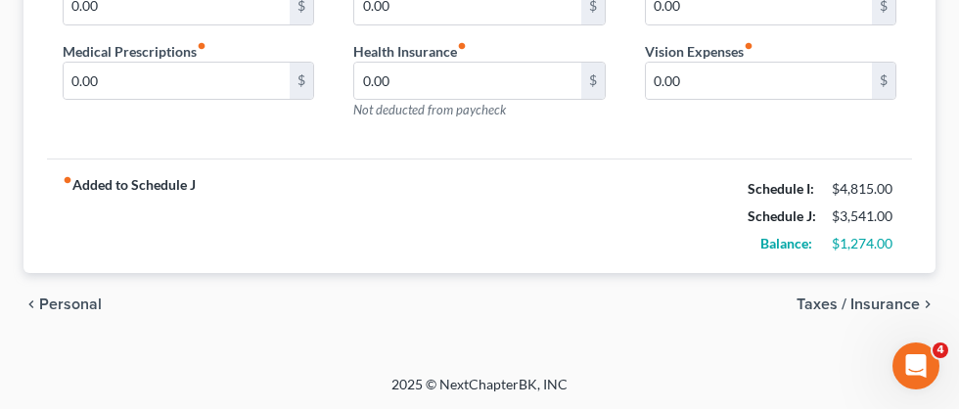
click at [863, 309] on span "Taxes / Insurance" at bounding box center [858, 305] width 123 height 16
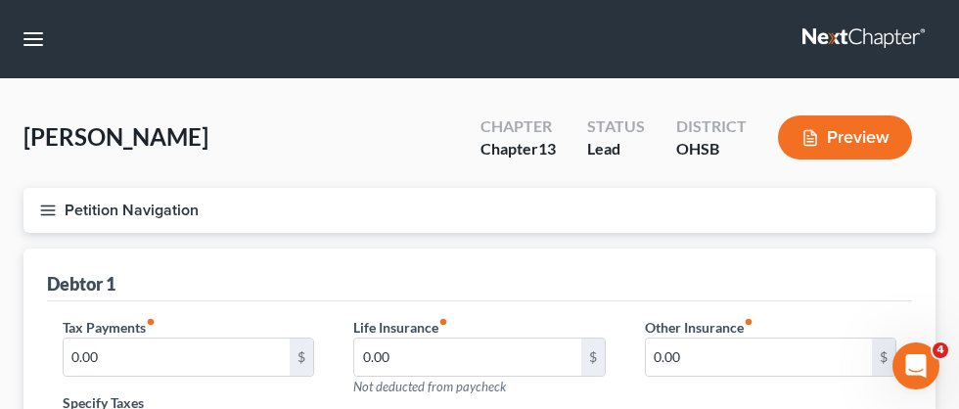
click at [46, 210] on line "button" at bounding box center [48, 210] width 14 height 0
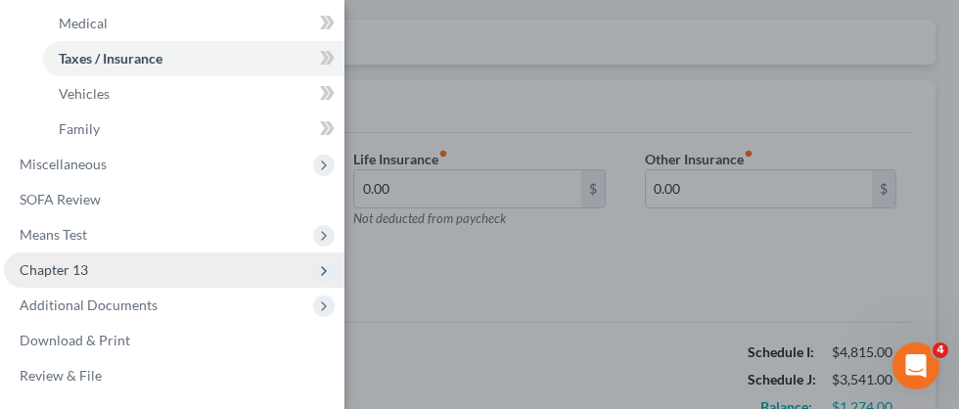
scroll to position [172, 0]
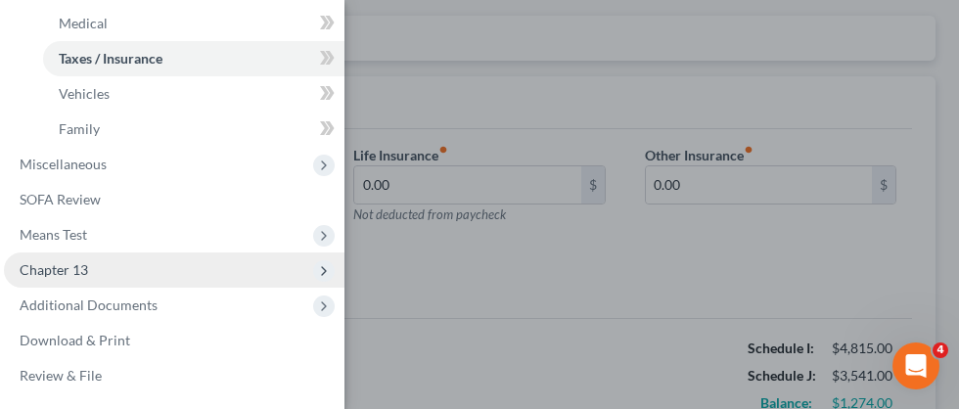
click at [54, 277] on span "Chapter 13" at bounding box center [54, 269] width 69 height 17
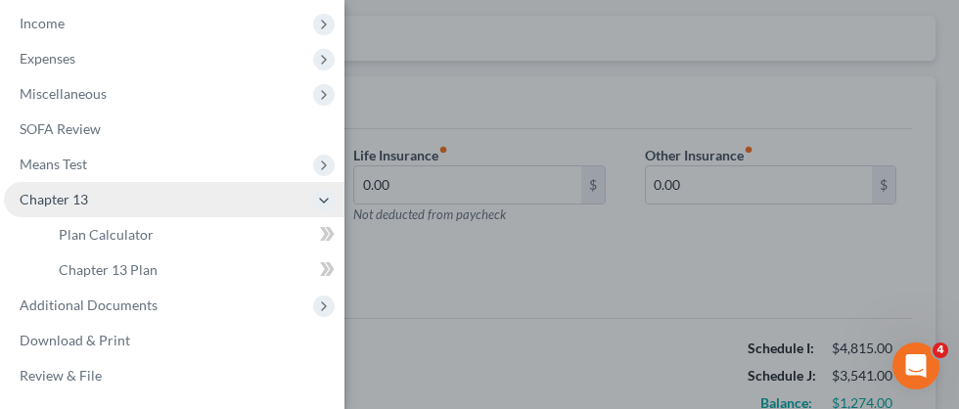
scroll to position [433, 0]
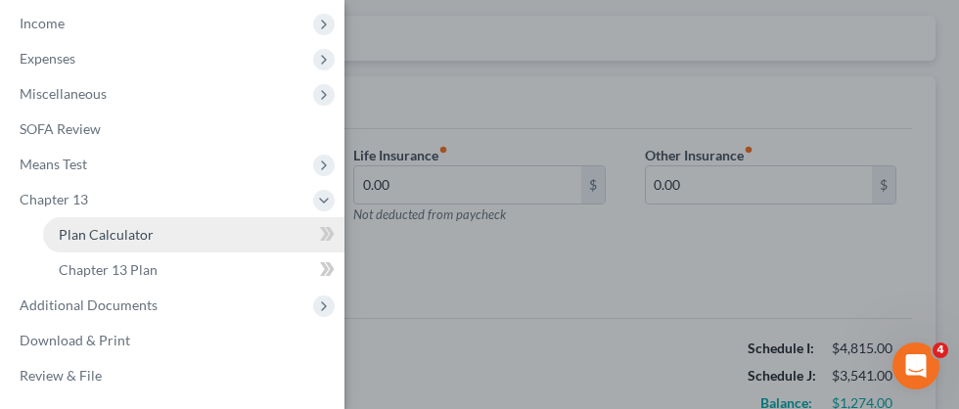
click at [130, 241] on span "Plan Calculator" at bounding box center [106, 234] width 95 height 17
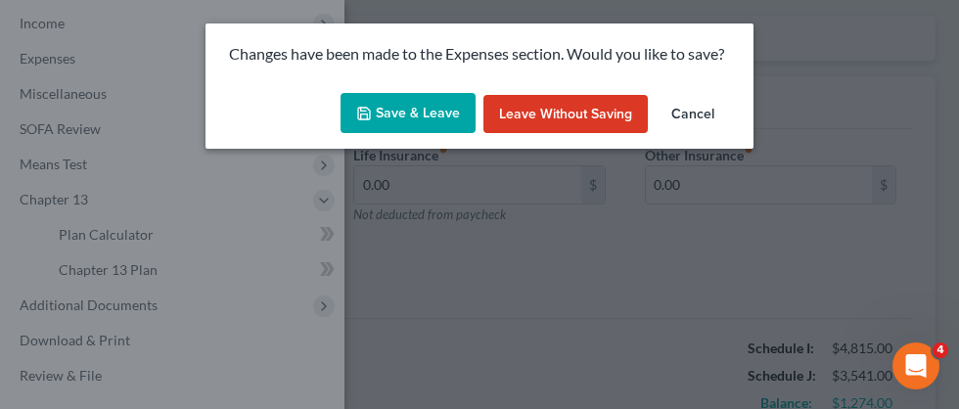
click at [446, 114] on button "Save & Leave" at bounding box center [408, 113] width 135 height 41
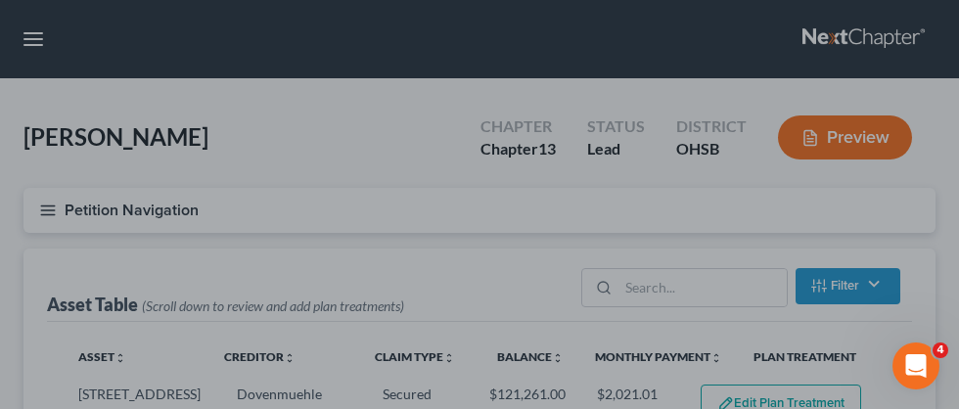
select select "59"
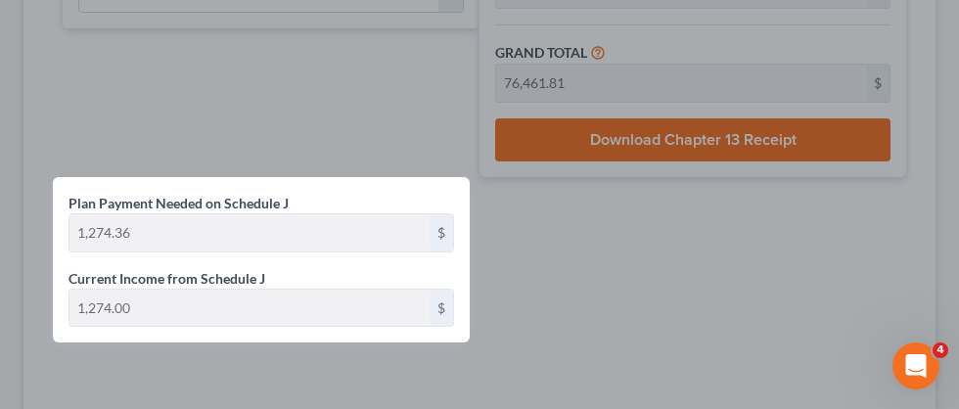
scroll to position [1592, 0]
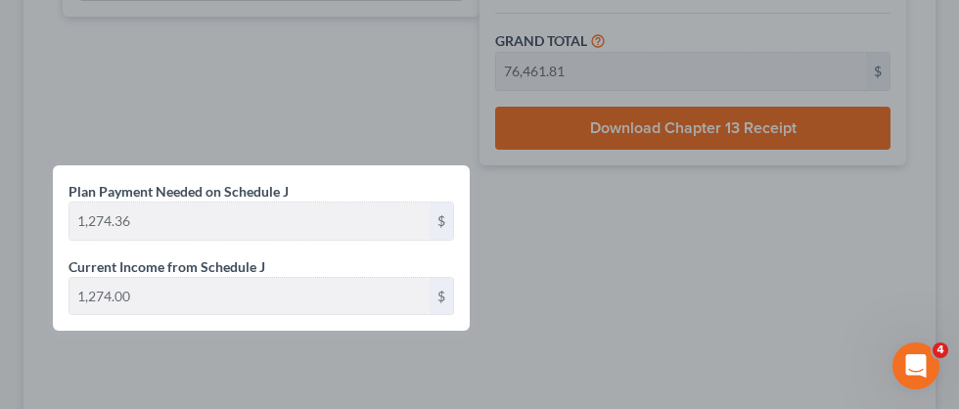
click at [202, 142] on div at bounding box center [479, 204] width 959 height 409
click at [305, 103] on div at bounding box center [479, 204] width 959 height 409
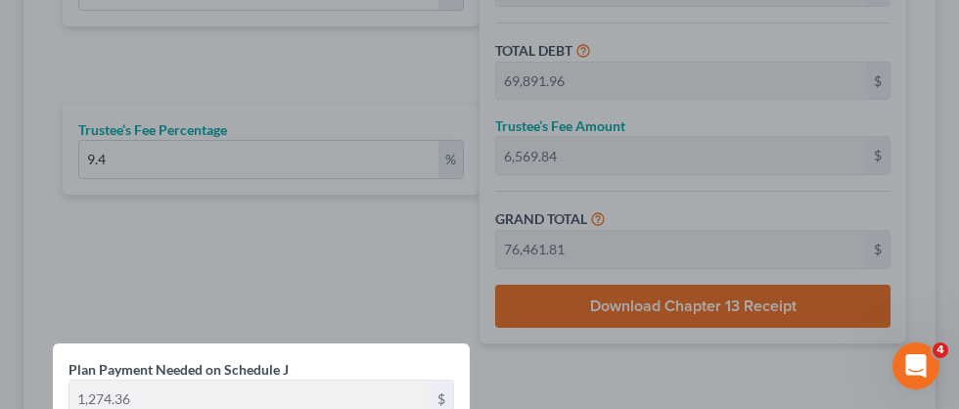
scroll to position [1391, 0]
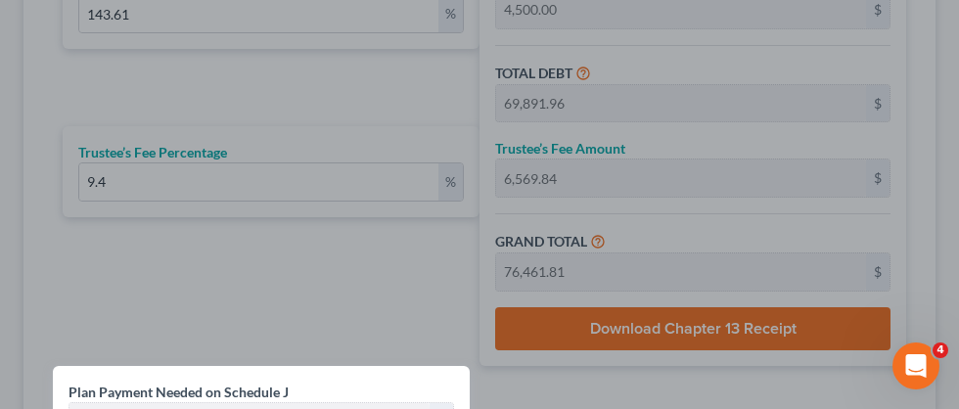
click at [304, 104] on div at bounding box center [479, 204] width 959 height 409
click at [167, 235] on div at bounding box center [479, 204] width 959 height 409
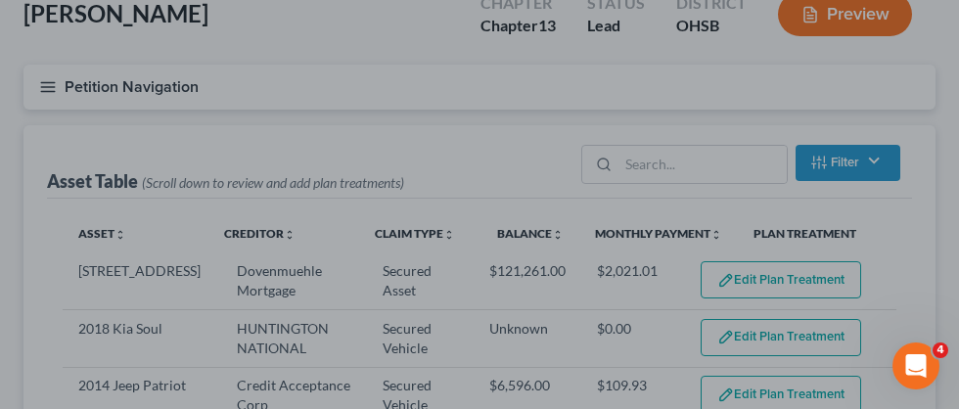
scroll to position [0, 0]
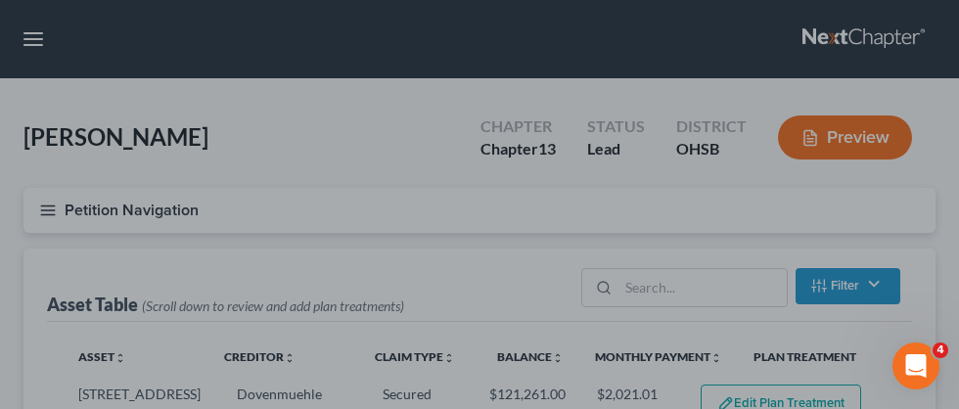
click at [29, 33] on div at bounding box center [479, 204] width 959 height 409
click at [32, 56] on div at bounding box center [479, 204] width 959 height 409
click at [54, 207] on div at bounding box center [479, 204] width 959 height 409
click at [87, 196] on div at bounding box center [479, 204] width 959 height 409
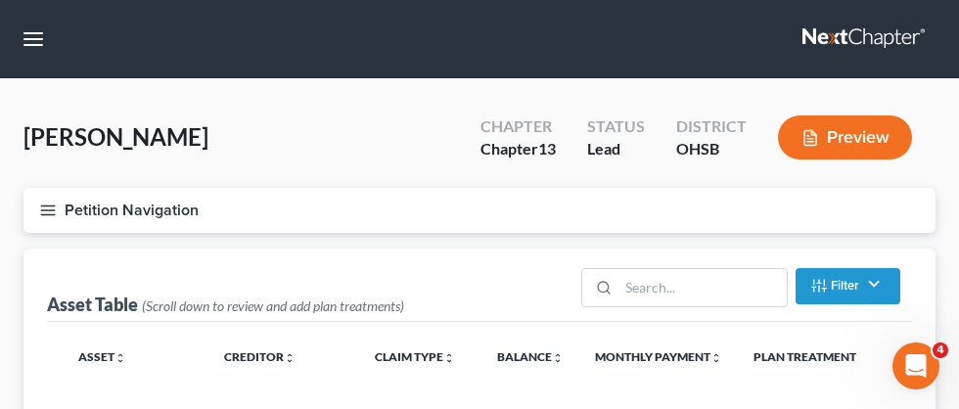
select select "59"
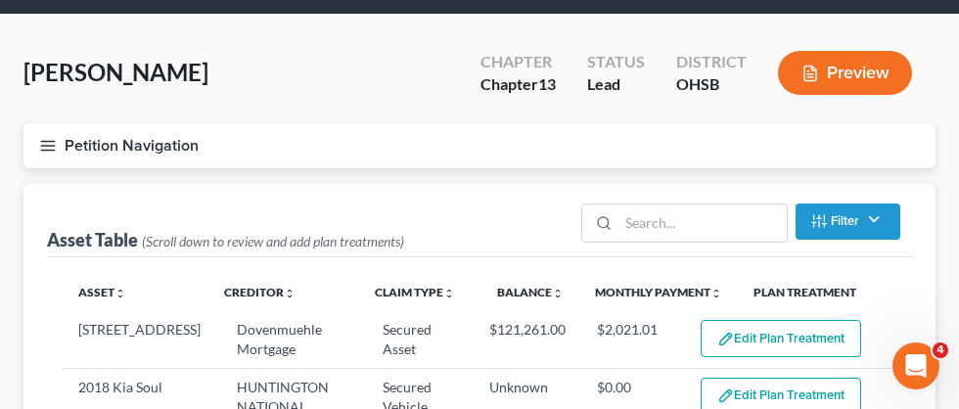
scroll to position [66, 0]
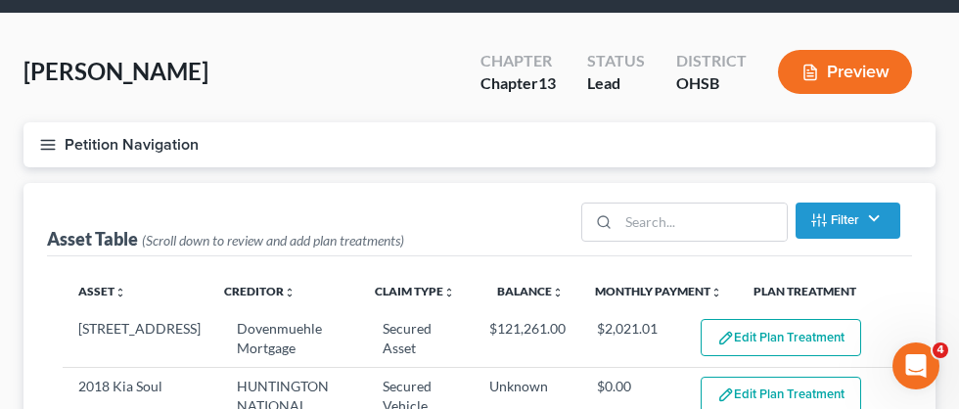
click at [53, 147] on icon "button" at bounding box center [48, 145] width 18 height 18
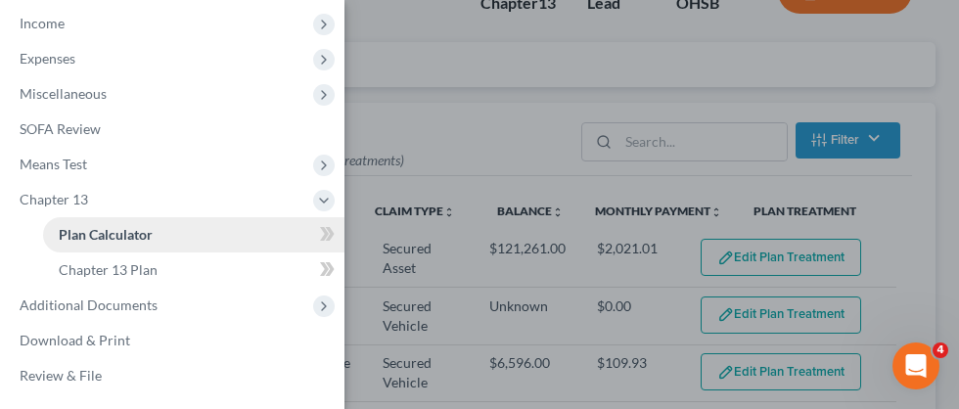
scroll to position [142, 0]
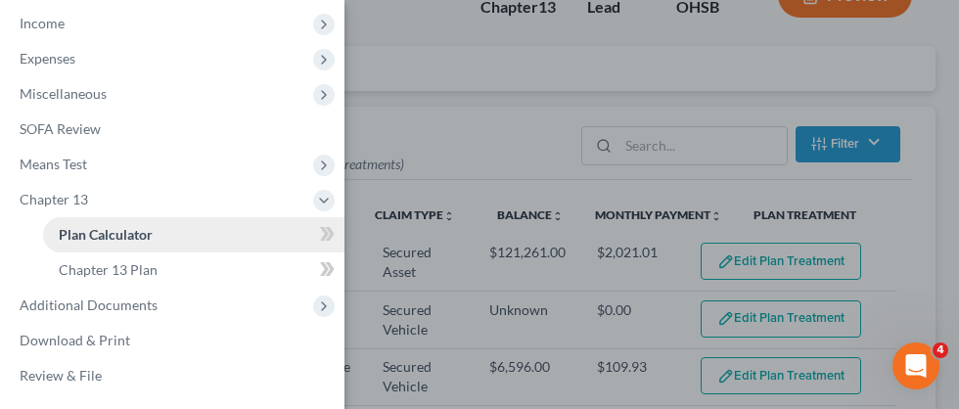
click at [87, 241] on span "Plan Calculator" at bounding box center [106, 234] width 94 height 17
click at [503, 155] on div "Case Dashboard Payments Invoices Payments Payments Credit Report Client Profile" at bounding box center [479, 204] width 959 height 409
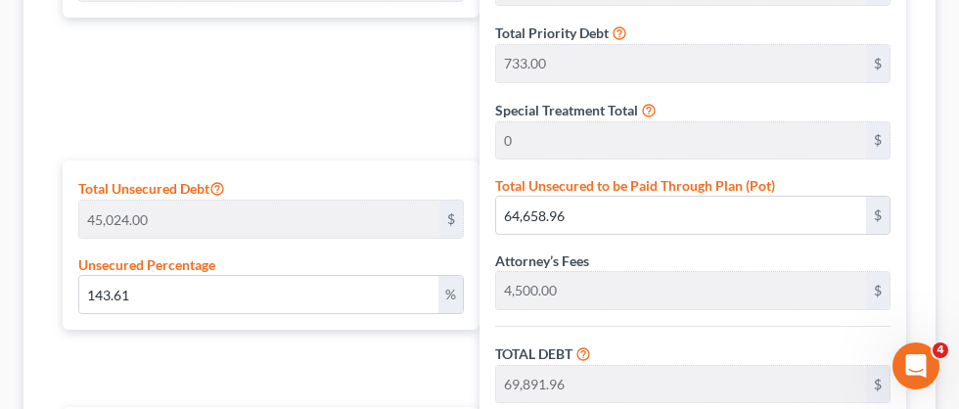
scroll to position [1117, 0]
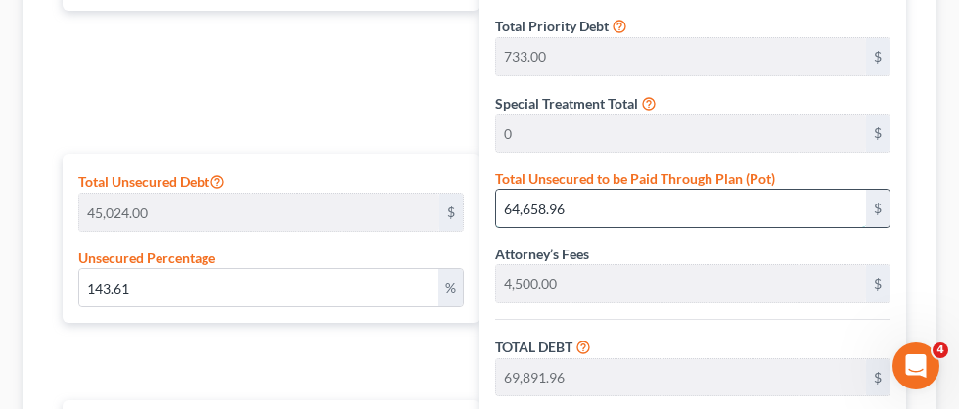
click at [589, 213] on input "64,658.96" at bounding box center [681, 208] width 370 height 37
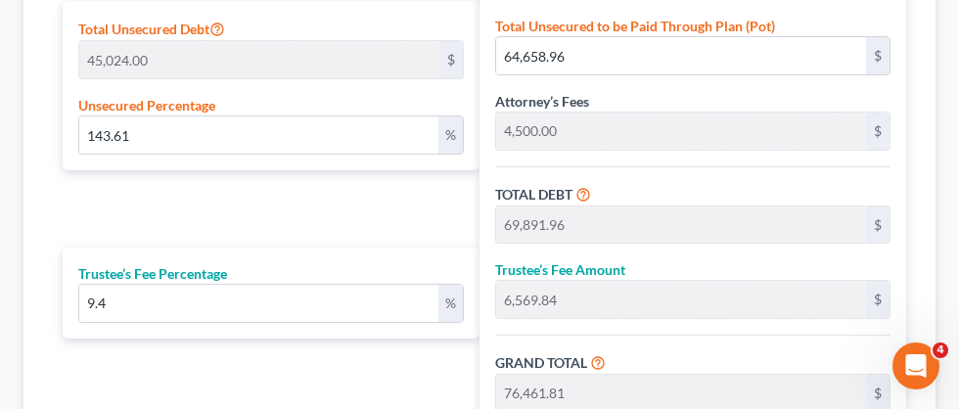
scroll to position [1271, 0]
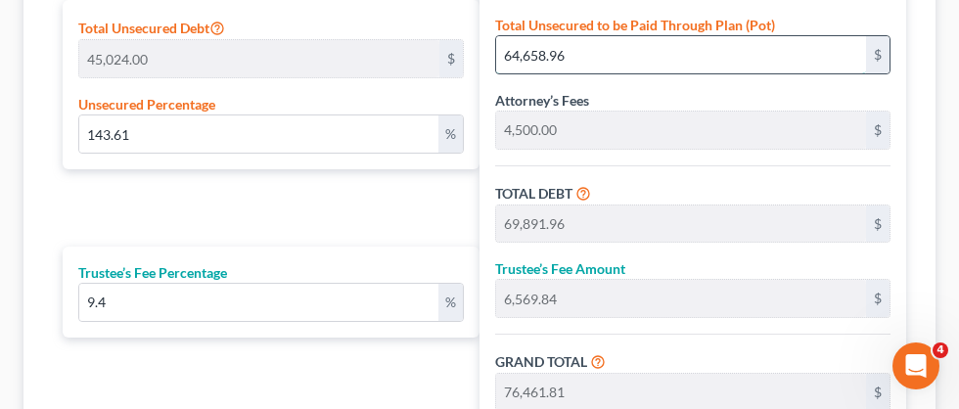
type input "0.008884150675195452"
type input "4"
type input "5,237.00"
type input "492.27"
type input "5,729.27"
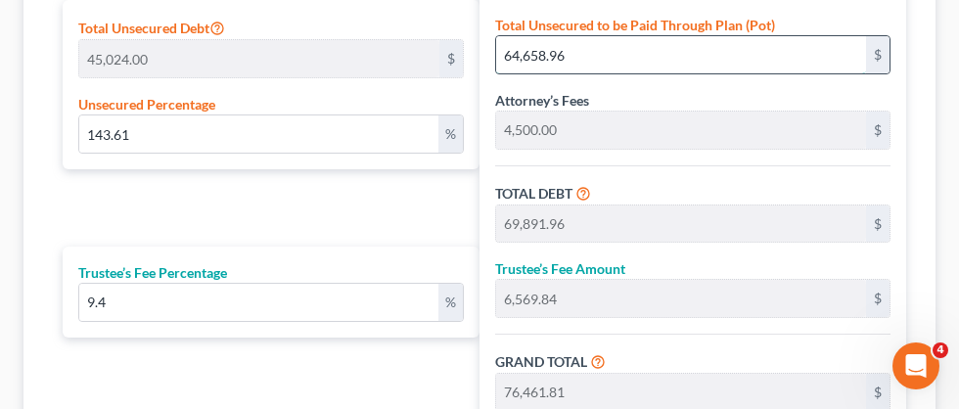
type input "95.48"
type input "0.09994669509594883"
type input "45"
type input "5,278.00"
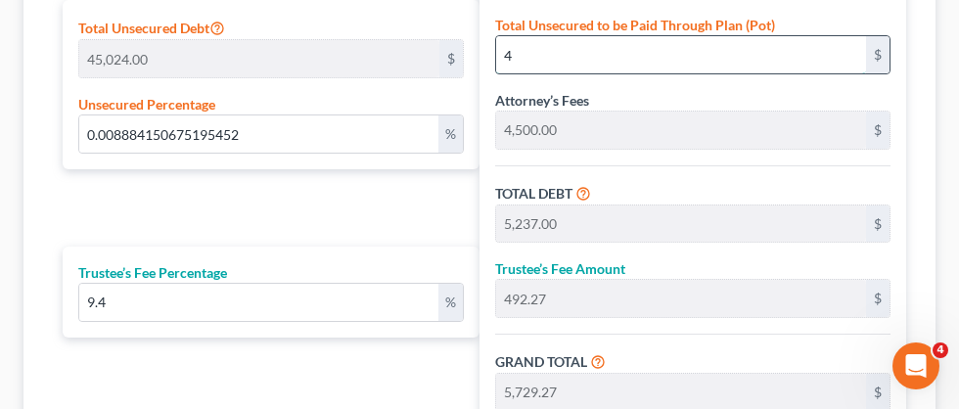
type input "496.13"
type input "5,774.13"
type input "96.23"
type input "0.9994669509594883"
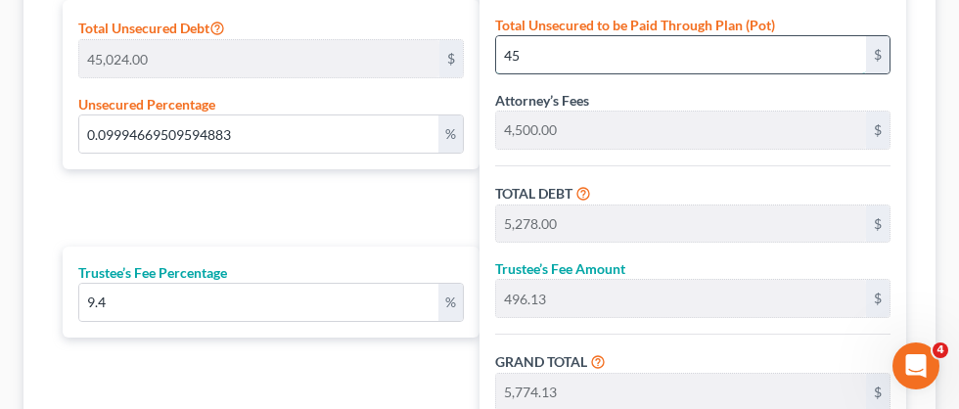
type input "450"
type input "5,683.00"
type input "534.20"
type input "6,217.20"
type input "103.62"
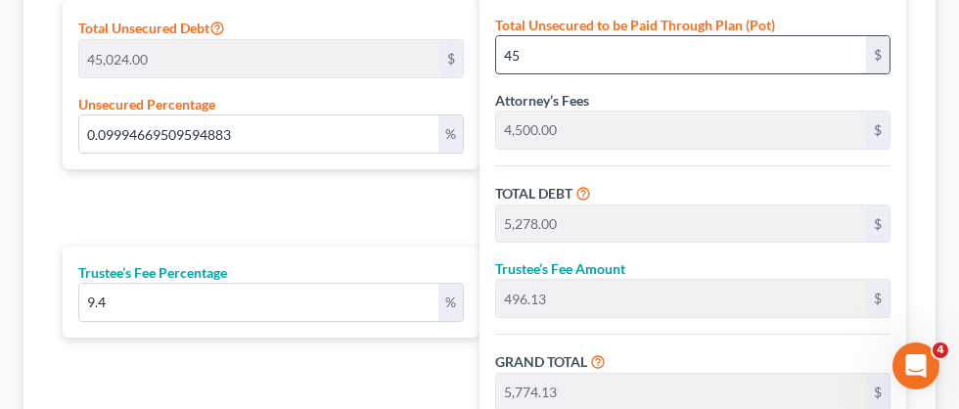
type input "103.62"
type input "9.99911158493248"
type input "4502"
type input "9,735.00"
type input "915.09"
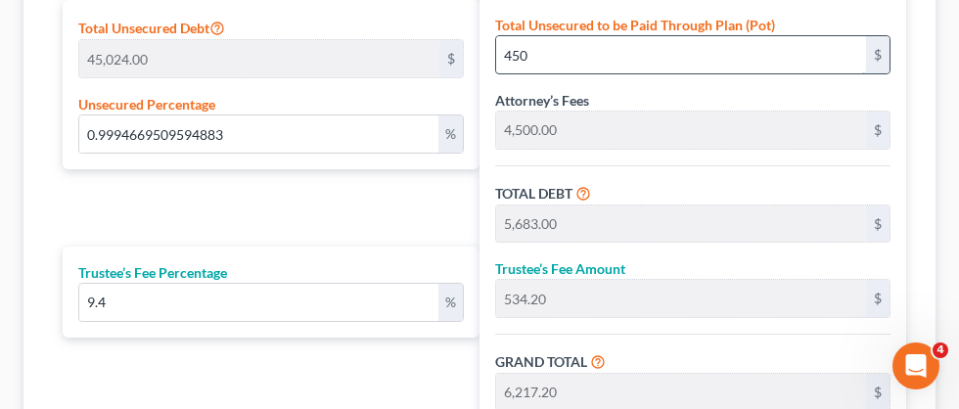
type input "10,650.09"
type input "177.50"
type input "4,502"
type input "100"
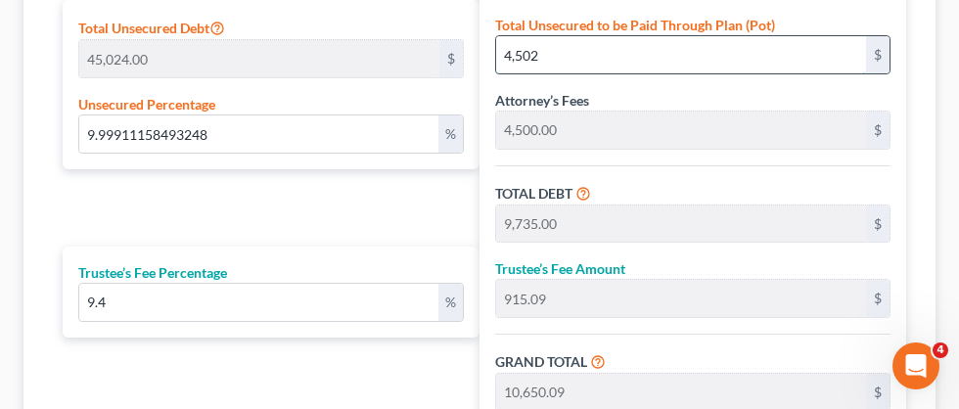
type input "4,5024"
type input "50,257.00"
type input "4,724.15"
type input "54,981.15"
type input "916.35"
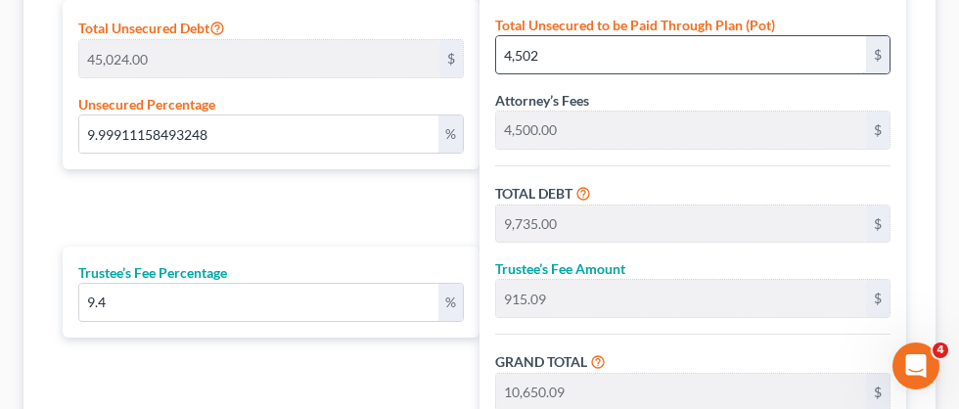
type input "916.35"
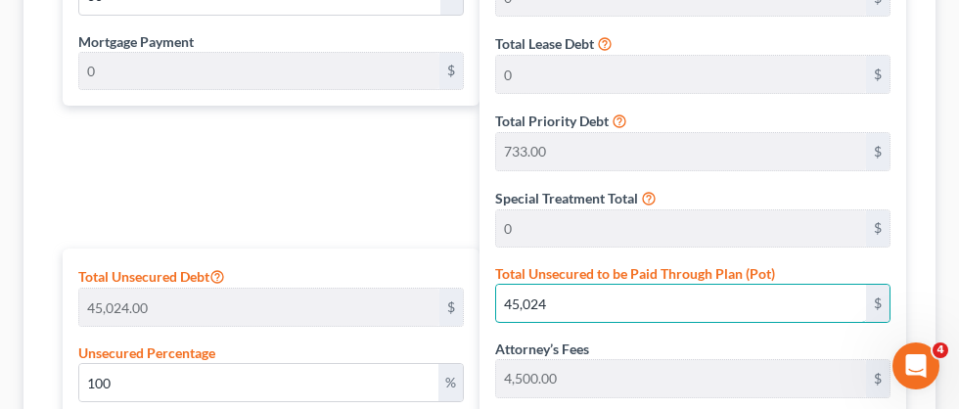
scroll to position [1025, 0]
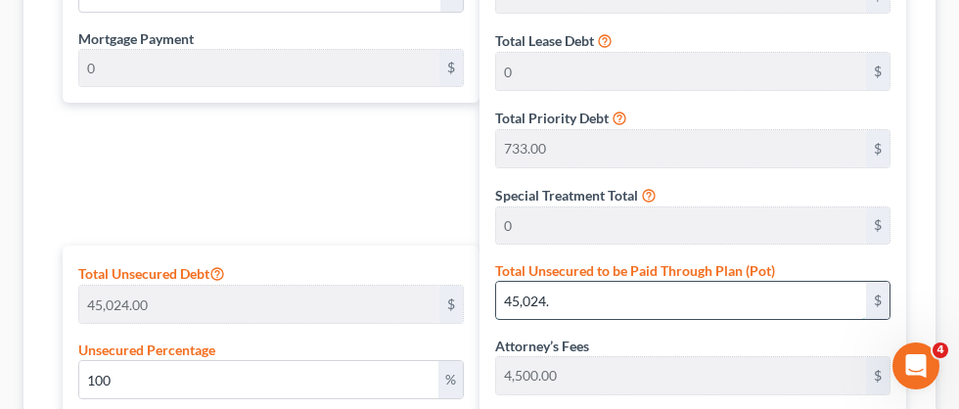
type input "45,024"
type input "9.99911158493248"
type input "45,02"
type input "9,735.00"
type input "915.09"
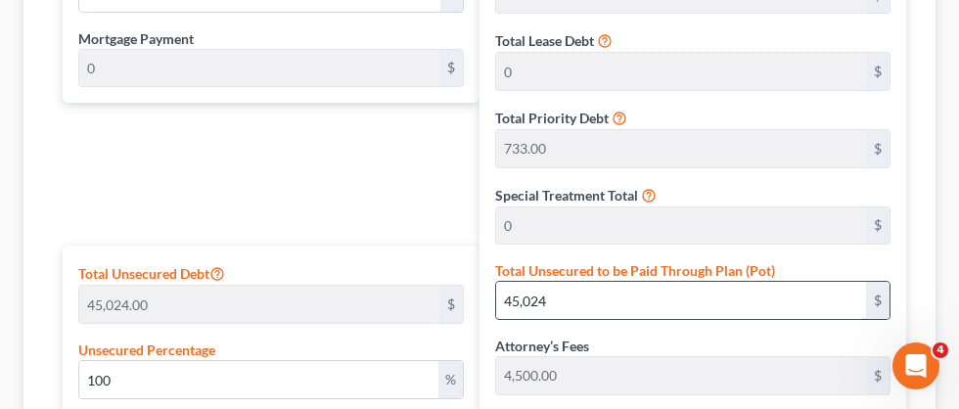
type input "10,650.09"
type input "177.50"
type input "0.9994669509594883"
type input "45,0"
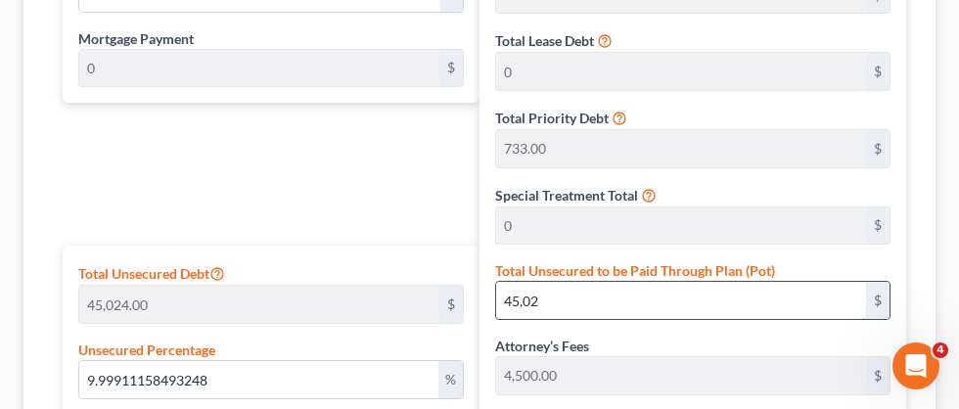
type input "5,683.00"
type input "534.20"
type input "6,217.20"
type input "103.62"
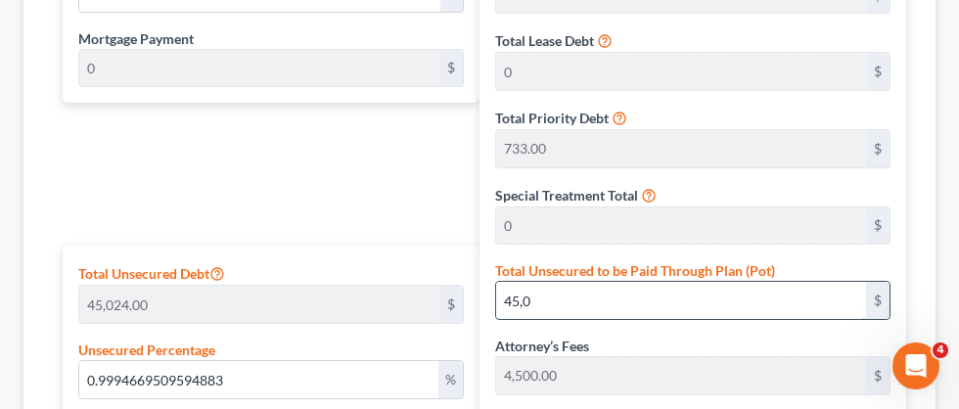
type input "0.09994669509594883"
type input "45,"
type input "5,278.00"
type input "496.13"
type input "5,774.13"
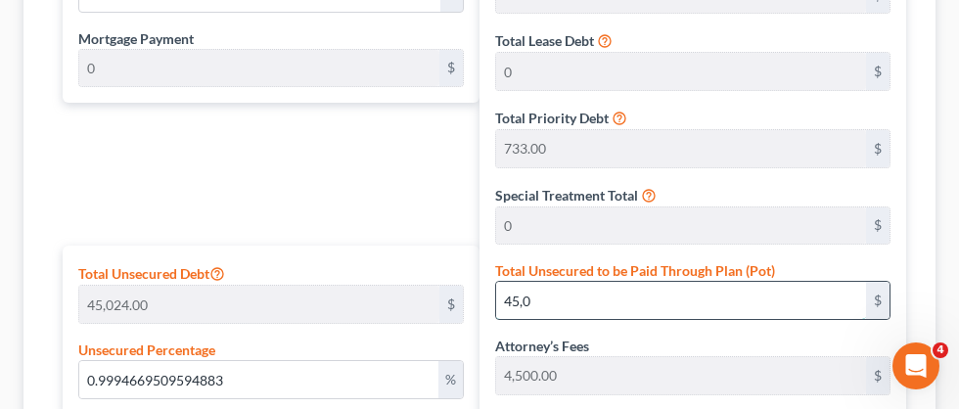
type input "96.23"
type input "45"
type input "0.008884150675195452"
type input "4"
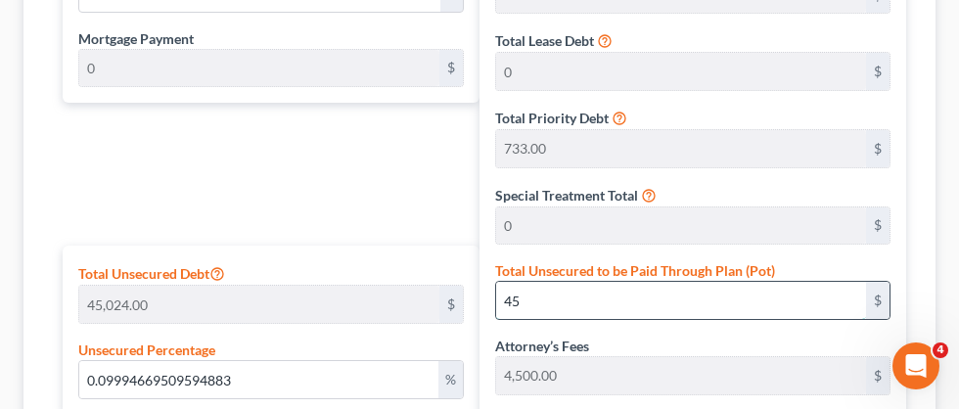
type input "5,237.00"
type input "492.27"
type input "5,729.27"
type input "95.48"
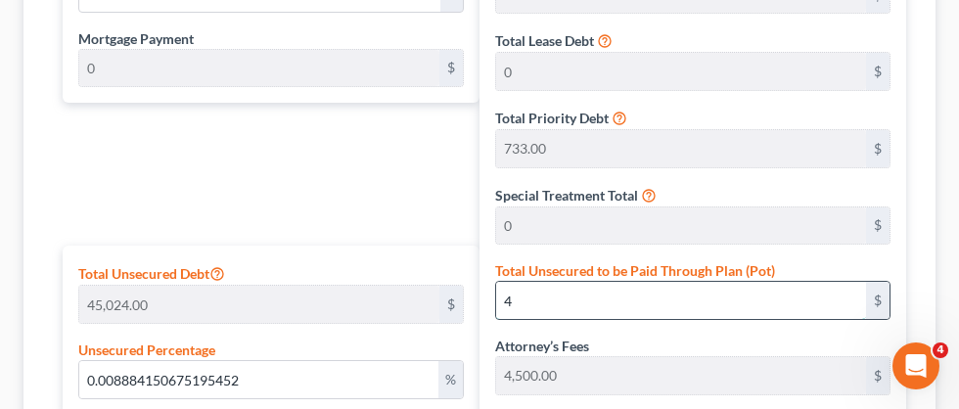
type input "0"
type input "5,233.00"
type input "491.90"
type input "5,724.90"
type input "95.41"
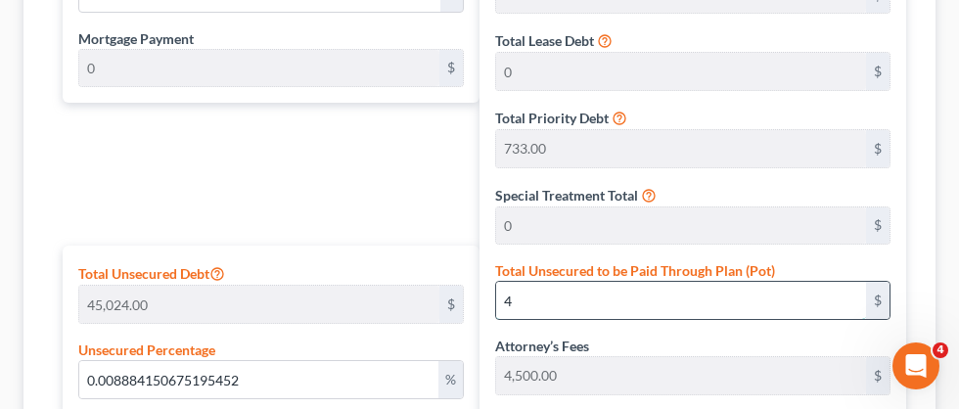
type input "95.41"
drag, startPoint x: 612, startPoint y: 58, endPoint x: 715, endPoint y: 2, distance: 116.9
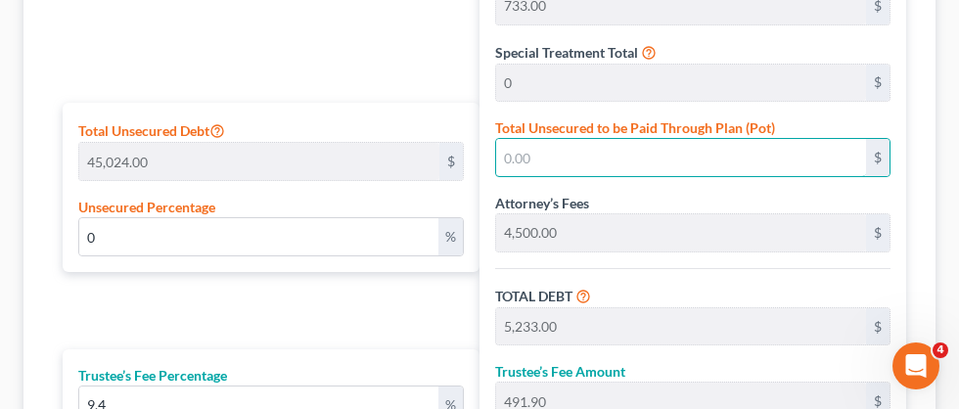
scroll to position [1170, 0]
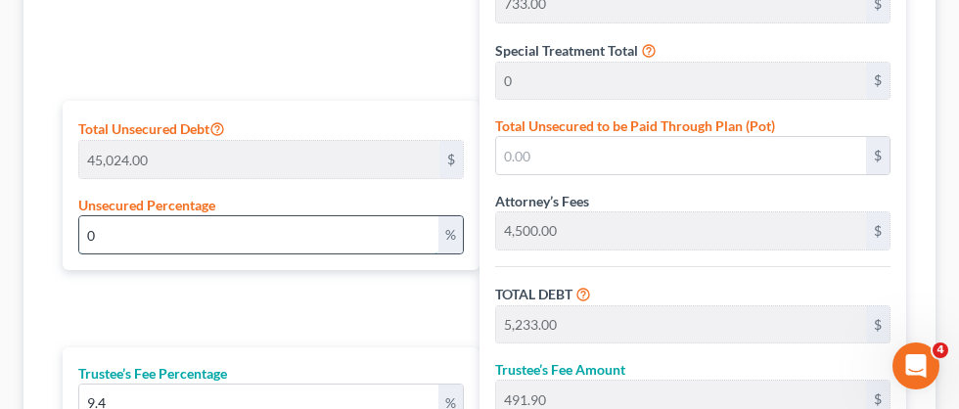
click at [80, 240] on input "0" at bounding box center [258, 234] width 359 height 37
type input "10"
type input "4,502.40"
type input "9,735.40"
type input "915.12"
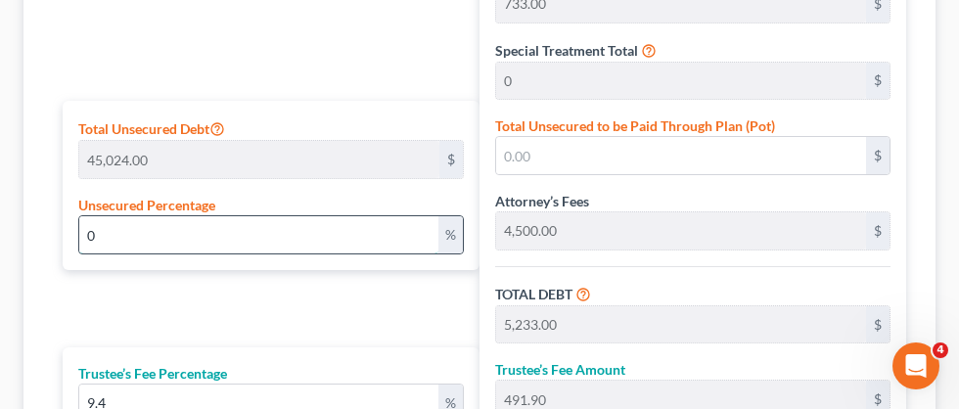
type input "10,650.52"
type input "177.50"
type input "100"
type input "45,024.00"
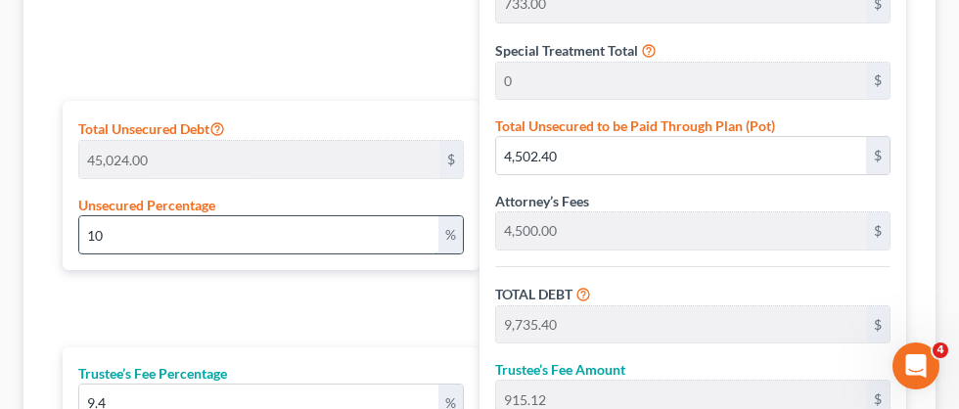
type input "50,257.00"
type input "4,724.15"
type input "54,981.15"
type input "916.35"
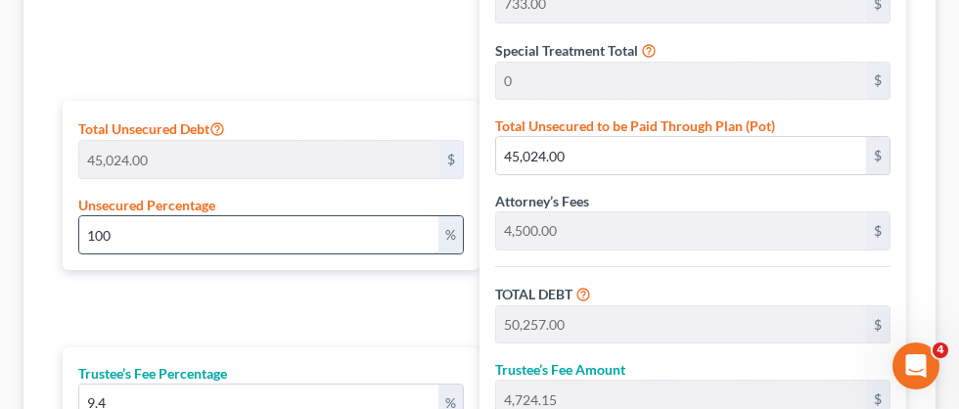
type input "1000"
type input "450,240.00"
type input "455,473.00"
type input "42,814.46"
type input "498,287.46"
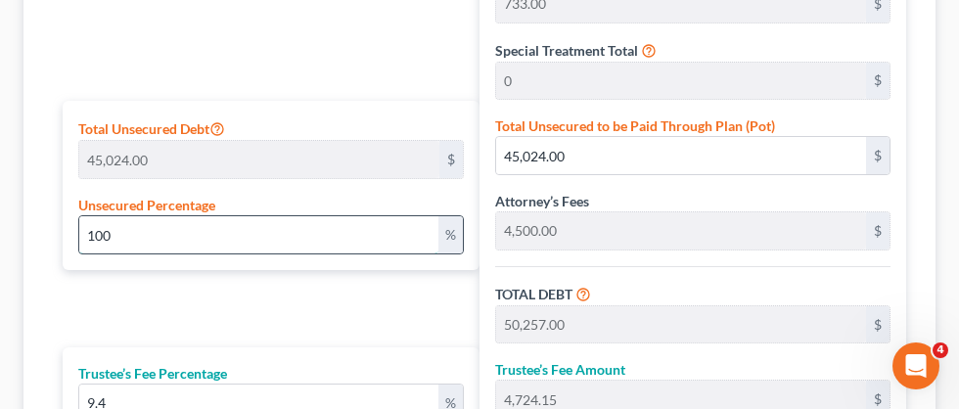
type input "8,304.79"
type input "100"
type input "45,024.00"
type input "50,257.00"
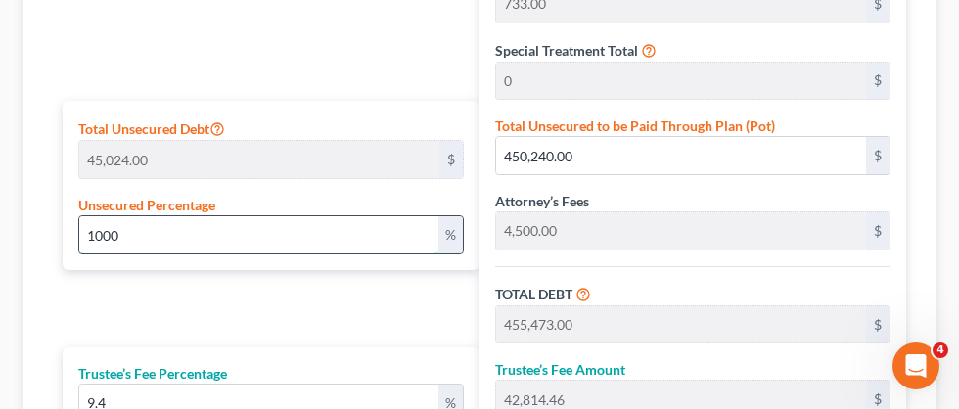
type input "4,724.15"
type input "54,981.15"
type input "916.35"
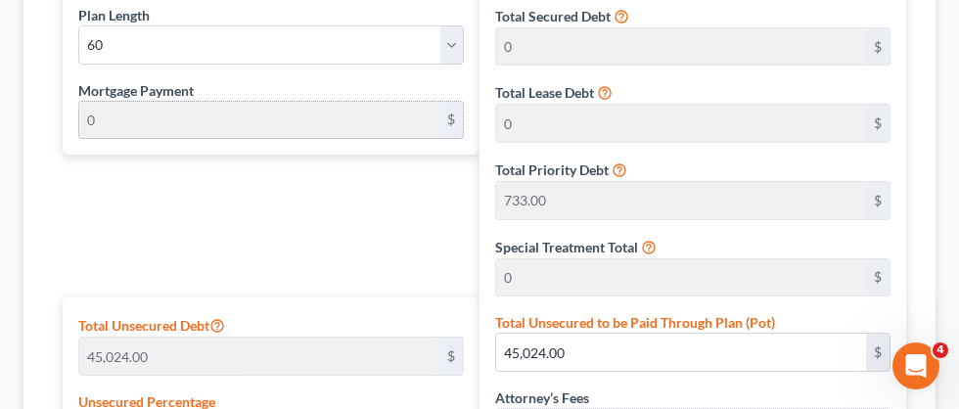
scroll to position [975, 0]
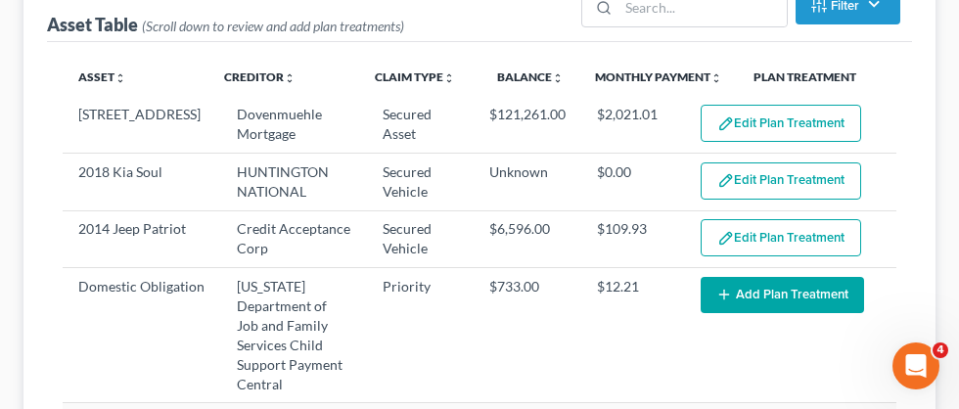
scroll to position [297, 0]
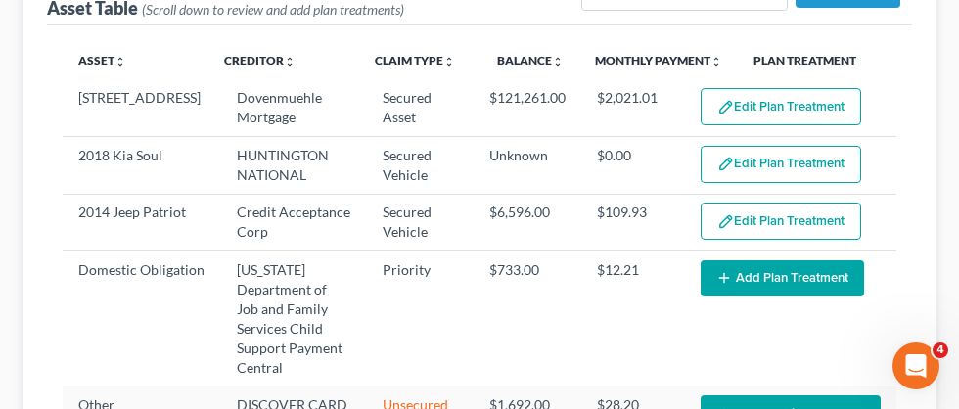
select select "59"
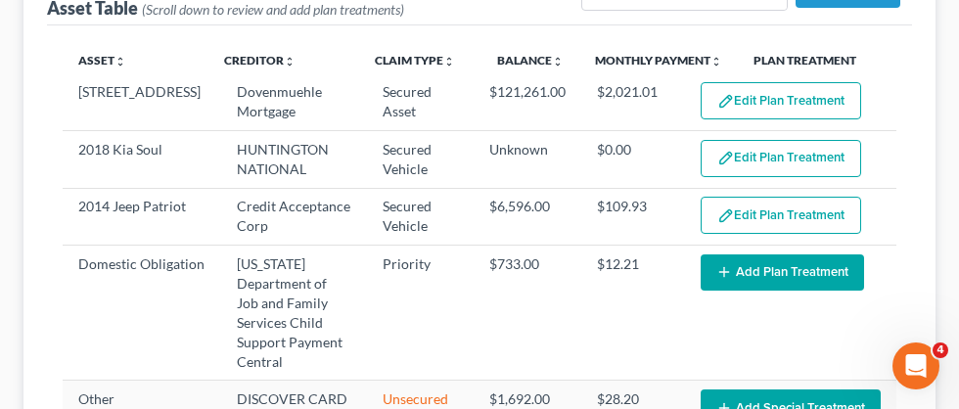
scroll to position [7, 0]
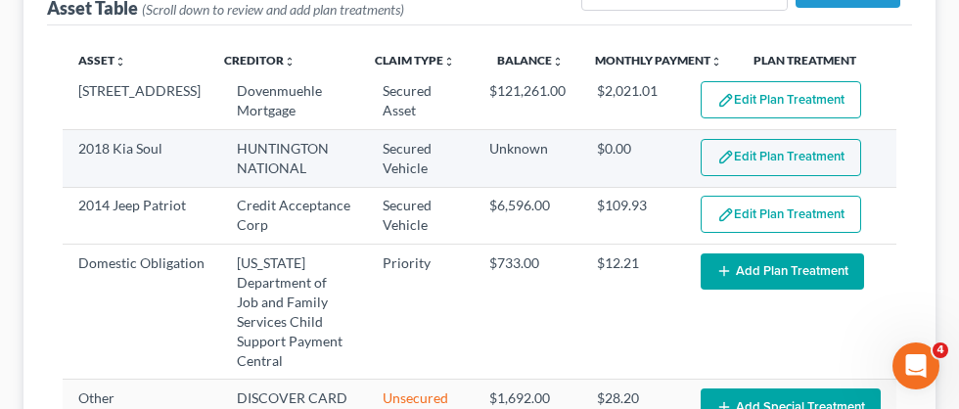
click at [786, 161] on button "Edit Plan Treatment" at bounding box center [781, 157] width 161 height 37
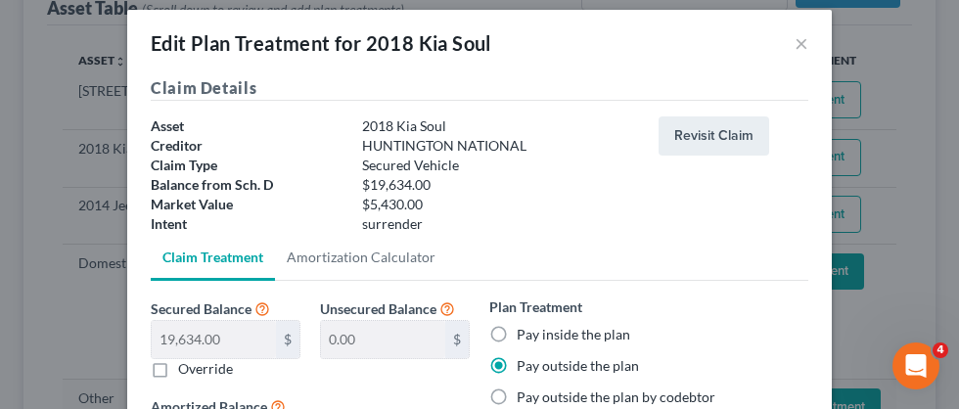
scroll to position [15, 0]
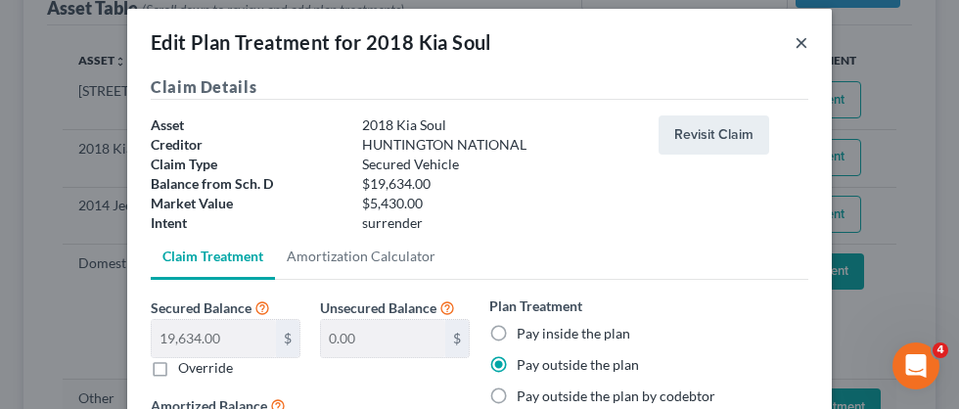
click at [802, 43] on button "×" at bounding box center [802, 41] width 14 height 23
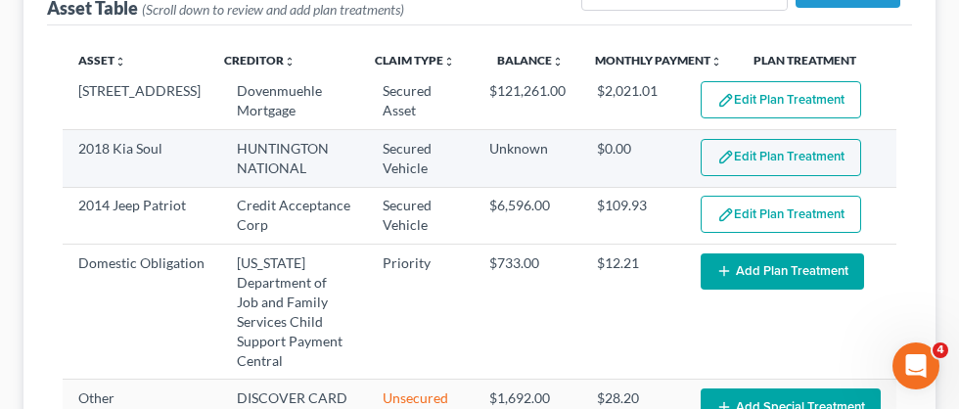
click at [805, 151] on button "Edit Plan Treatment" at bounding box center [781, 157] width 161 height 37
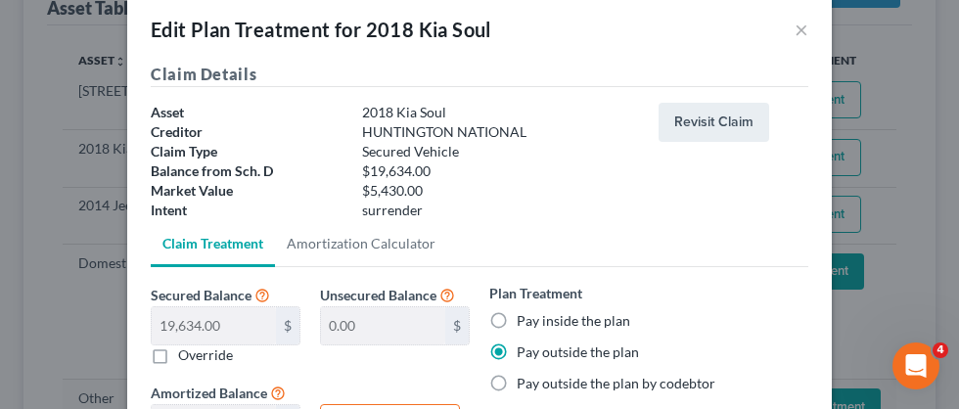
scroll to position [25, 0]
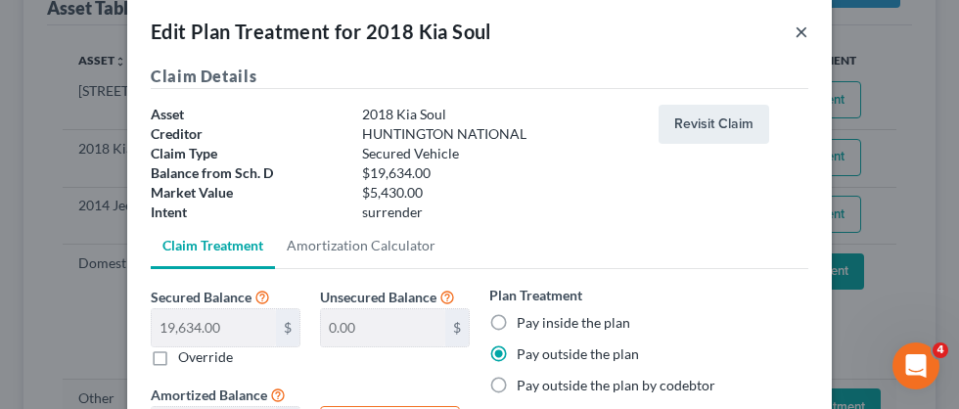
click at [801, 31] on button "×" at bounding box center [802, 31] width 14 height 23
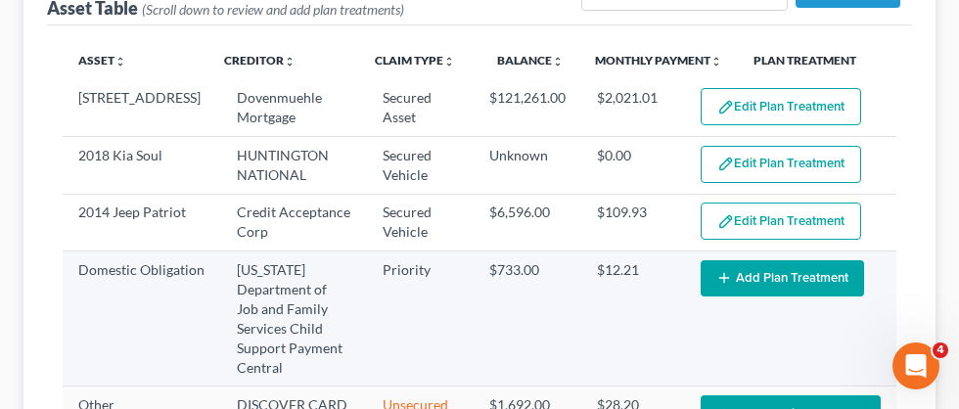
scroll to position [0, 0]
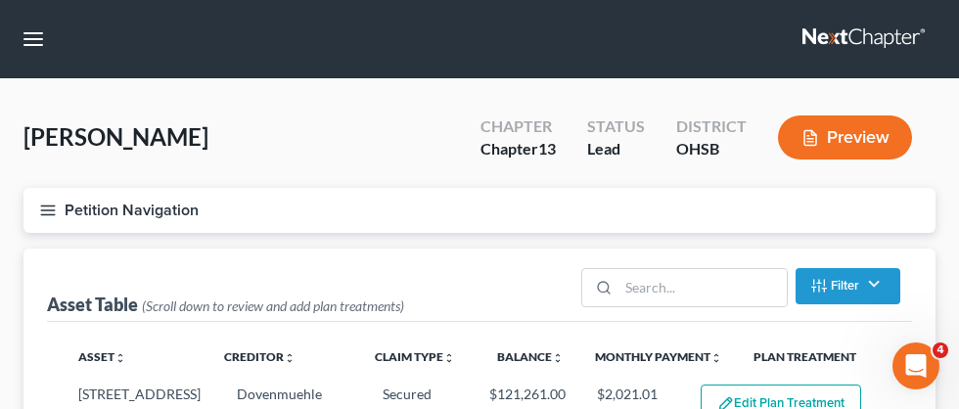
click at [47, 211] on icon "button" at bounding box center [48, 211] width 18 height 18
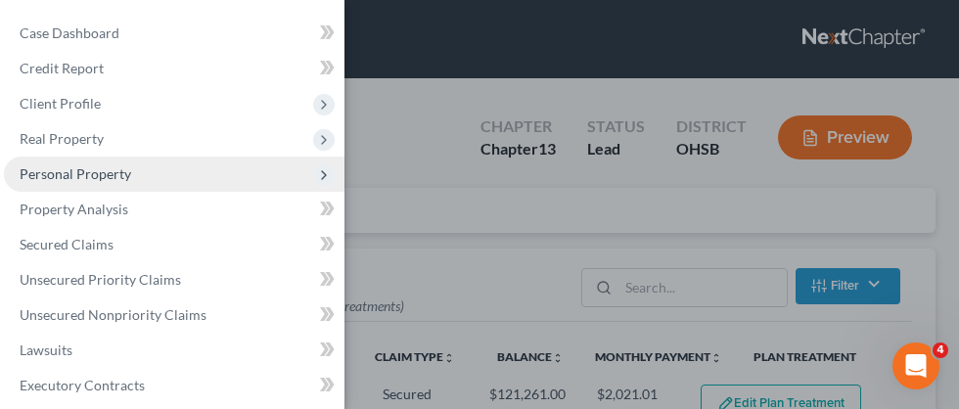
click at [107, 179] on span "Personal Property" at bounding box center [76, 173] width 112 height 17
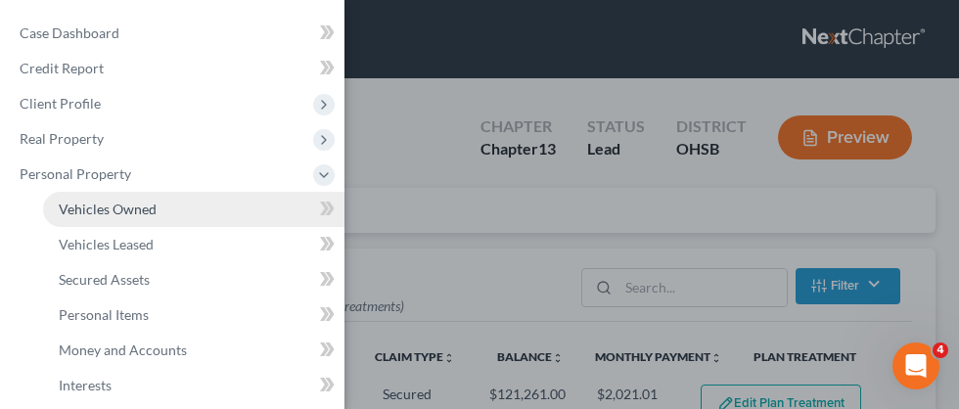
click at [110, 205] on span "Vehicles Owned" at bounding box center [108, 209] width 98 height 17
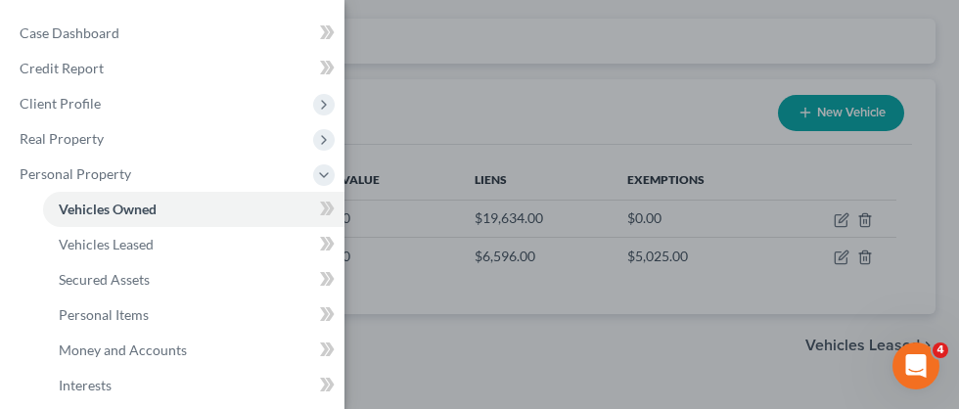
scroll to position [168, 0]
click at [638, 69] on div "Case Dashboard Payments Invoices Payments Payments Credit Report Client Profile" at bounding box center [479, 204] width 959 height 409
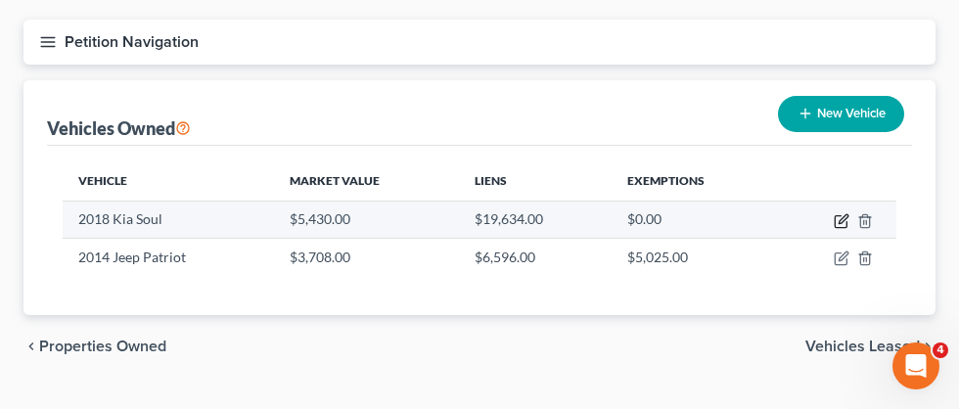
click at [844, 218] on icon "button" at bounding box center [842, 221] width 16 height 16
select select "0"
select select "8"
select select "3"
select select "0"
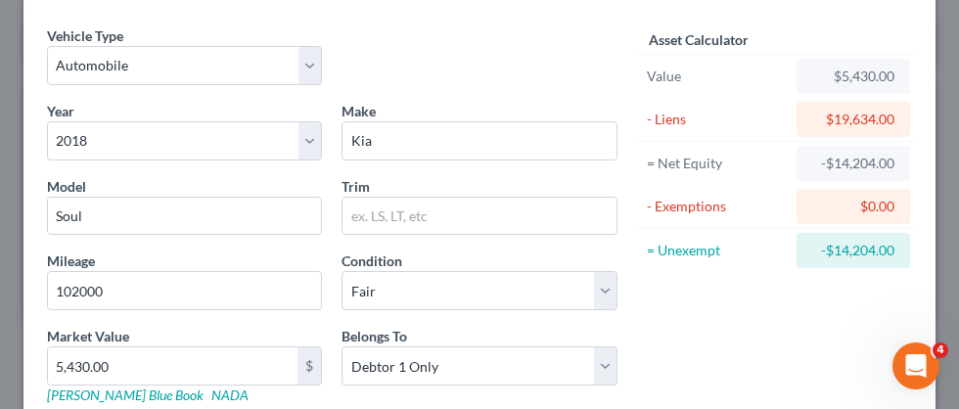
scroll to position [0, 0]
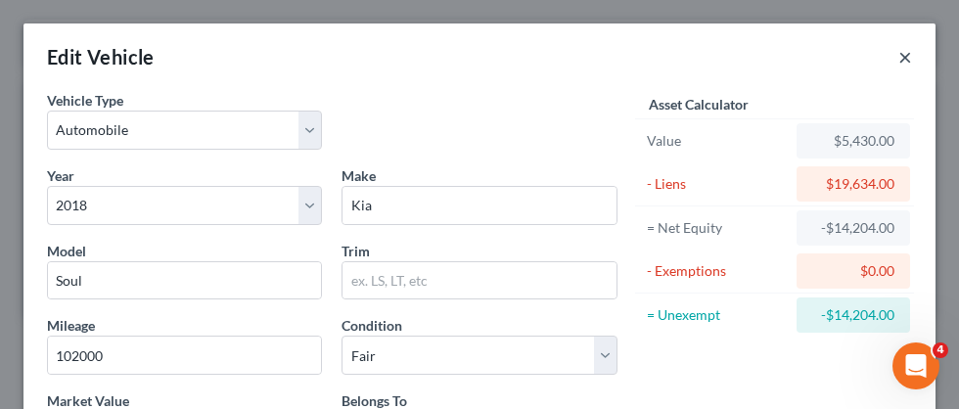
click at [909, 68] on button "×" at bounding box center [906, 56] width 14 height 23
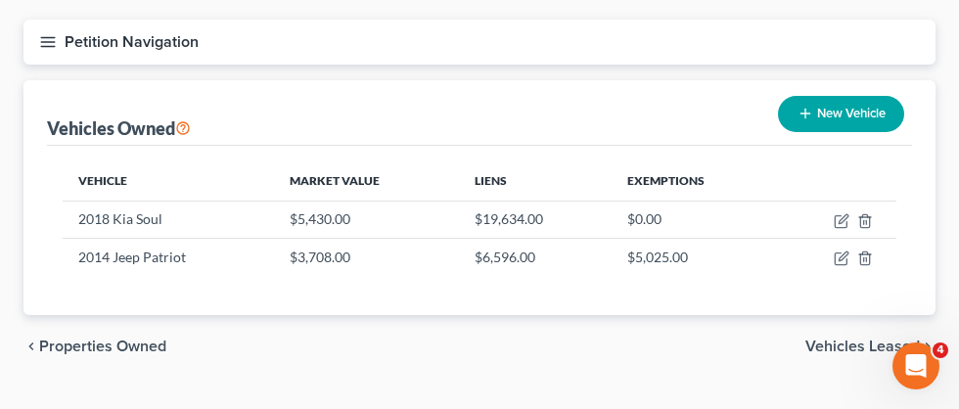
click at [50, 42] on icon "button" at bounding box center [48, 42] width 18 height 18
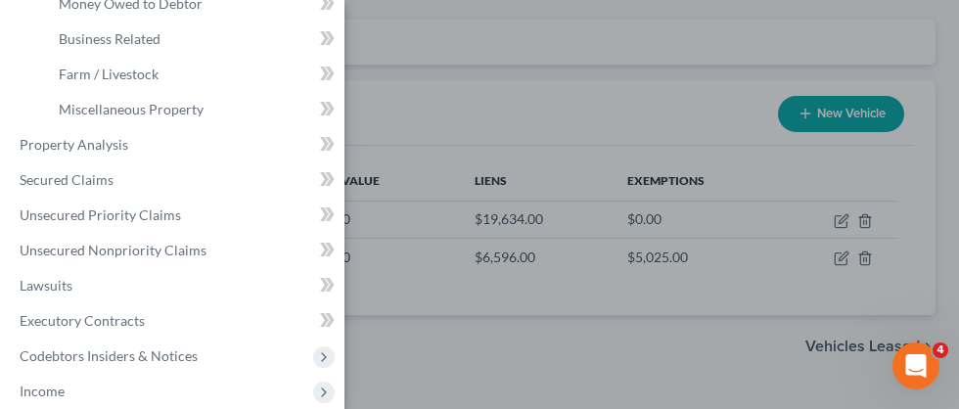
scroll to position [422, 0]
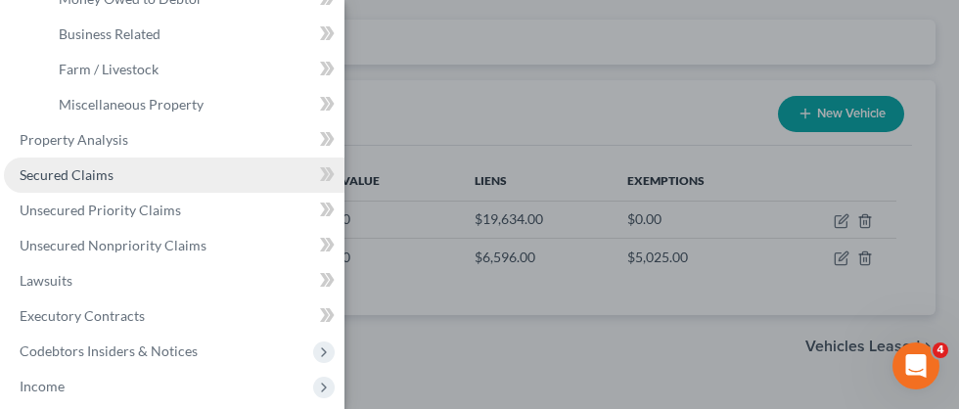
click at [116, 172] on link "Secured Claims" at bounding box center [174, 175] width 341 height 35
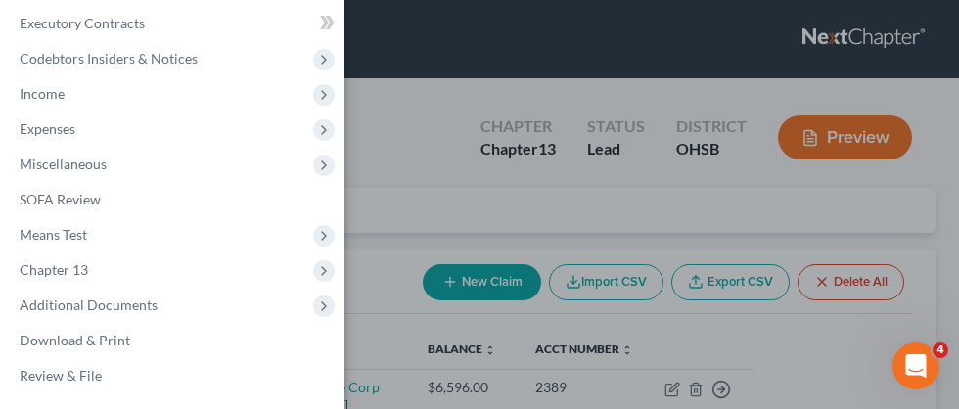
click at [431, 180] on div "Case Dashboard Payments Invoices Payments Payments Credit Report Client Profile" at bounding box center [479, 204] width 959 height 409
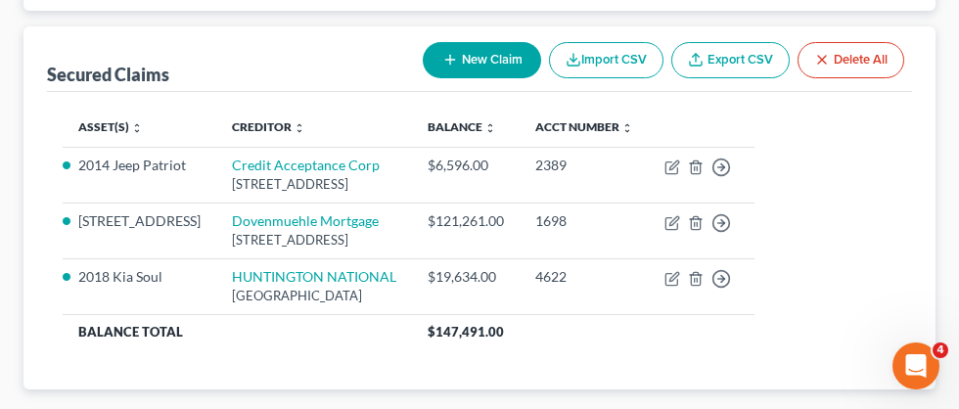
scroll to position [224, 0]
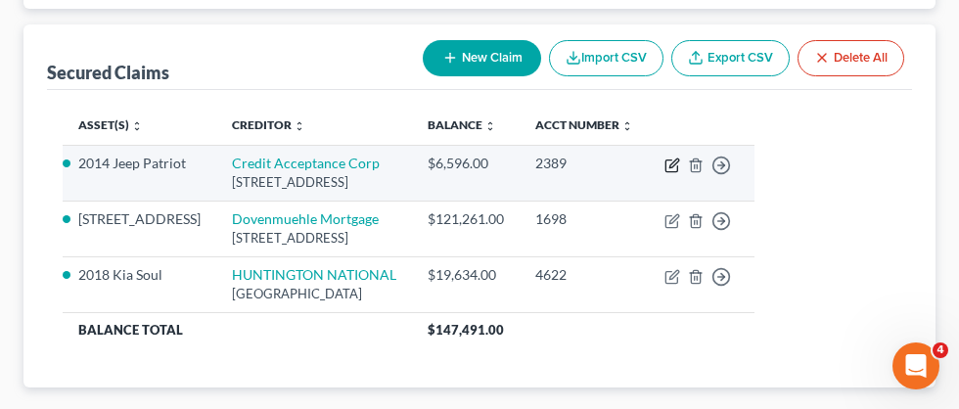
click at [678, 164] on icon "button" at bounding box center [674, 163] width 9 height 9
select select "23"
select select "2"
select select "0"
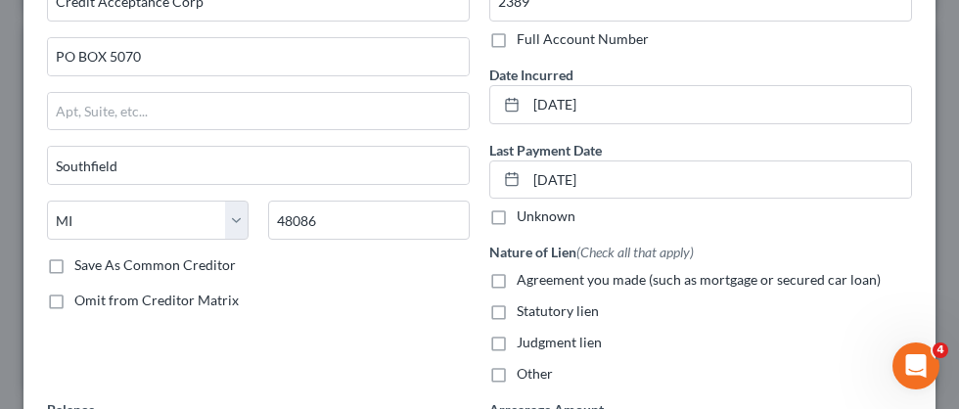
scroll to position [0, 0]
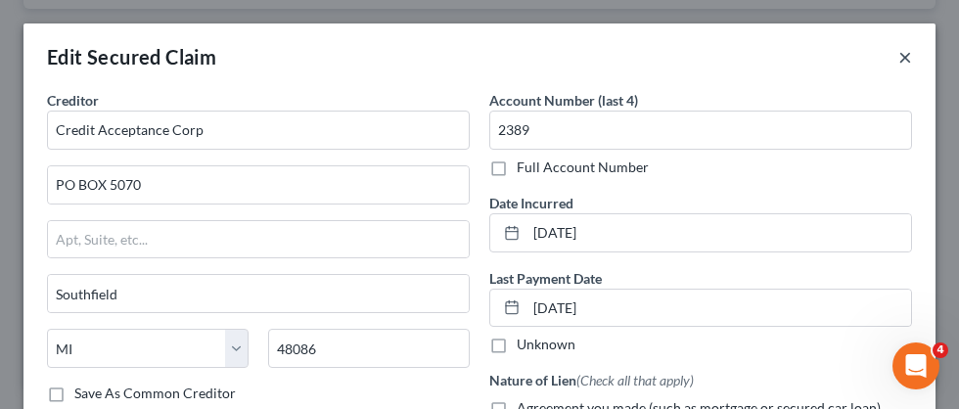
click at [904, 60] on button "×" at bounding box center [906, 56] width 14 height 23
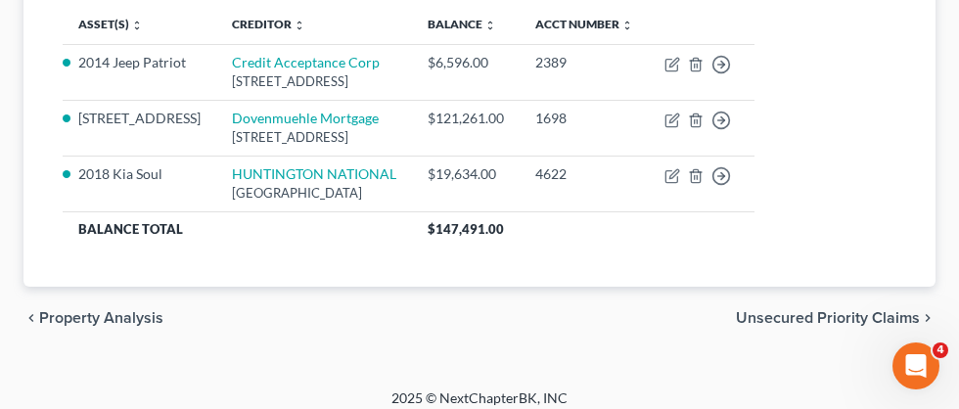
scroll to position [327, 0]
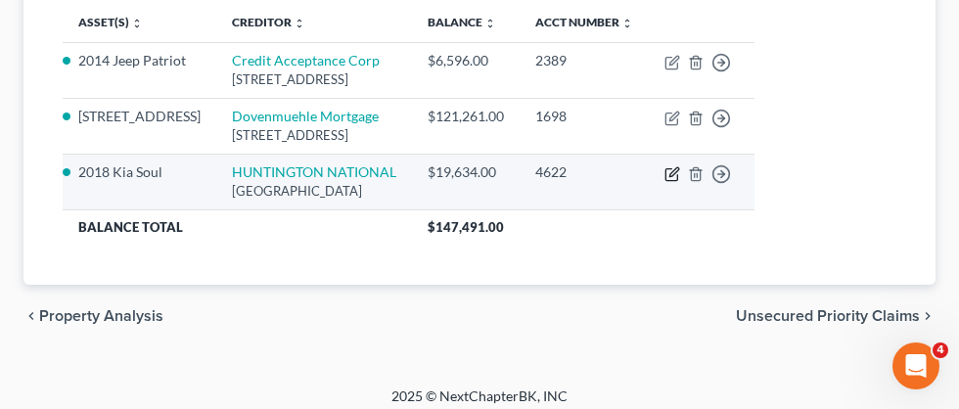
click at [680, 177] on icon "button" at bounding box center [673, 174] width 16 height 16
select select "36"
select select "3"
select select "0"
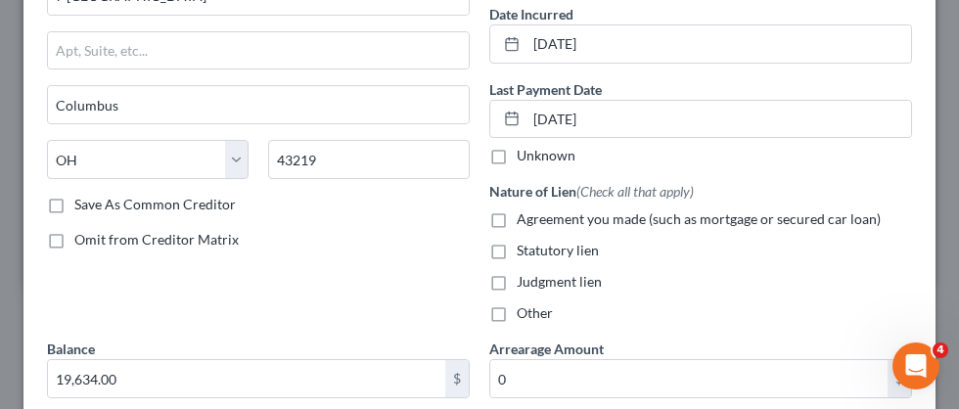
scroll to position [0, 0]
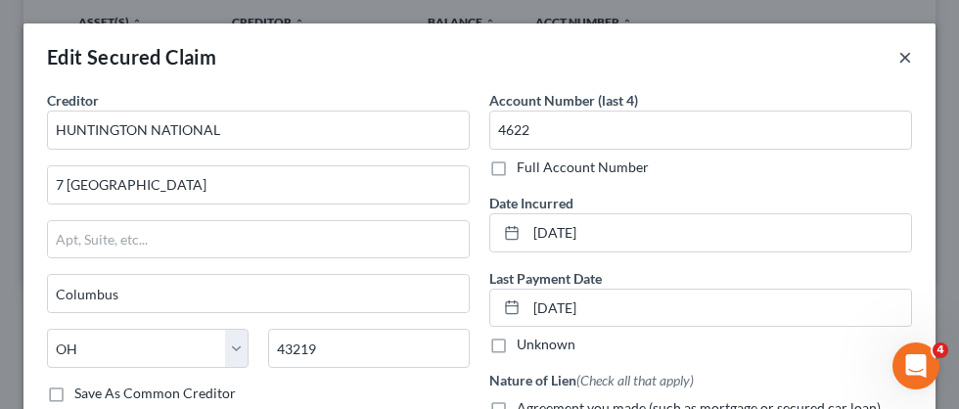
click at [906, 59] on button "×" at bounding box center [906, 56] width 14 height 23
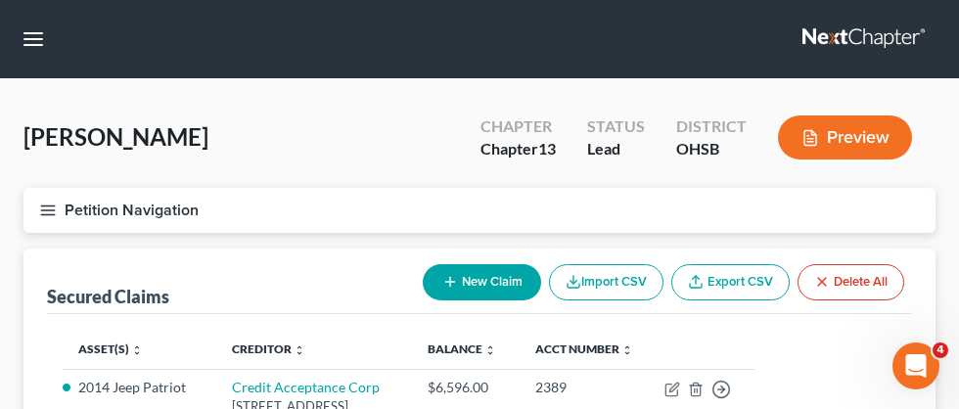
click at [56, 207] on icon "button" at bounding box center [48, 211] width 18 height 18
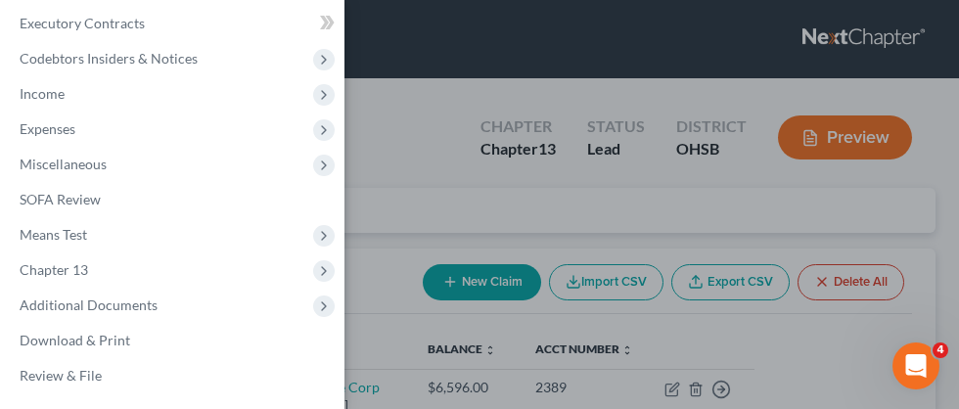
click at [426, 102] on div "Case Dashboard Payments Invoices Payments Payments Credit Report Client Profile" at bounding box center [479, 204] width 959 height 409
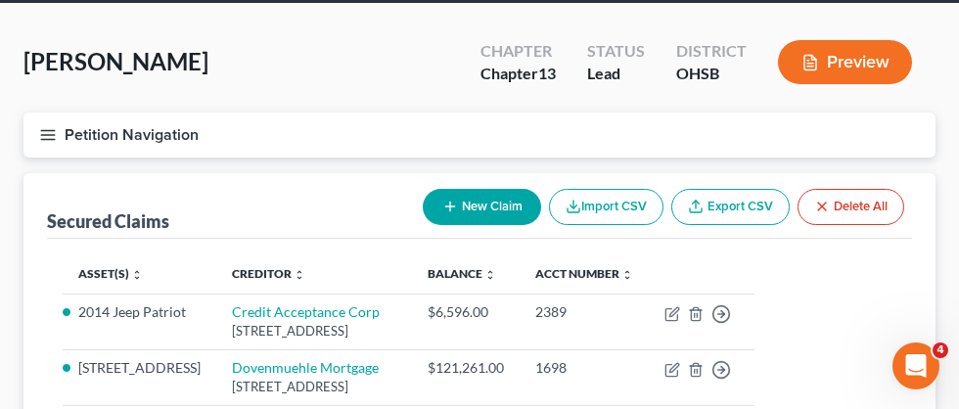
scroll to position [74, 0]
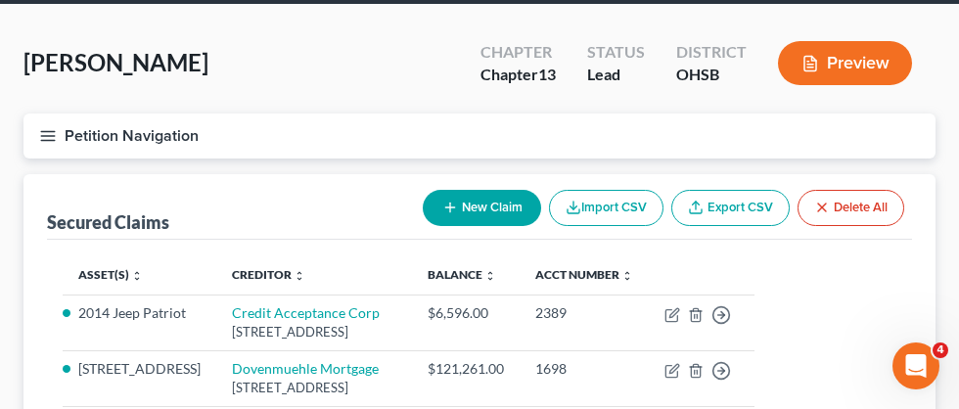
click at [43, 136] on icon "button" at bounding box center [48, 136] width 18 height 18
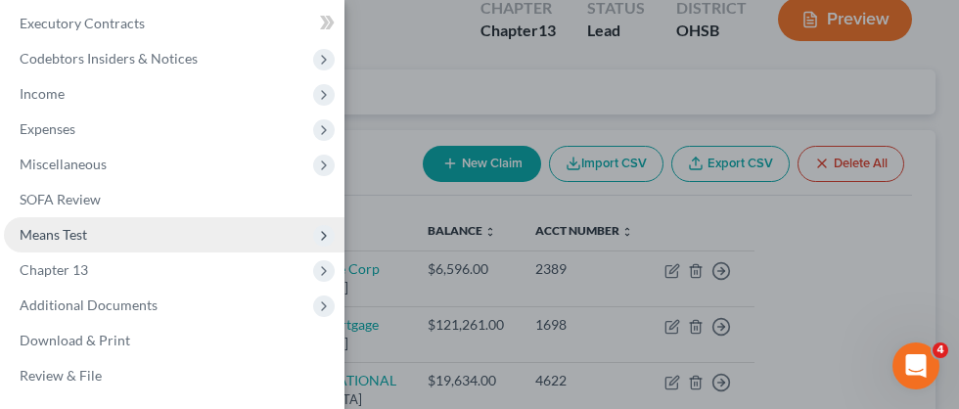
scroll to position [129, 0]
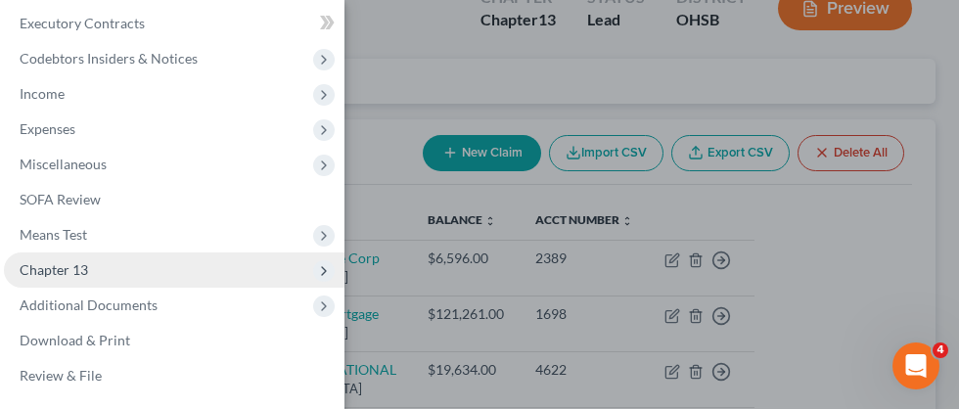
click at [87, 264] on span "Chapter 13" at bounding box center [174, 270] width 341 height 35
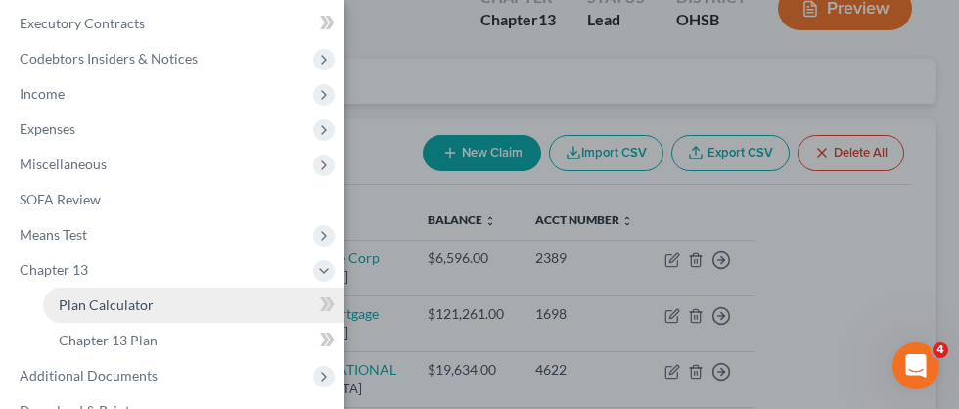
click at [159, 303] on link "Plan Calculator" at bounding box center [193, 305] width 301 height 35
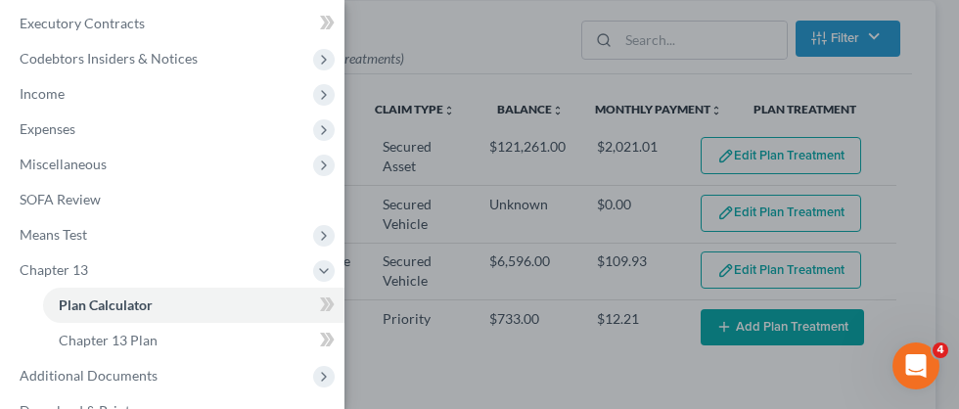
scroll to position [262, 0]
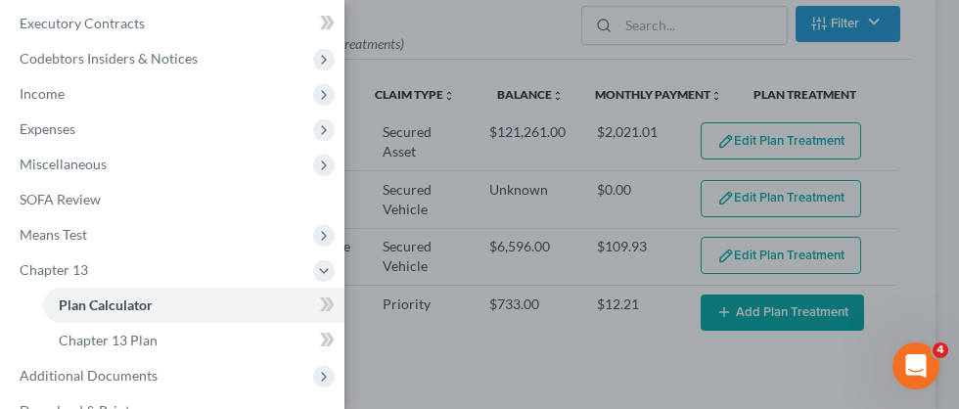
select select "59"
click at [549, 333] on div "Case Dashboard Payments Invoices Payments Payments Credit Report Client Profile" at bounding box center [479, 204] width 959 height 409
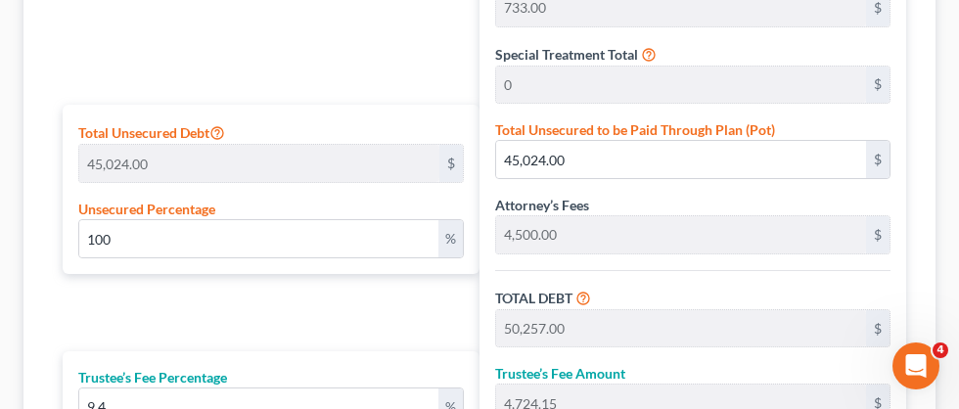
scroll to position [1173, 0]
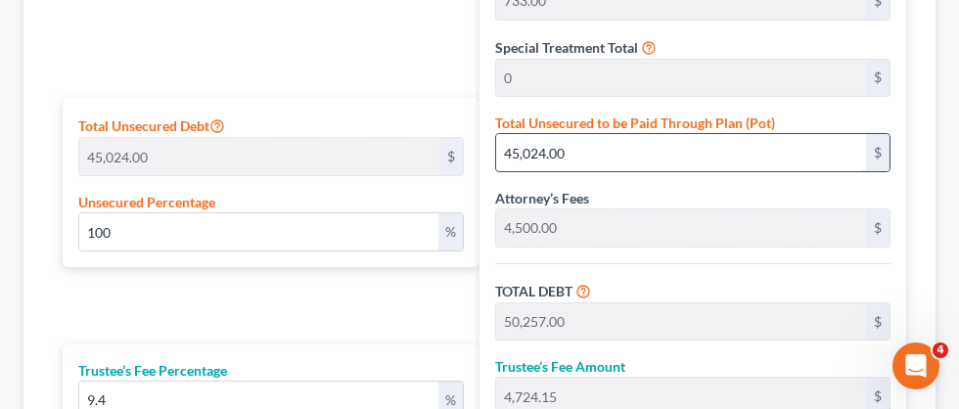
click at [633, 134] on input "45,024.00" at bounding box center [681, 152] width 370 height 37
type input "0"
type input "5,233.00"
type input "491.90"
type input "5,724.90"
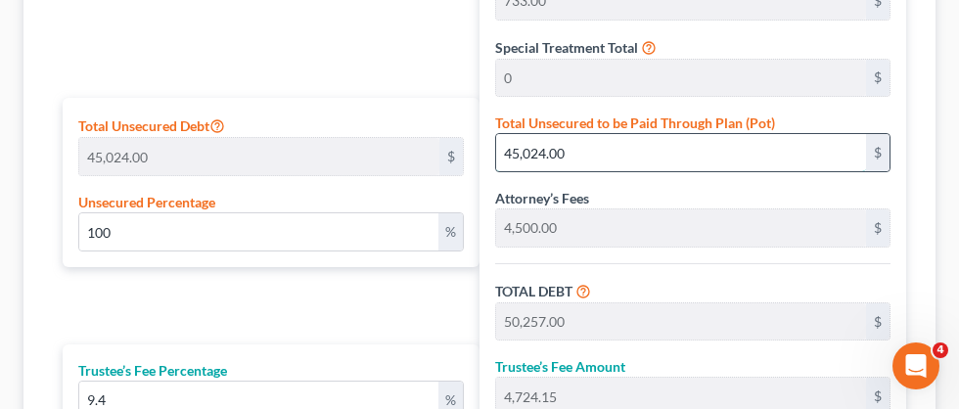
type input "95.41"
type input "0.013326226012793176"
type input "6"
type input "5,239.00"
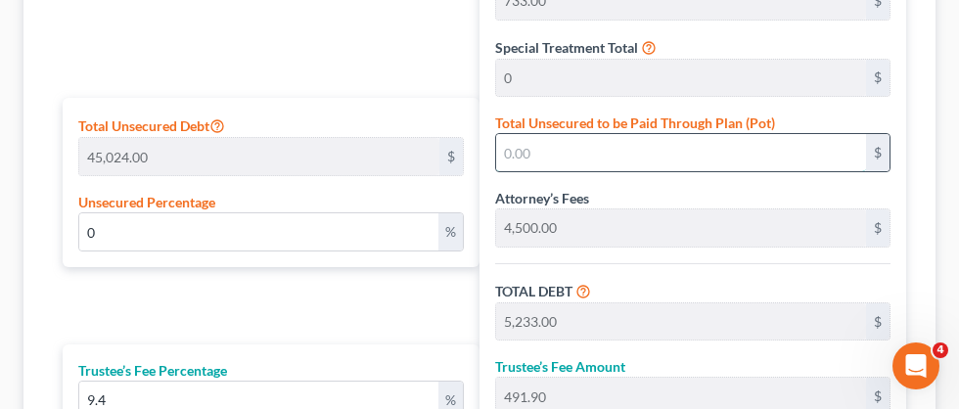
type input "492.46"
type input "5,731.46"
type input "95.52"
type input "0.14214641080312723"
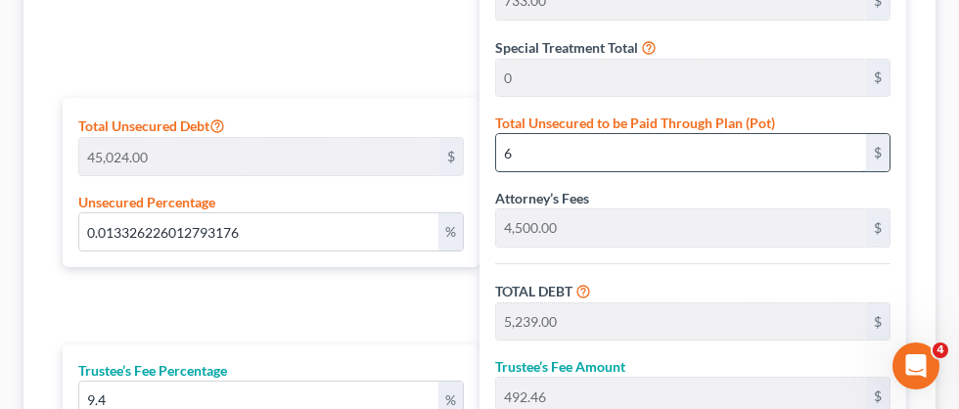
type input "64"
type input "5,297.00"
type input "497.91"
type input "5,794.91"
type input "96.58"
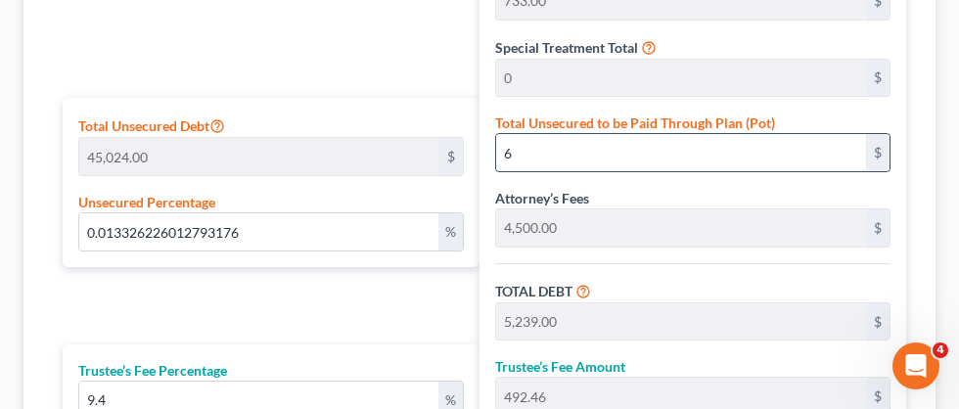
type input "96.58"
type input "64"
type input "1.4347903340440653"
type input "646"
type input "5,879.00"
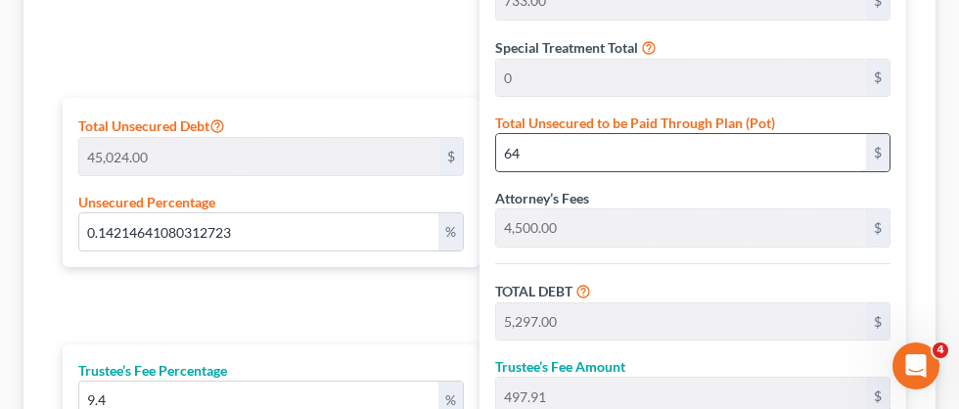
type input "552.62"
type input "6,431.62"
type input "107.19"
type input "14.359008528784647"
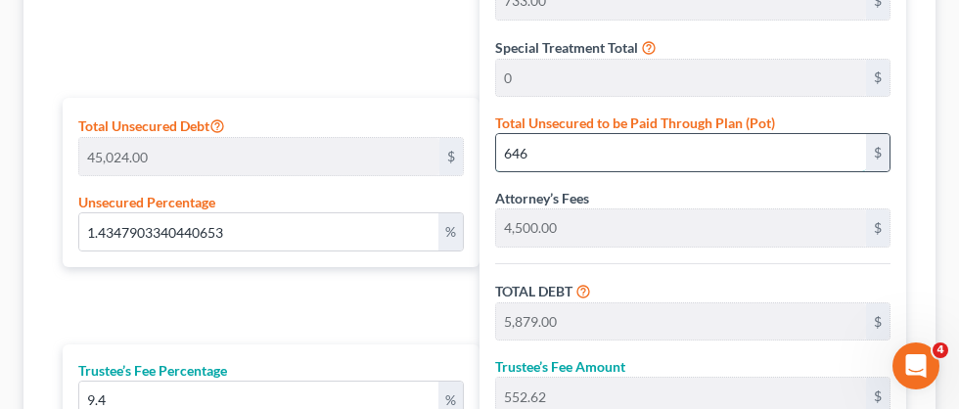
type input "6465"
type input "11,698.00"
type input "1,099.61"
type input "12,797.61"
type input "213.29"
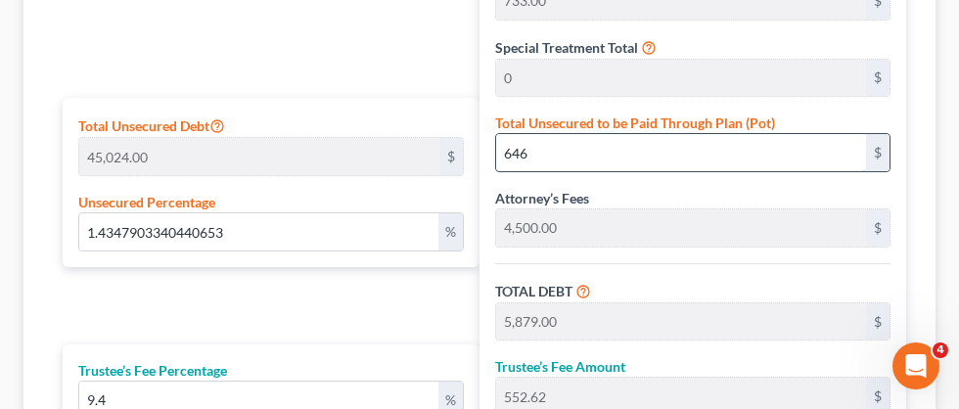
type input "213.29"
type input "143.60785358919688"
type input "64658"
type input "69,891.00"
type input "6,569.75"
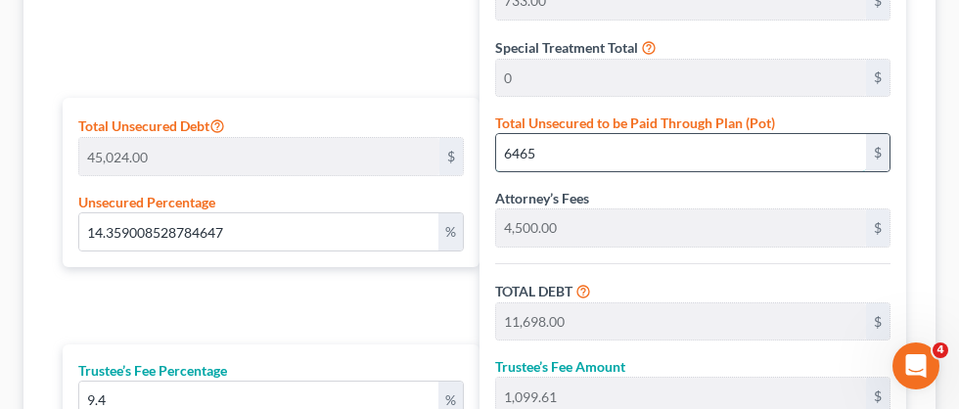
type input "76,460.75"
type input "1,274.34"
type input "64,658.00"
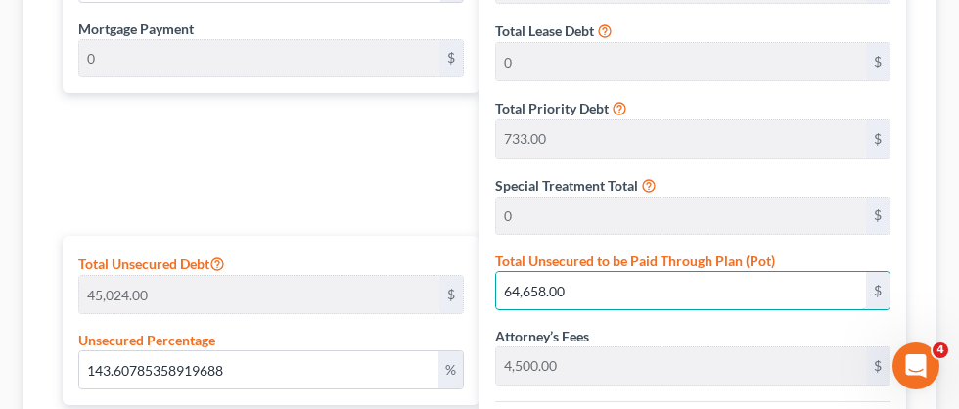
scroll to position [1041, 0]
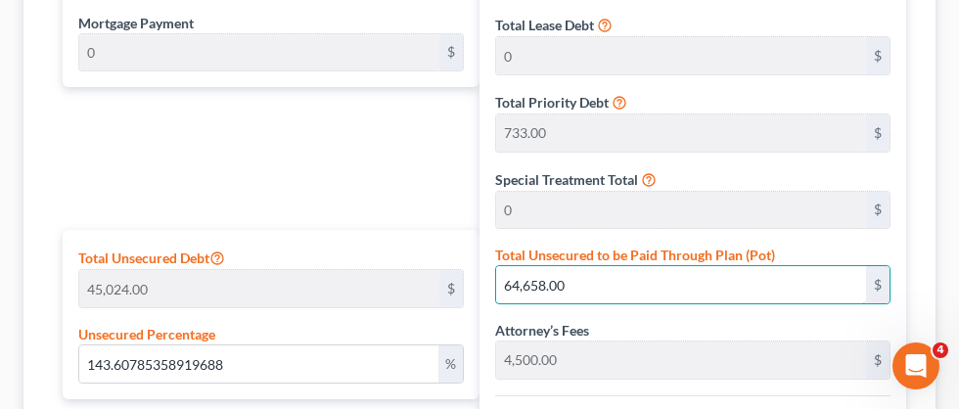
click at [683, 279] on input "64,658.00" at bounding box center [681, 284] width 370 height 37
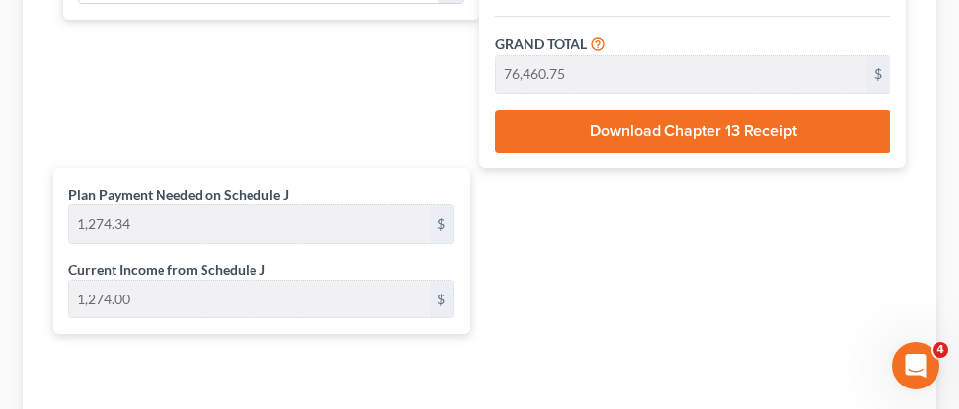
scroll to position [1594, 0]
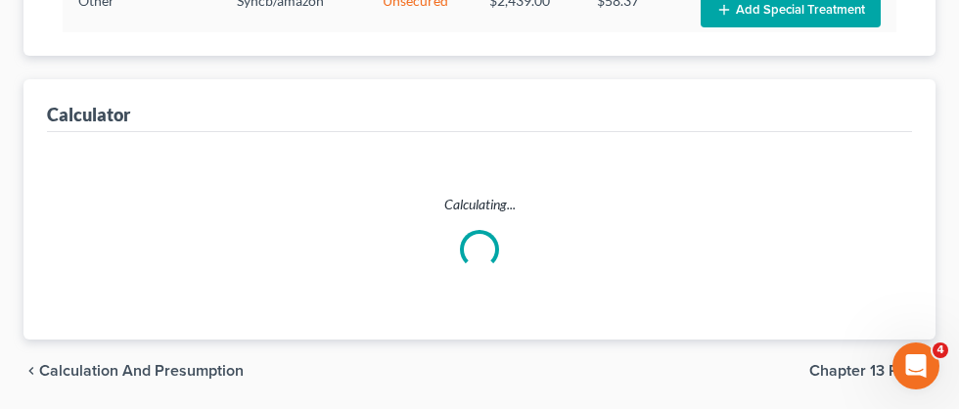
scroll to position [881, 0]
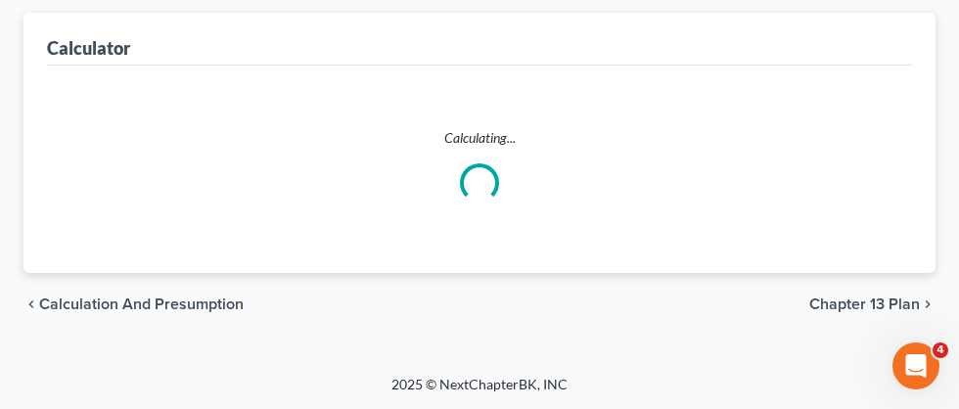
select select "59"
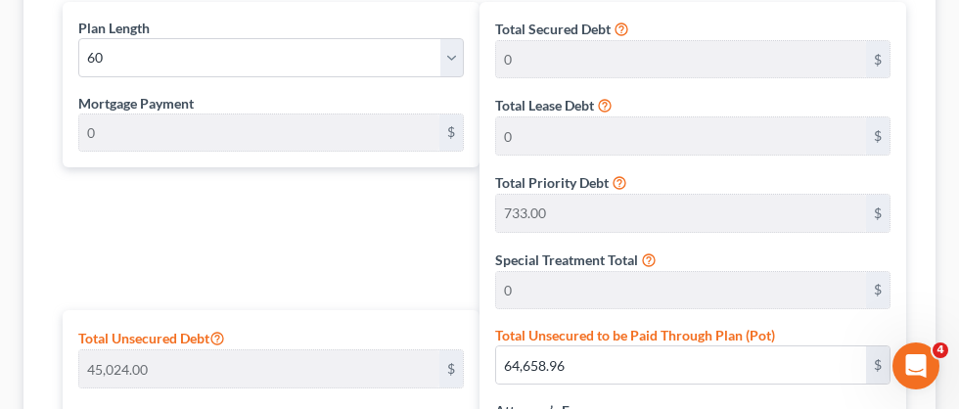
scroll to position [908, 0]
